Goal: Information Seeking & Learning: Learn about a topic

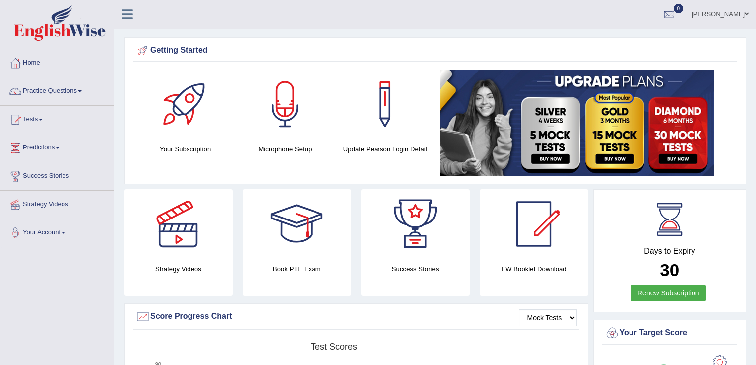
drag, startPoint x: 0, startPoint y: 0, endPoint x: 319, endPoint y: 67, distance: 326.4
click at [319, 67] on div "Getting Started Your Subscription Microphone Setup Update Pearson Login Detail ×" at bounding box center [435, 110] width 622 height 147
click at [71, 101] on link "Practice Questions" at bounding box center [56, 89] width 113 height 25
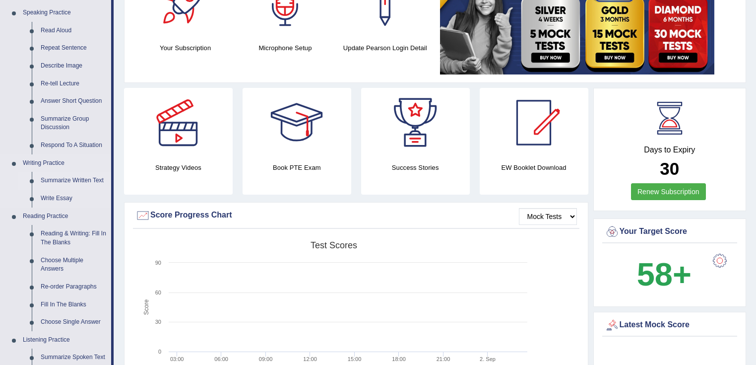
scroll to position [119, 0]
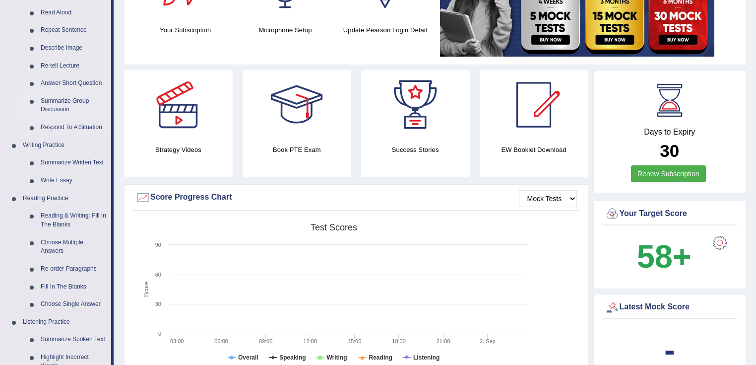
click at [46, 109] on link "Summarize Group Discussion" at bounding box center [73, 105] width 75 height 26
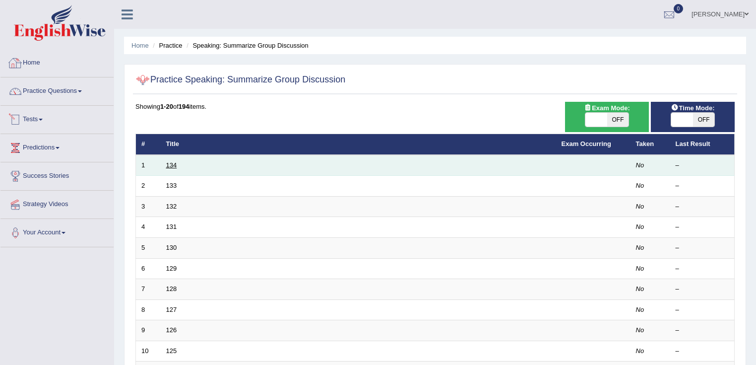
click at [173, 164] on link "134" at bounding box center [171, 164] width 11 height 7
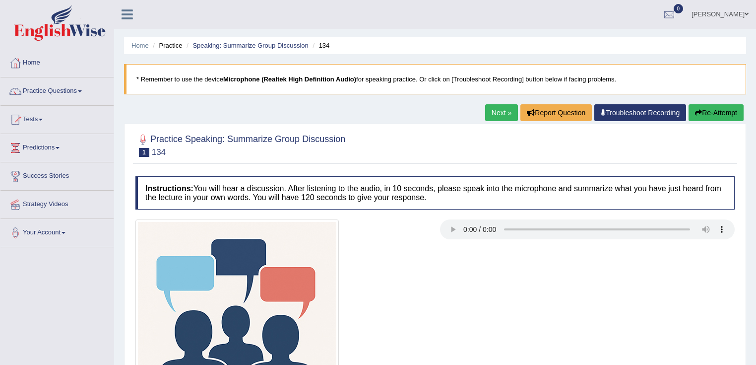
click at [505, 286] on div at bounding box center [434, 320] width 609 height 203
click at [499, 114] on link "Next »" at bounding box center [501, 112] width 33 height 17
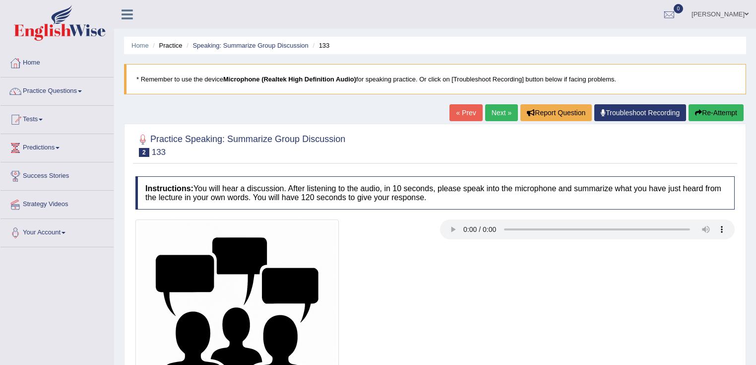
drag, startPoint x: 478, startPoint y: 153, endPoint x: 492, endPoint y: 204, distance: 52.9
click at [492, 204] on div "Practice Speaking: Summarize Group Discussion 2 133 Instructions: You will hear…" at bounding box center [435, 295] width 622 height 343
click at [499, 109] on link "Next »" at bounding box center [501, 112] width 33 height 17
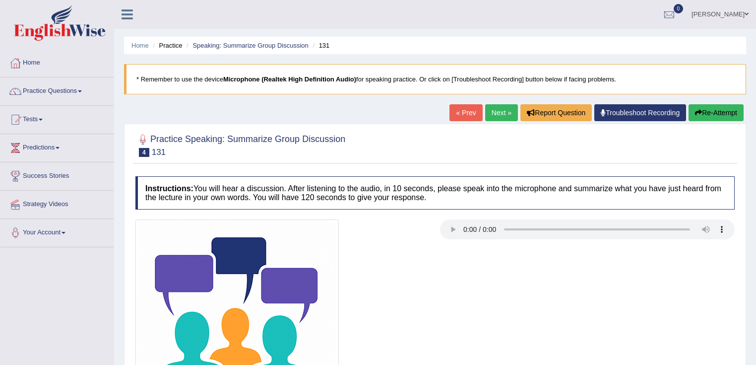
click at [495, 121] on link "Next »" at bounding box center [501, 112] width 33 height 17
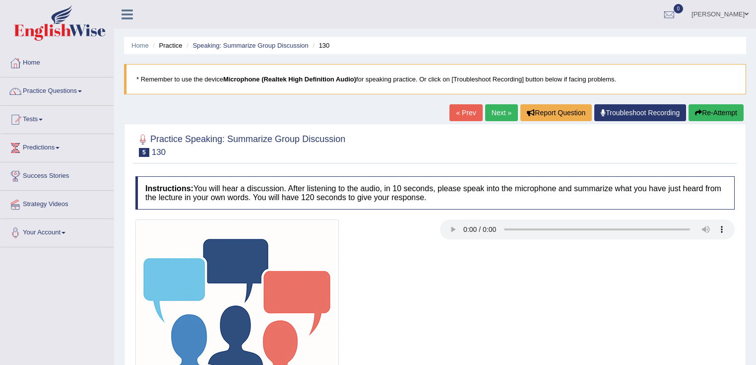
click at [495, 121] on link "Next »" at bounding box center [501, 112] width 33 height 17
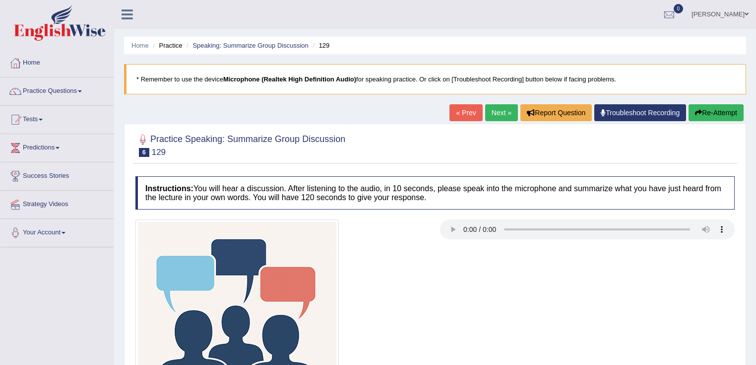
click at [495, 121] on link "Next »" at bounding box center [501, 112] width 33 height 17
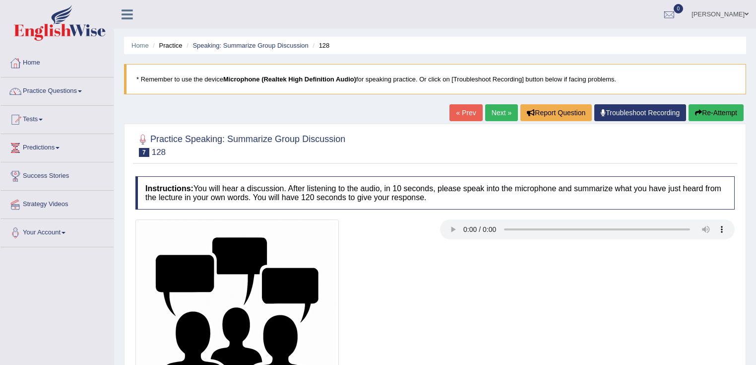
click at [495, 121] on link "Next »" at bounding box center [501, 112] width 33 height 17
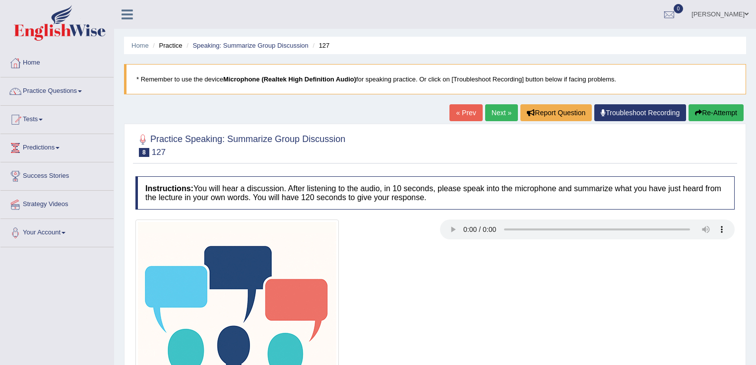
scroll to position [119, 0]
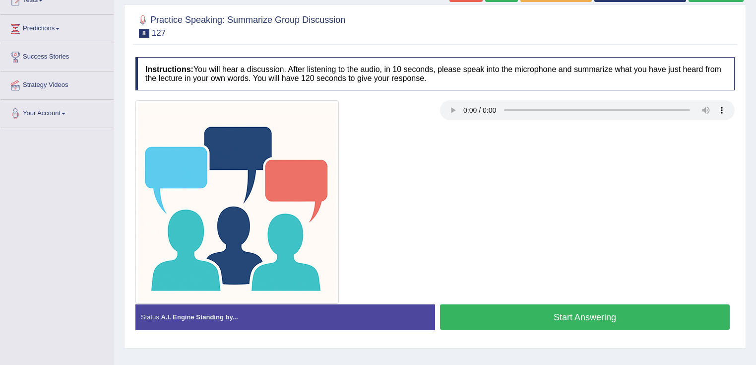
click at [503, 323] on button "Start Answering" at bounding box center [585, 316] width 290 height 25
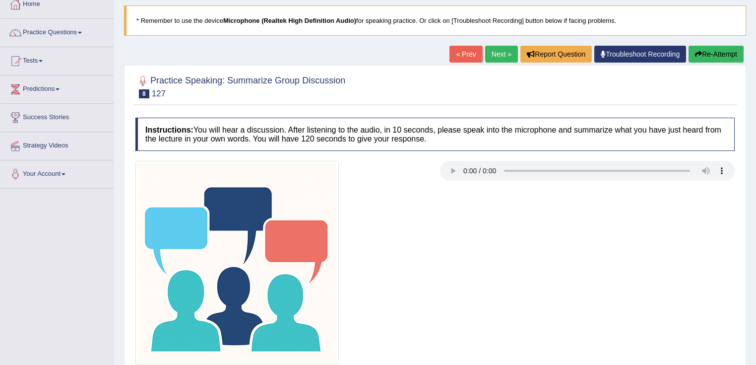
scroll to position [40, 0]
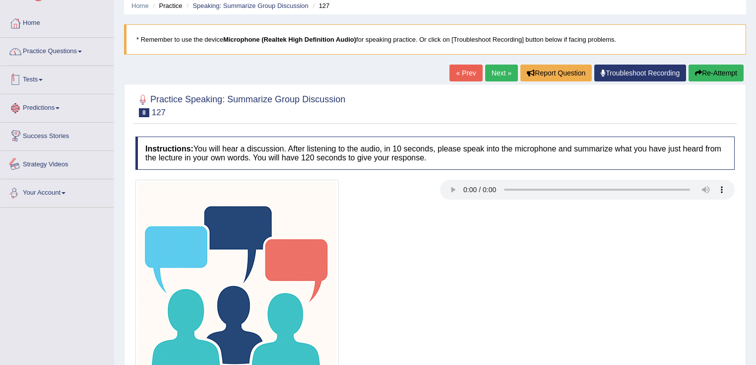
click at [51, 54] on link "Practice Questions" at bounding box center [56, 50] width 113 height 25
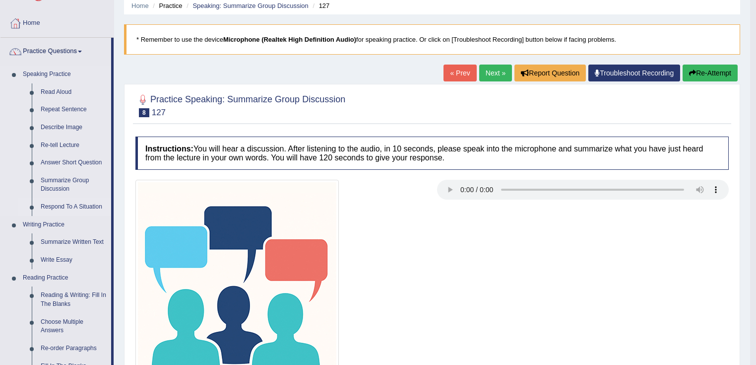
click at [60, 203] on link "Respond To A Situation" at bounding box center [73, 207] width 75 height 18
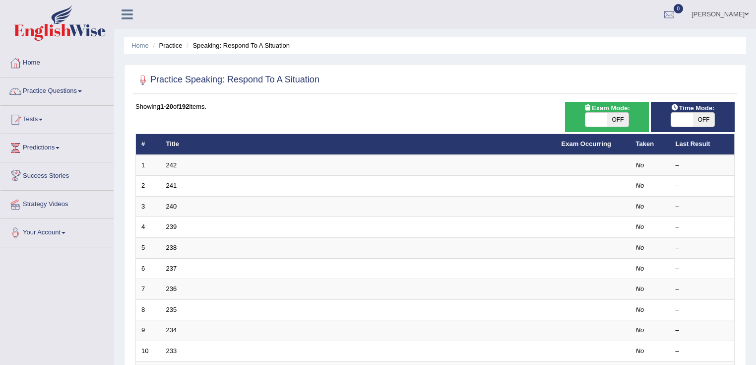
click at [167, 162] on link "242" at bounding box center [171, 164] width 11 height 7
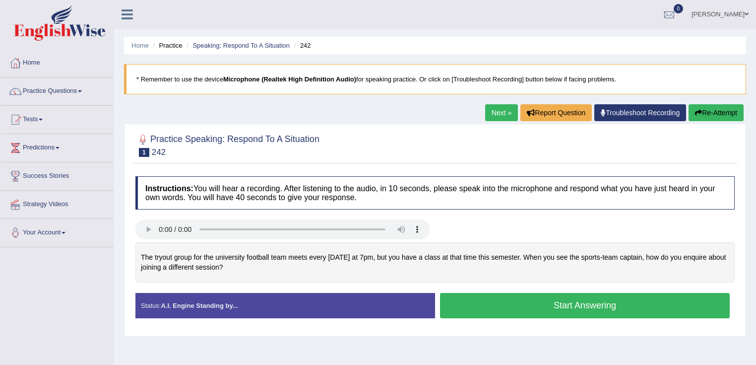
click at [504, 105] on link "Next »" at bounding box center [501, 112] width 33 height 17
click at [66, 101] on link "Practice Questions" at bounding box center [56, 89] width 113 height 25
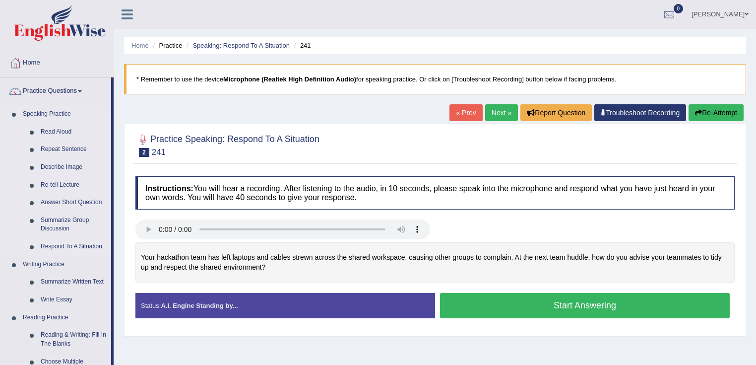
click at [75, 250] on link "Respond To A Situation" at bounding box center [73, 247] width 75 height 18
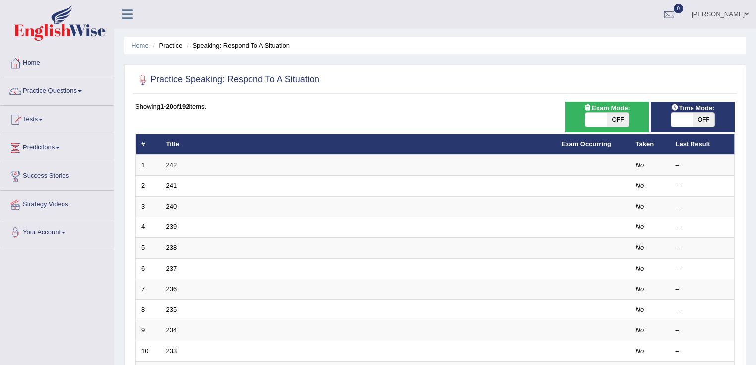
click at [712, 113] on span "OFF" at bounding box center [704, 120] width 22 height 14
checkbox input "true"
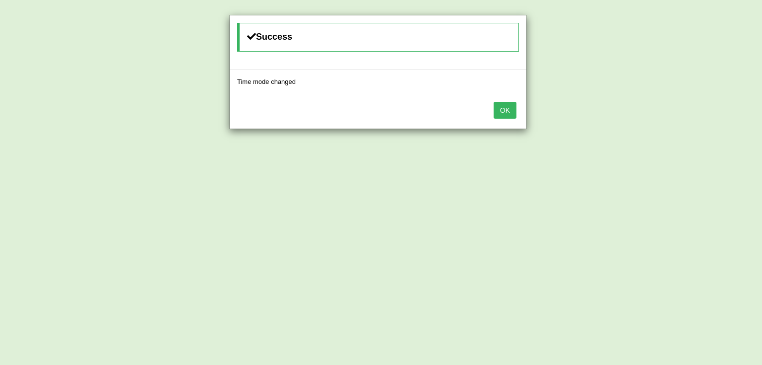
click at [499, 108] on button "OK" at bounding box center [505, 110] width 23 height 17
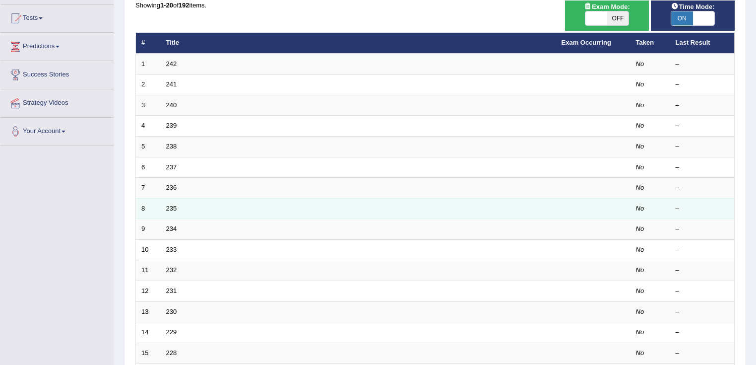
scroll to position [159, 0]
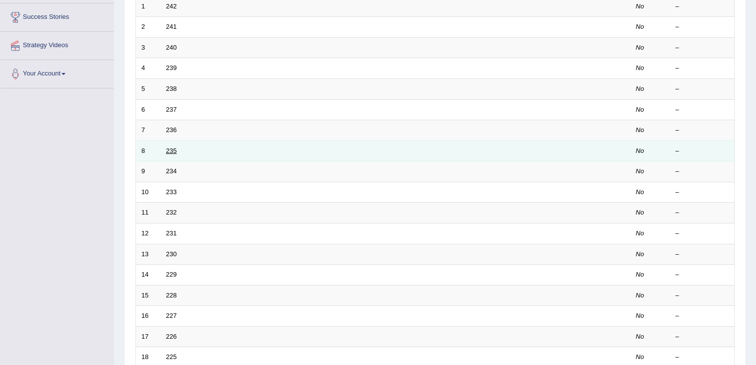
click at [171, 149] on link "235" at bounding box center [171, 150] width 11 height 7
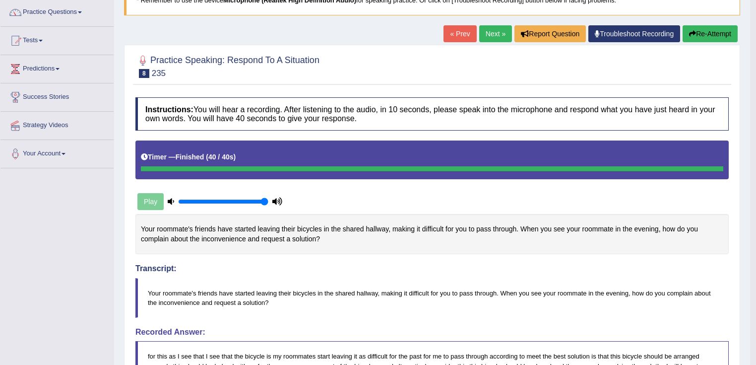
scroll to position [77, 0]
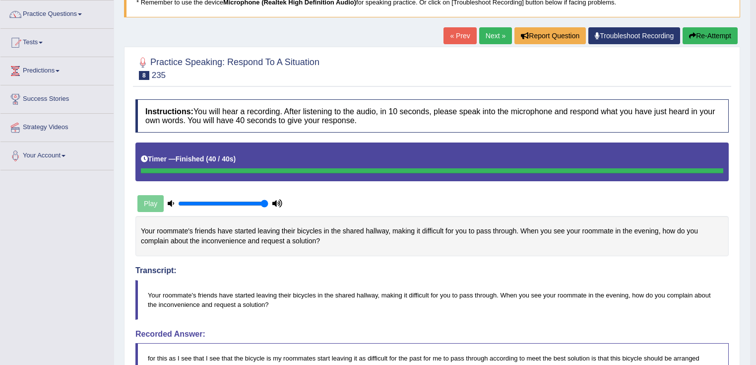
click at [488, 36] on link "Next »" at bounding box center [495, 35] width 33 height 17
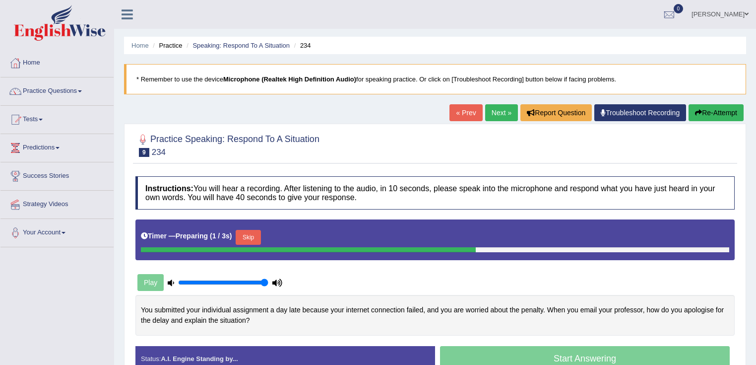
click at [494, 113] on link "Next »" at bounding box center [501, 112] width 33 height 17
click at [488, 108] on link "Next »" at bounding box center [501, 112] width 33 height 17
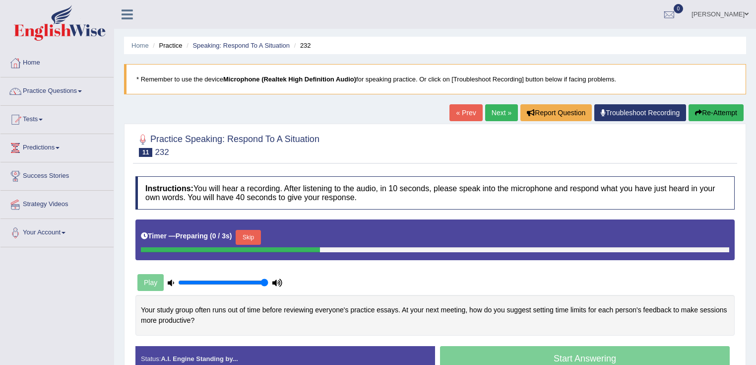
click at [489, 107] on link "Next »" at bounding box center [501, 112] width 33 height 17
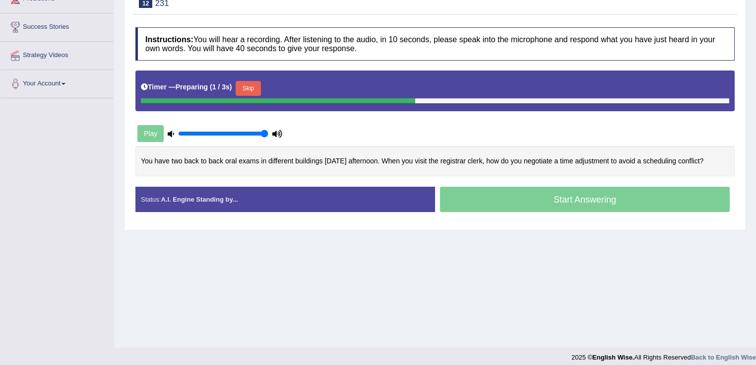
scroll to position [156, 0]
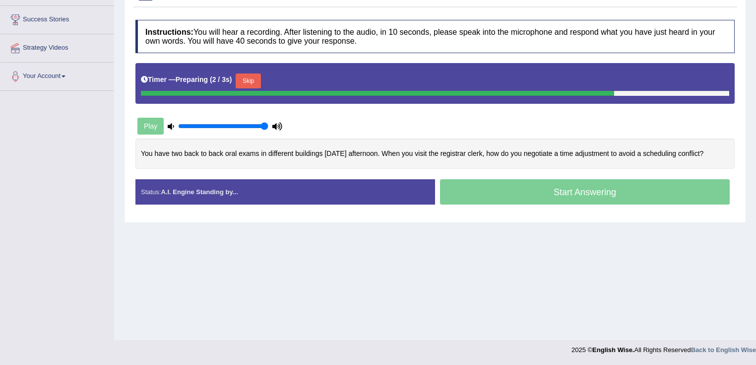
click at [489, 107] on div "Play" at bounding box center [434, 100] width 609 height 75
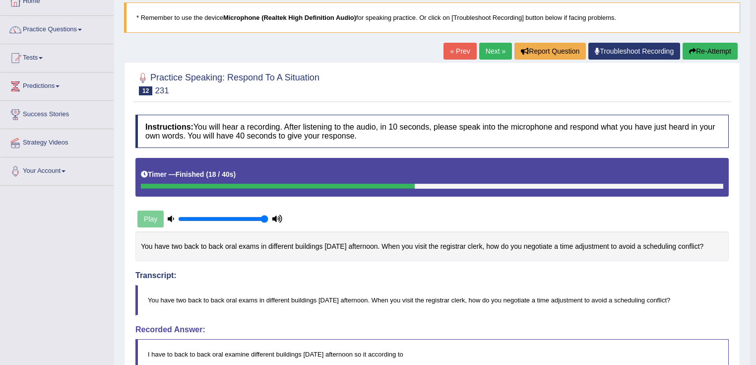
scroll to position [0, 0]
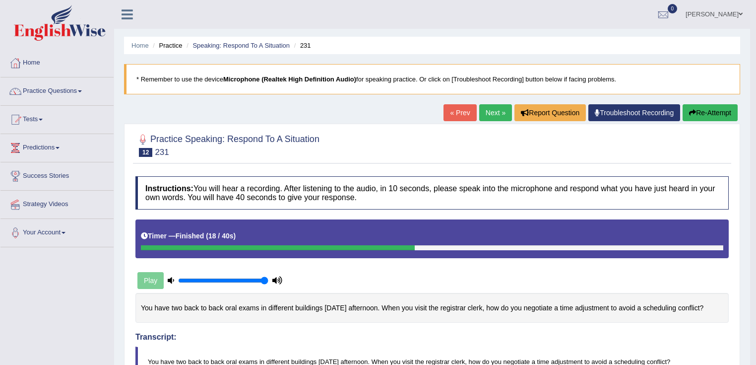
click at [496, 111] on link "Next »" at bounding box center [495, 112] width 33 height 17
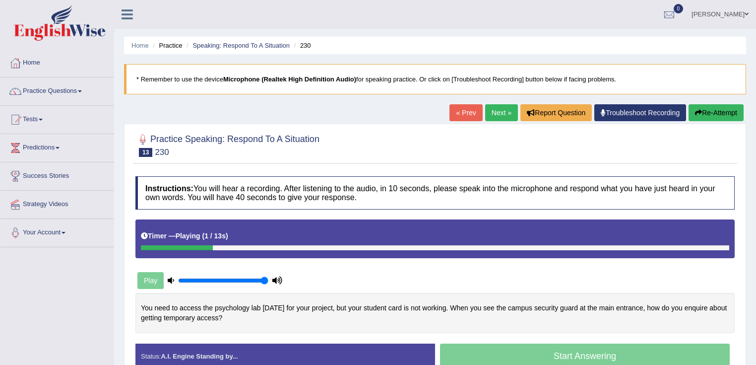
click at [500, 115] on link "Next »" at bounding box center [501, 112] width 33 height 17
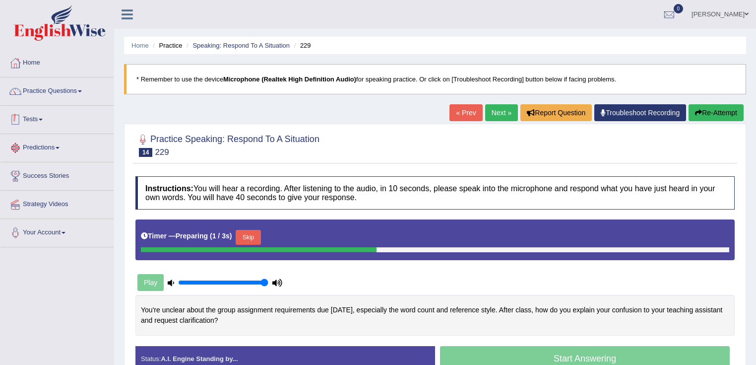
click at [56, 102] on li "Practice Questions Speaking Practice Read Aloud Repeat Sentence Describe Image …" at bounding box center [56, 91] width 113 height 28
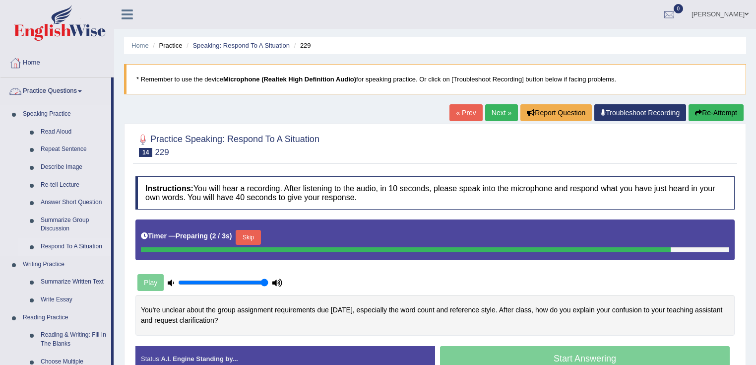
click at [62, 243] on link "Respond To A Situation" at bounding box center [73, 247] width 75 height 18
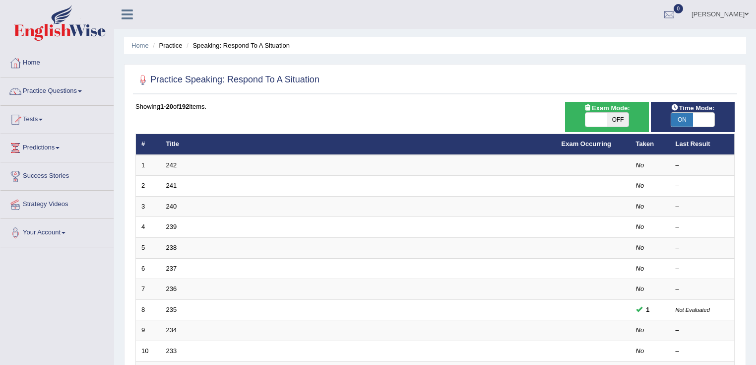
click at [697, 118] on span at bounding box center [704, 120] width 22 height 14
checkbox input "false"
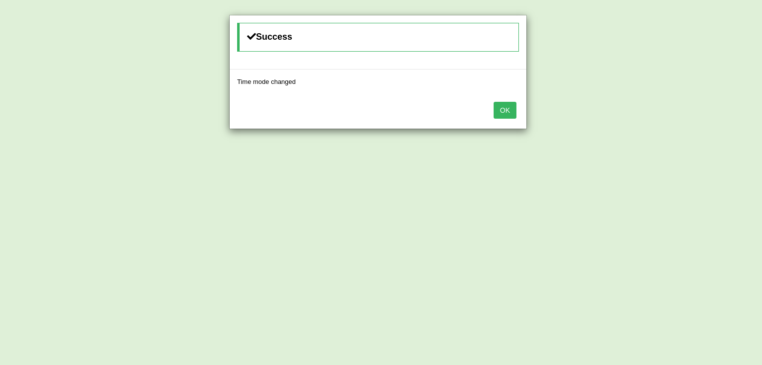
click at [501, 110] on button "OK" at bounding box center [505, 110] width 23 height 17
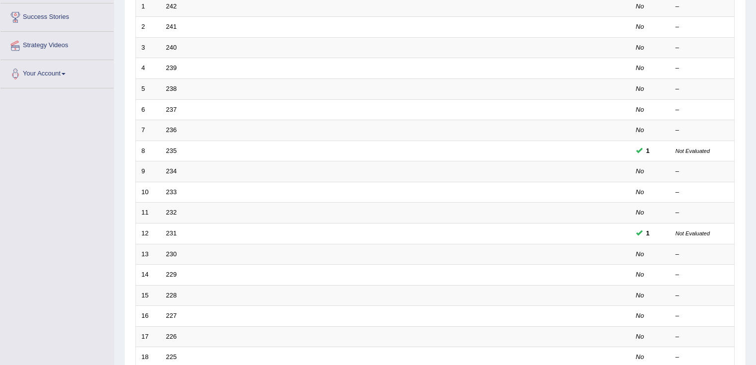
scroll to position [278, 0]
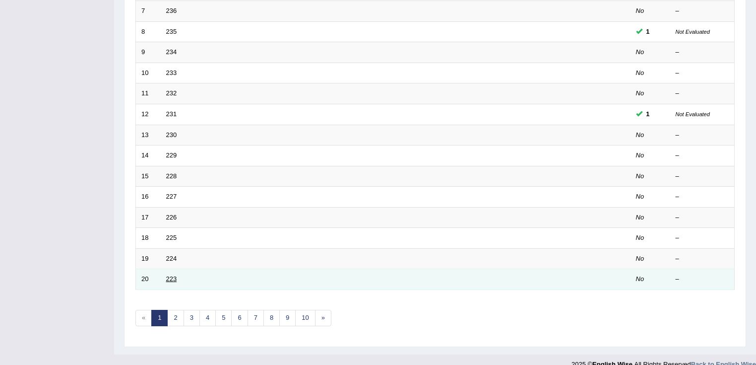
click at [171, 275] on link "223" at bounding box center [171, 278] width 11 height 7
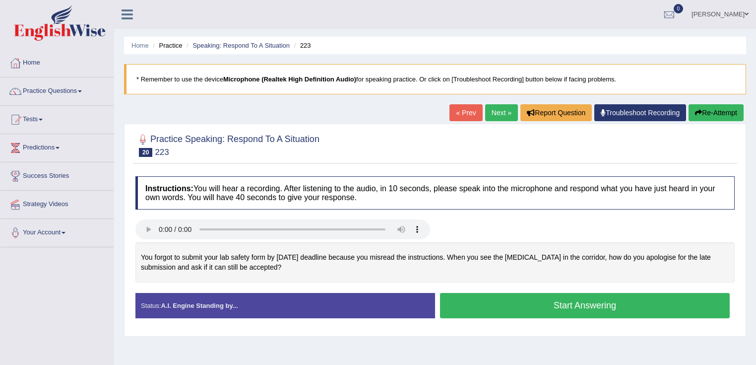
scroll to position [40, 0]
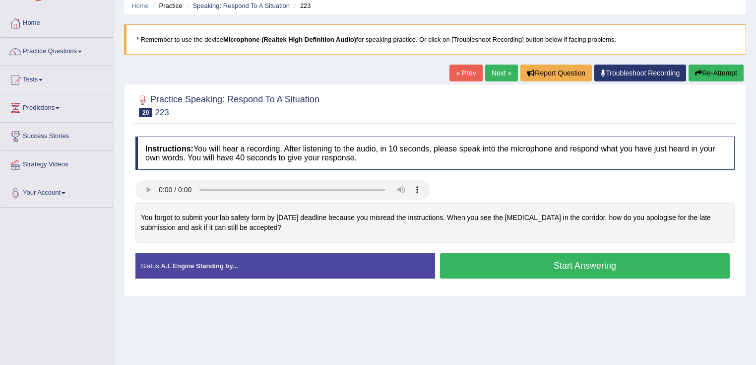
drag, startPoint x: 492, startPoint y: 268, endPoint x: 442, endPoint y: 362, distance: 106.3
click at [442, 362] on div "Home Practice Speaking: Respond To A Situation 223 * Remember to use the device…" at bounding box center [435, 208] width 642 height 496
click at [524, 263] on button "Start Answering" at bounding box center [585, 265] width 290 height 25
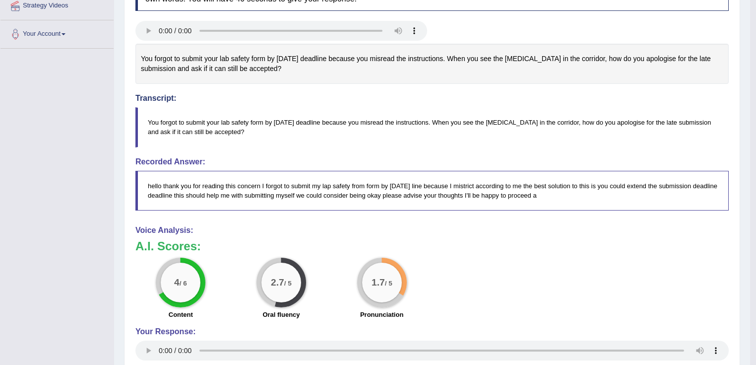
scroll to position [0, 0]
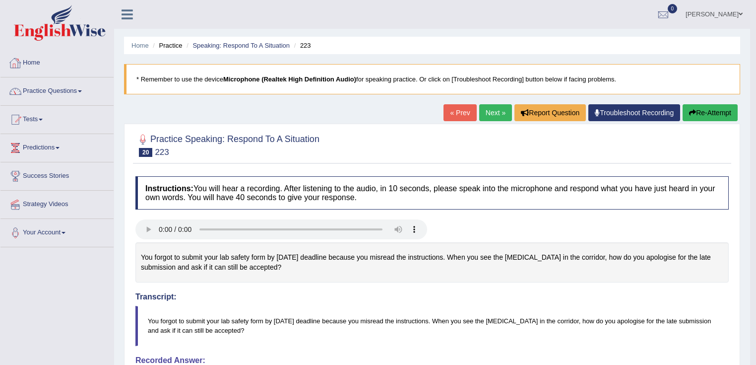
click at [73, 87] on link "Practice Questions" at bounding box center [56, 89] width 113 height 25
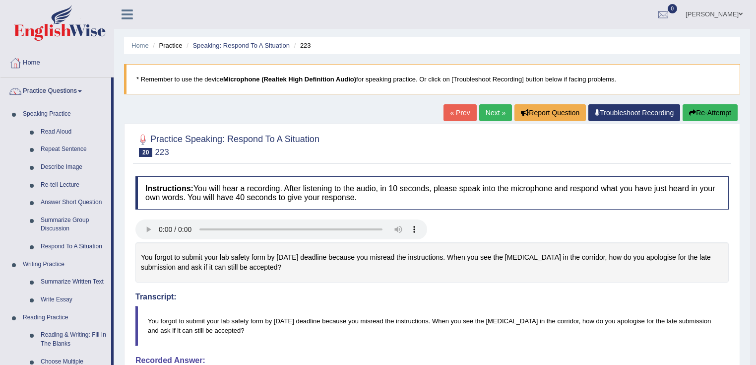
scroll to position [159, 0]
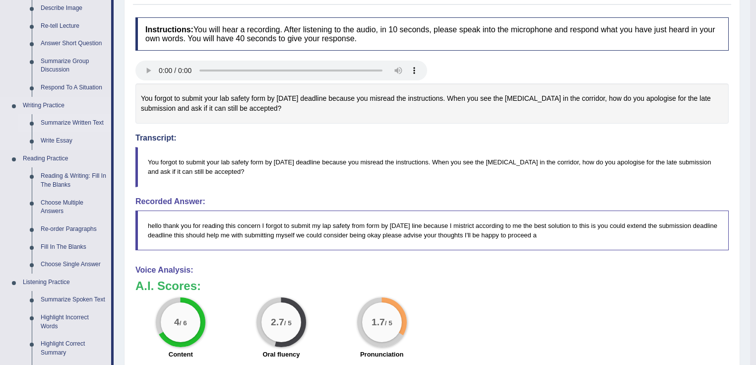
click at [63, 124] on link "Summarize Written Text" at bounding box center [73, 123] width 75 height 18
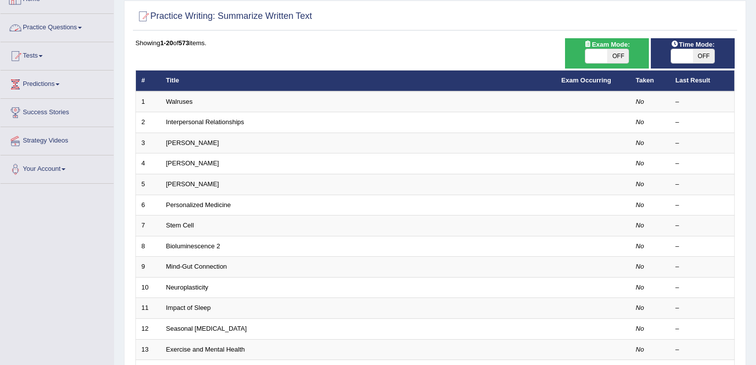
scroll to position [79, 0]
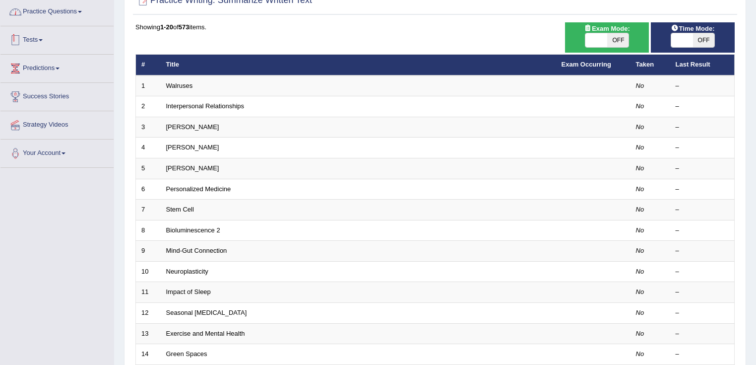
click at [81, 16] on link "Practice Questions" at bounding box center [56, 10] width 113 height 25
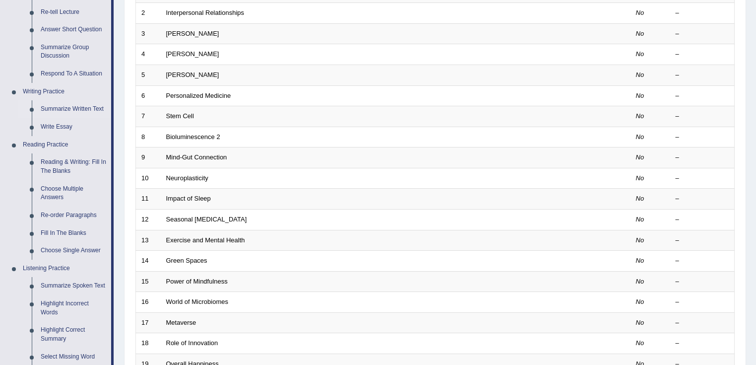
scroll to position [198, 0]
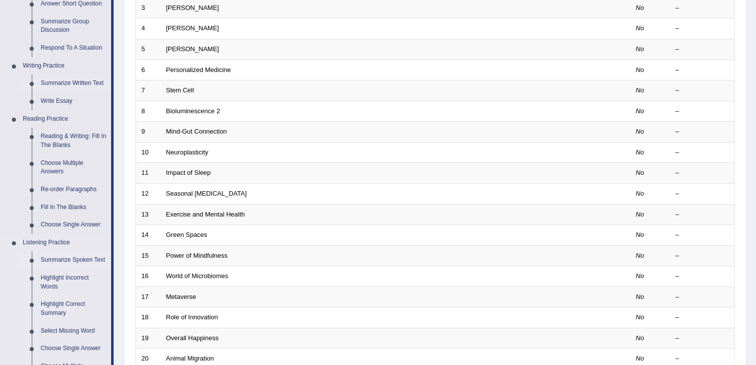
click at [88, 261] on link "Summarize Spoken Text" at bounding box center [73, 260] width 75 height 18
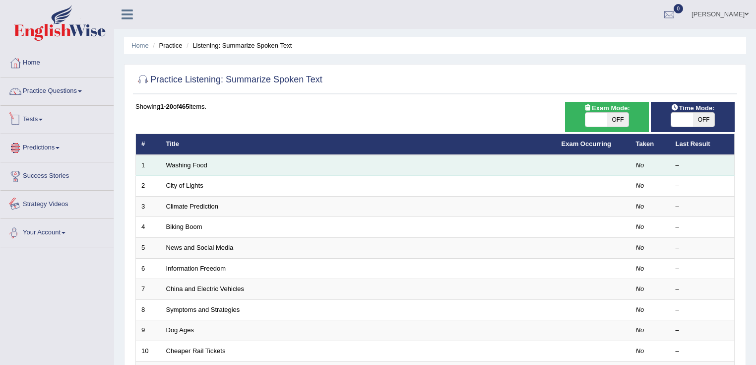
click at [182, 159] on td "Washing Food" at bounding box center [358, 165] width 395 height 21
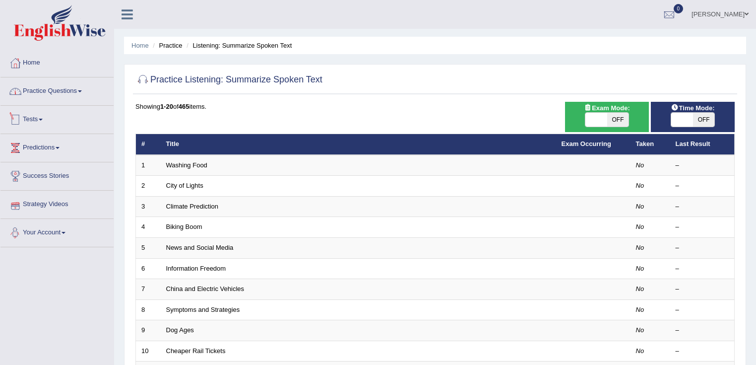
click at [57, 88] on link "Practice Questions" at bounding box center [56, 89] width 113 height 25
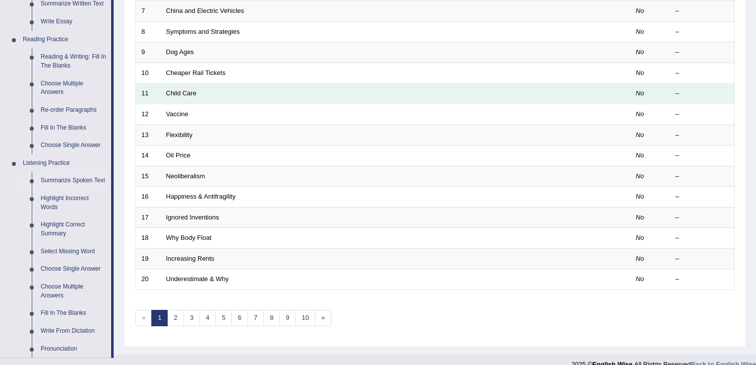
scroll to position [159, 0]
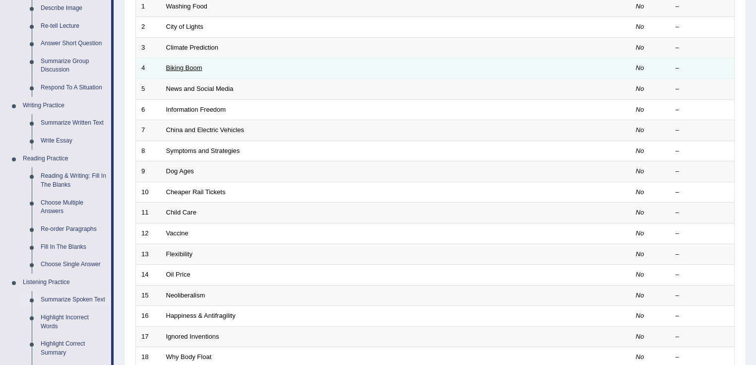
click at [198, 64] on link "Biking Boom" at bounding box center [184, 67] width 36 height 7
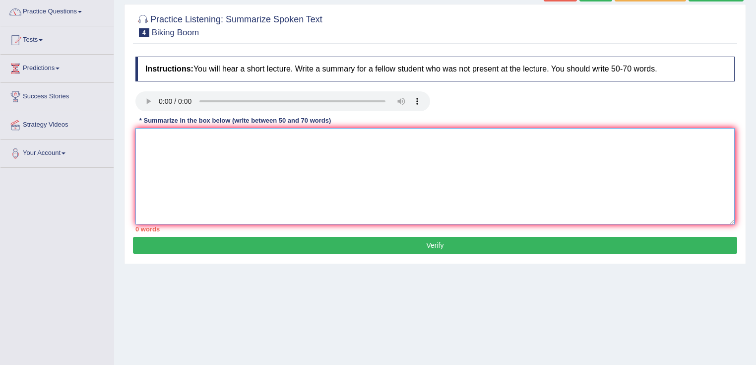
click at [349, 164] on textarea at bounding box center [434, 176] width 599 height 96
type textarea "rvctr"
click at [510, 240] on button "Verify" at bounding box center [435, 245] width 604 height 17
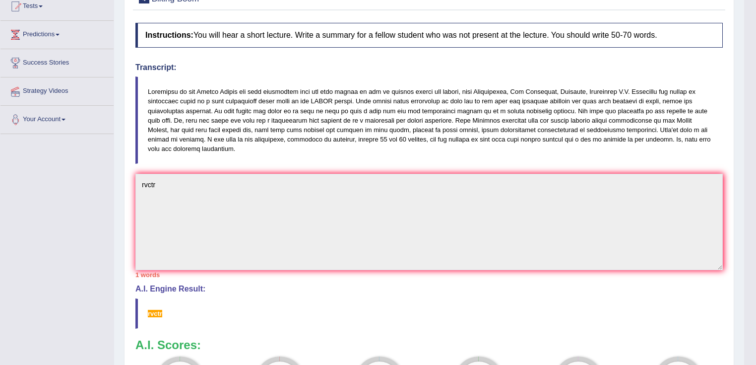
scroll to position [52, 0]
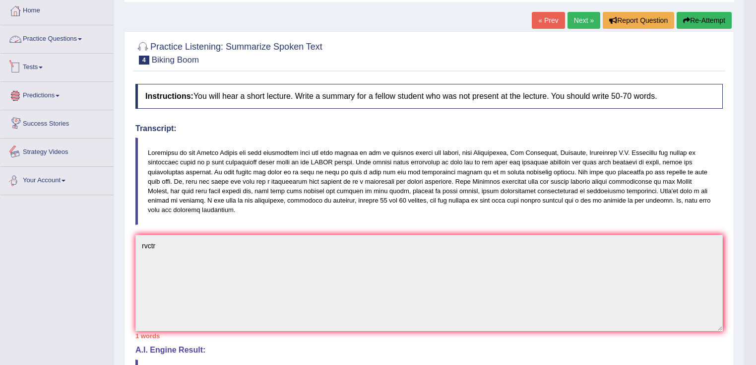
click at [71, 43] on link "Practice Questions" at bounding box center [56, 37] width 113 height 25
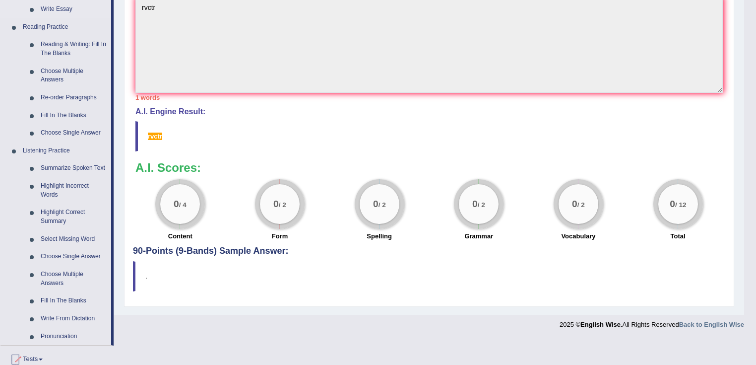
scroll to position [0, 0]
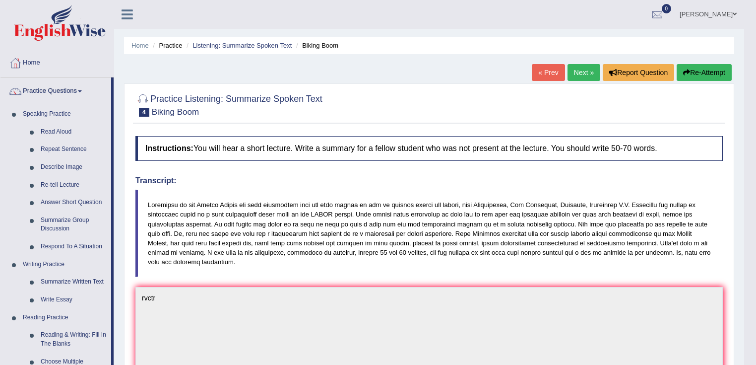
click at [586, 75] on link "Next »" at bounding box center [584, 72] width 33 height 17
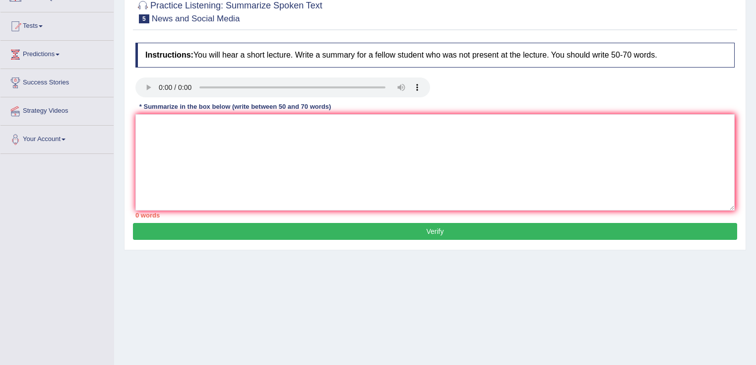
scroll to position [119, 0]
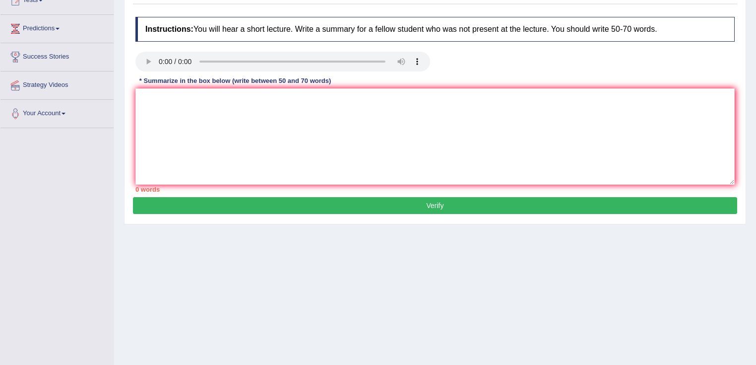
click at [302, 202] on button "Verify" at bounding box center [435, 205] width 604 height 17
click at [277, 115] on textarea at bounding box center [434, 136] width 599 height 96
click at [250, 102] on textarea "The speaker provided a comprehenive overview of" at bounding box center [434, 136] width 599 height 96
click at [323, 98] on textarea "The speaker provided a comprehensive overview of" at bounding box center [434, 136] width 599 height 96
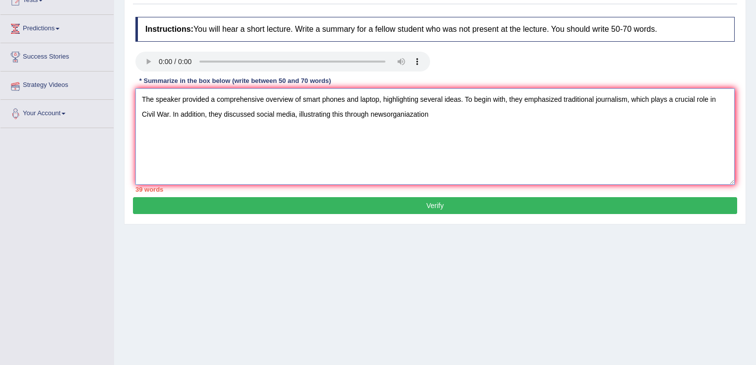
click at [384, 116] on textarea "The speaker provided a comprehensive overview of smart phones and laptop, highl…" at bounding box center [434, 136] width 599 height 96
click at [385, 116] on textarea "The speaker provided a comprehensive overview of smart phones and laptop, highl…" at bounding box center [434, 136] width 599 height 96
click at [386, 116] on textarea "The speaker provided a comprehensive overview of smart phones and laptop, highl…" at bounding box center [434, 136] width 599 height 96
click at [409, 114] on textarea "The speaker provided a comprehensive overview of smart phones and laptop, highl…" at bounding box center [434, 136] width 599 height 96
click at [411, 114] on textarea "The speaker provided a comprehensive overview of smart phones and laptop, highl…" at bounding box center [434, 136] width 599 height 96
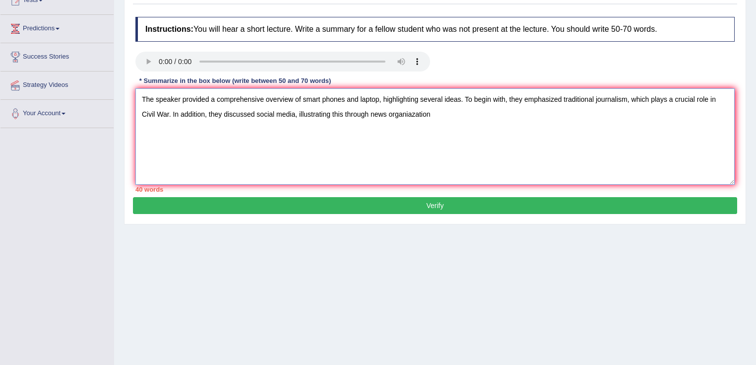
click at [413, 114] on textarea "The speaker provided a comprehensive overview of smart phones and laptop, highl…" at bounding box center [434, 136] width 599 height 96
click at [412, 116] on textarea "The speaker provided a comprehensive overview of smart phones and laptop, highl…" at bounding box center [434, 136] width 599 height 96
drag, startPoint x: 410, startPoint y: 115, endPoint x: 441, endPoint y: 118, distance: 30.9
click at [411, 115] on textarea "The speaker provided a comprehensive overview of smart phones and laptop, highl…" at bounding box center [434, 136] width 599 height 96
click at [448, 119] on textarea "The speaker provided a comprehensive overview of smart phones and laptop, highl…" at bounding box center [434, 136] width 599 height 96
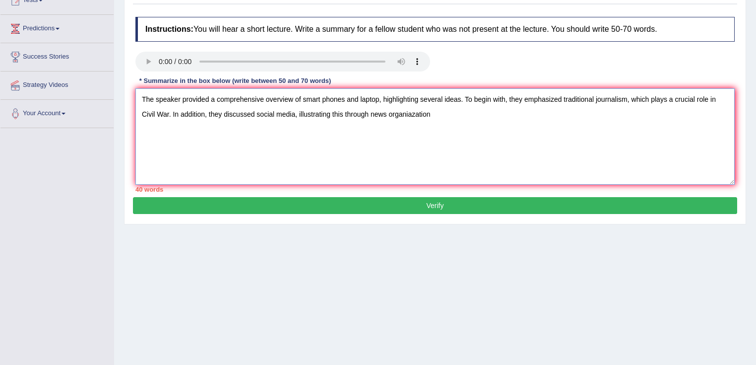
click at [413, 118] on textarea "The speaker provided a comprehensive overview of smart phones and laptop, highl…" at bounding box center [434, 136] width 599 height 96
click at [427, 119] on textarea "The speaker provided a comprehensive overview of smart phones and laptop, highl…" at bounding box center [434, 136] width 599 height 96
click at [429, 116] on textarea "The speaker provided a comprehensive overview of smart phones and laptop, highl…" at bounding box center [434, 136] width 599 height 96
click at [555, 115] on textarea "The speaker provided a comprehensive overview of smart phones and laptop, highl…" at bounding box center [434, 136] width 599 height 96
drag, startPoint x: 569, startPoint y: 110, endPoint x: 532, endPoint y: 115, distance: 37.1
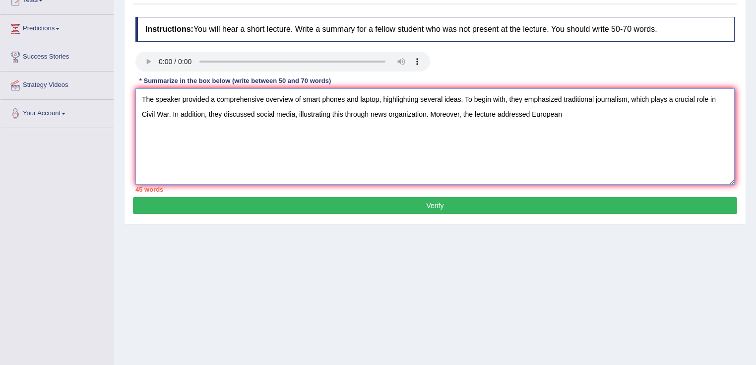
click at [532, 115] on textarea "The speaker provided a comprehensive overview of smart phones and laptop, highl…" at bounding box center [434, 136] width 599 height 96
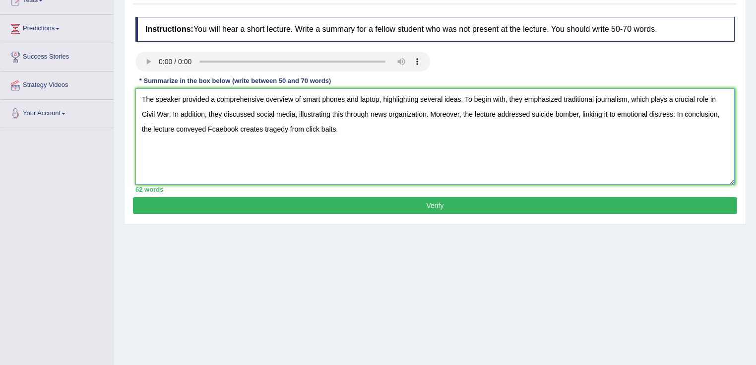
click at [218, 129] on textarea "The speaker provided a comprehensive overview of smart phones and laptop, highl…" at bounding box center [434, 136] width 599 height 96
click at [376, 135] on textarea "The speaker provided a comprehensive overview of smart phones and laptop, highl…" at bounding box center [434, 136] width 599 height 96
click at [306, 100] on textarea "The speaker provided a comprehensive overview of smart phones and laptop, highl…" at bounding box center [434, 136] width 599 height 96
click at [303, 101] on textarea "The speaker provided a comprehensive overview of smart phones and laptop, highl…" at bounding box center [434, 136] width 599 height 96
click at [188, 116] on textarea "The speaker provided a comprehensive overview of digital age such as smart phon…" at bounding box center [434, 136] width 599 height 96
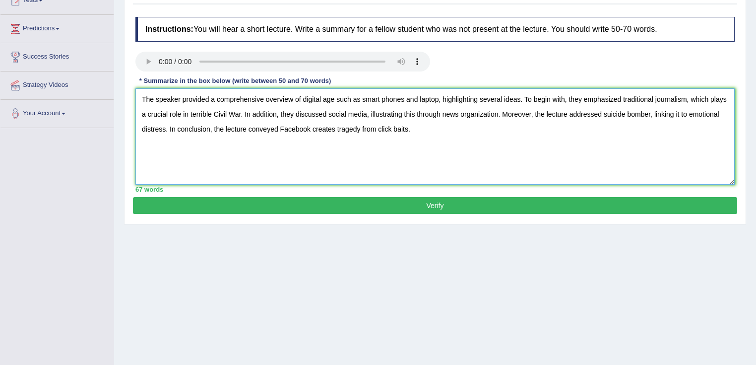
click at [366, 115] on textarea "The speaker provided a comprehensive overview of digital age such as smart phon…" at bounding box center [434, 136] width 599 height 96
drag, startPoint x: 468, startPoint y: 135, endPoint x: 101, endPoint y: 72, distance: 372.5
click at [101, 72] on div "Toggle navigation Home Practice Questions Speaking Practice Read Aloud Repeat S…" at bounding box center [378, 139] width 756 height 516
type textarea "The speaker provided a comprehensive overview of digital age such as smart phon…"
click at [368, 208] on button "Verify" at bounding box center [435, 205] width 604 height 17
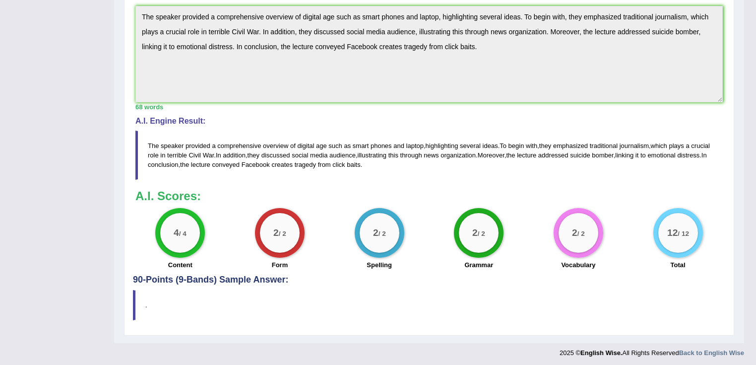
scroll to position [292, 0]
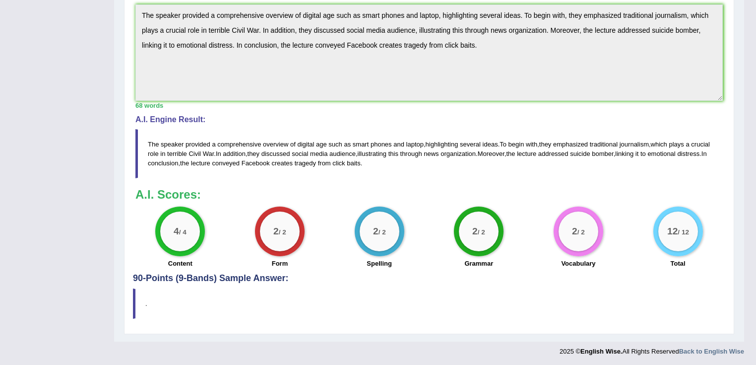
click at [476, 291] on blockquote "." at bounding box center [429, 303] width 592 height 30
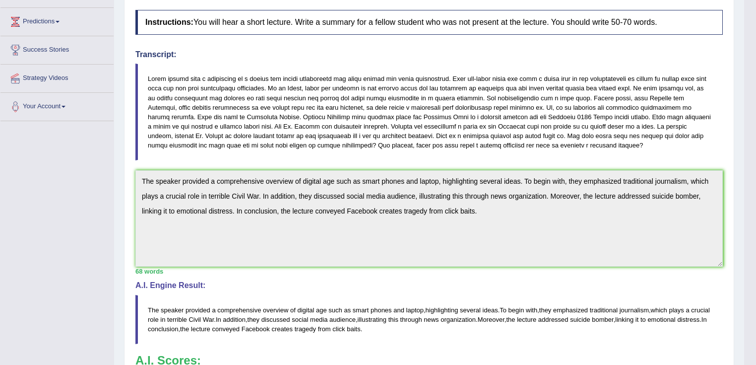
scroll to position [54, 0]
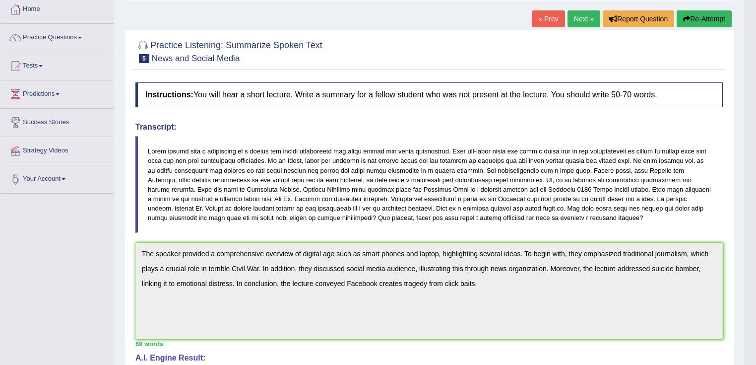
click at [527, 221] on blockquote at bounding box center [428, 184] width 587 height 97
click at [531, 222] on blockquote at bounding box center [428, 184] width 587 height 97
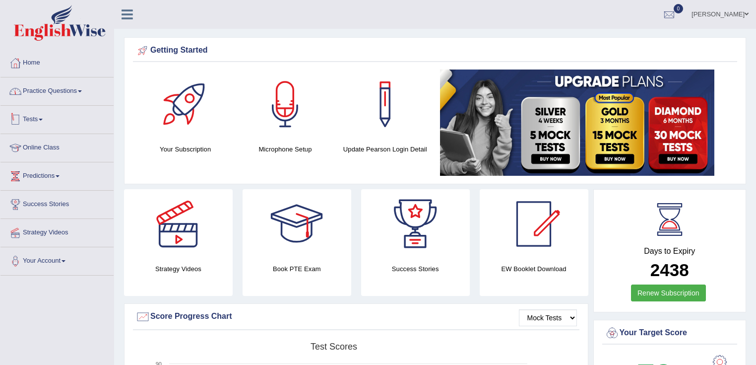
click at [79, 98] on link "Practice Questions" at bounding box center [56, 89] width 113 height 25
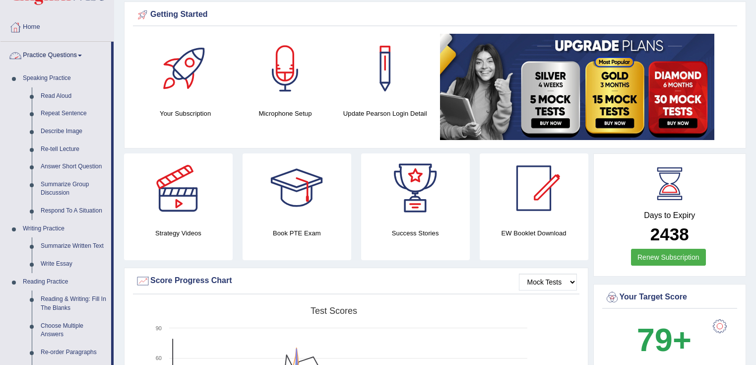
scroll to position [79, 0]
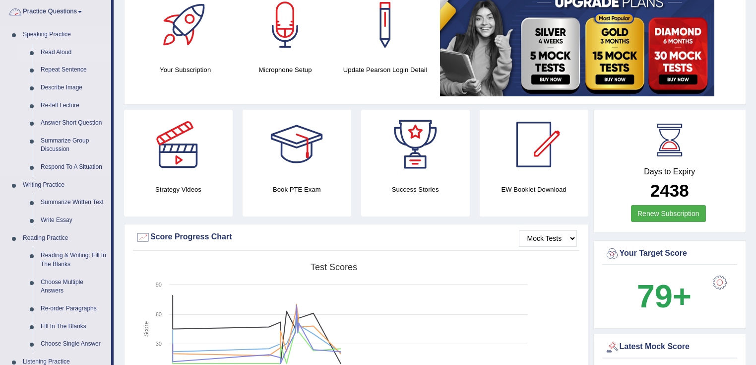
click at [68, 50] on link "Read Aloud" at bounding box center [73, 53] width 75 height 18
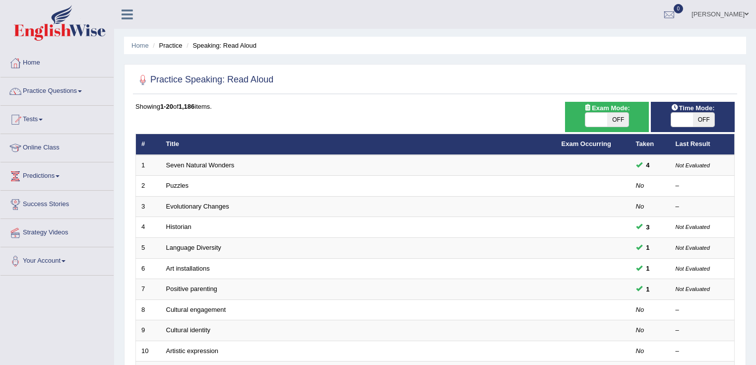
click at [710, 119] on span "OFF" at bounding box center [704, 120] width 22 height 14
checkbox input "true"
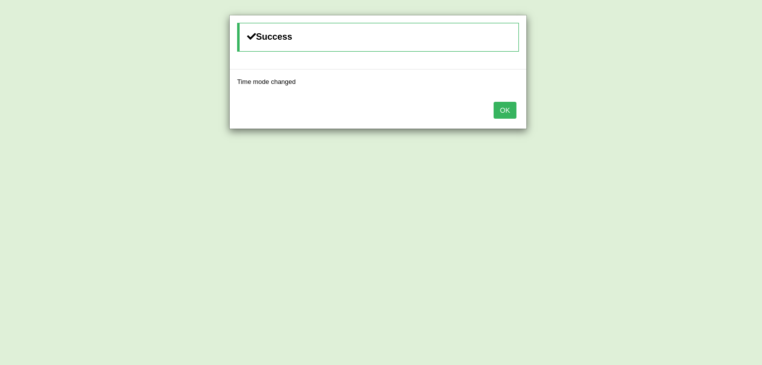
click at [503, 108] on button "OK" at bounding box center [505, 110] width 23 height 17
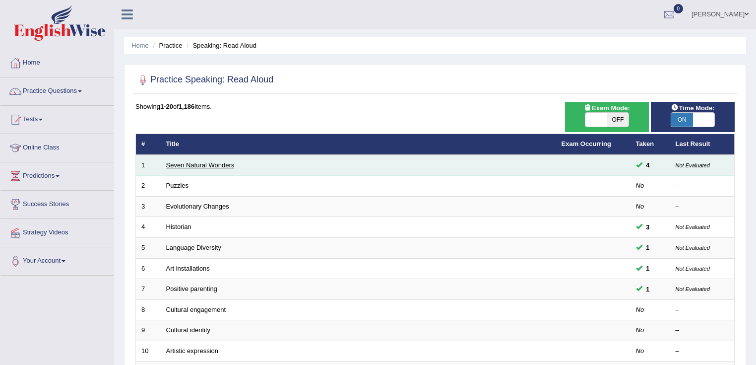
click at [213, 163] on link "Seven Natural Wonders" at bounding box center [200, 164] width 68 height 7
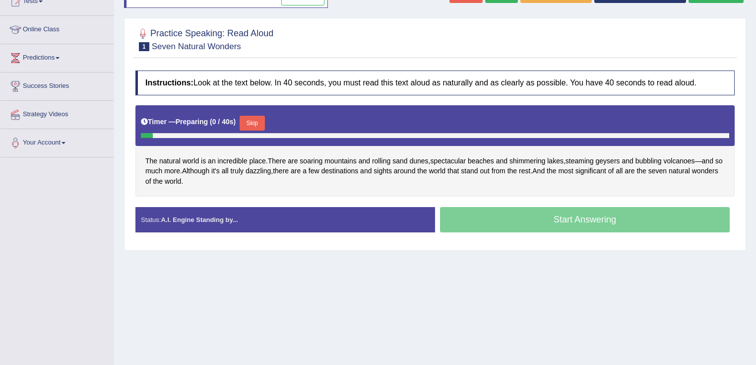
scroll to position [119, 0]
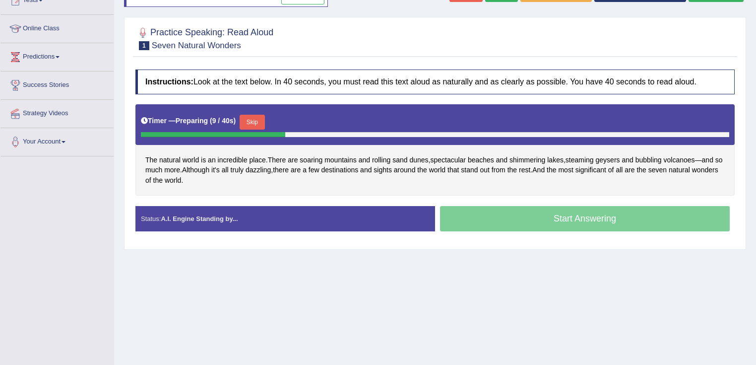
click at [256, 122] on button "Skip" at bounding box center [252, 122] width 25 height 15
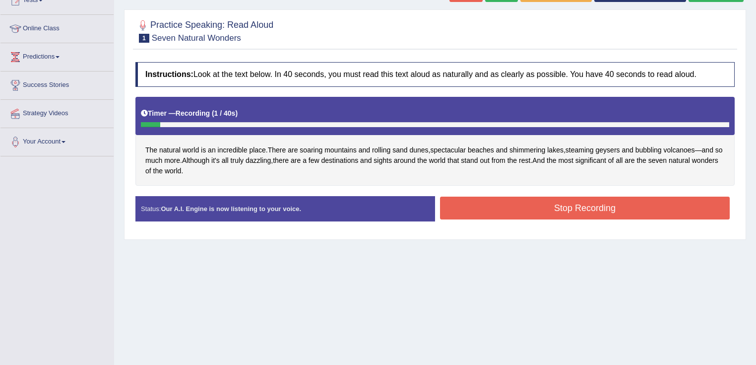
drag, startPoint x: 474, startPoint y: 185, endPoint x: 486, endPoint y: 202, distance: 21.5
click at [486, 202] on div "Instructions: Look at the text below. In 40 seconds, you must read this text al…" at bounding box center [435, 145] width 604 height 177
click at [486, 202] on button "Stop Recording" at bounding box center [585, 207] width 290 height 23
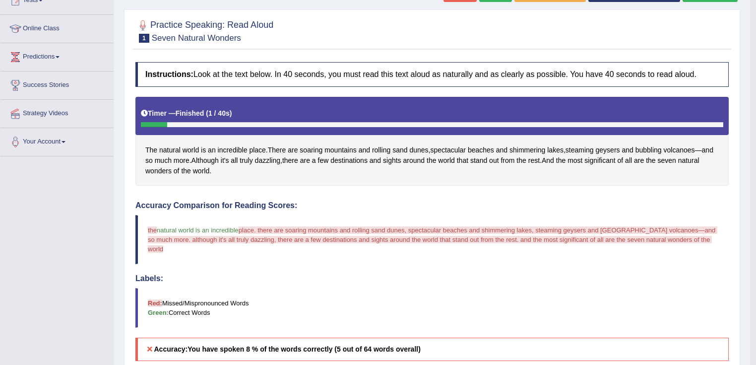
scroll to position [0, 0]
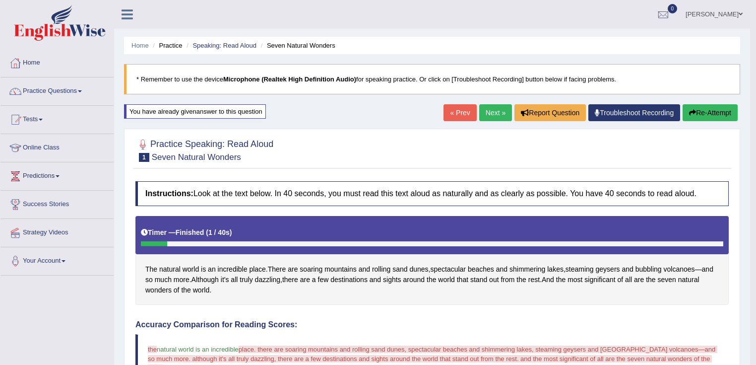
click at [708, 118] on button "Re-Attempt" at bounding box center [710, 112] width 55 height 17
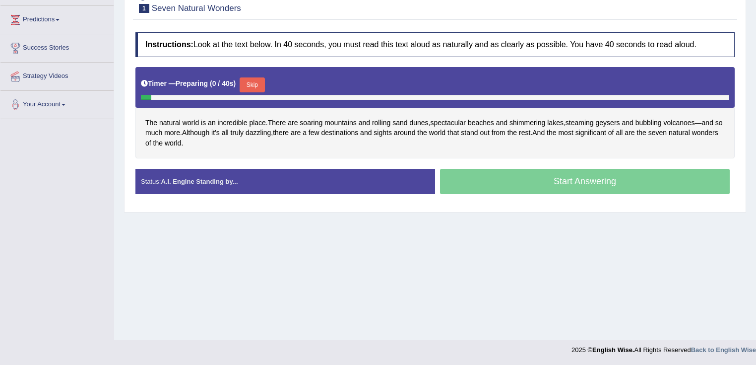
click at [258, 86] on button "Skip" at bounding box center [252, 84] width 25 height 15
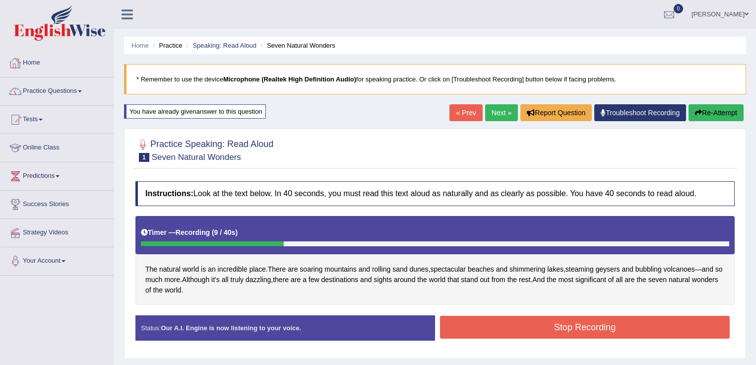
click at [77, 97] on link "Practice Questions" at bounding box center [56, 89] width 113 height 25
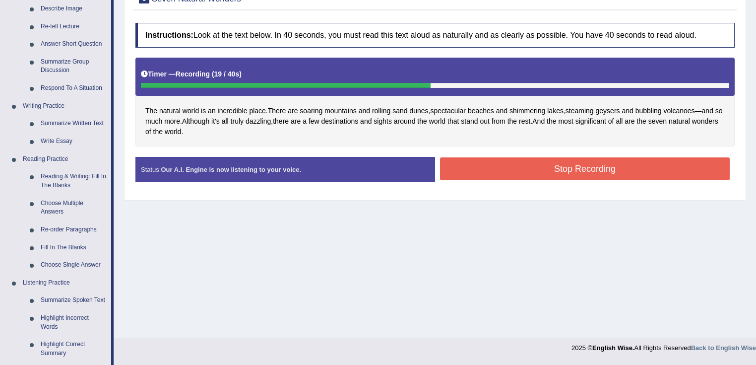
scroll to position [159, 0]
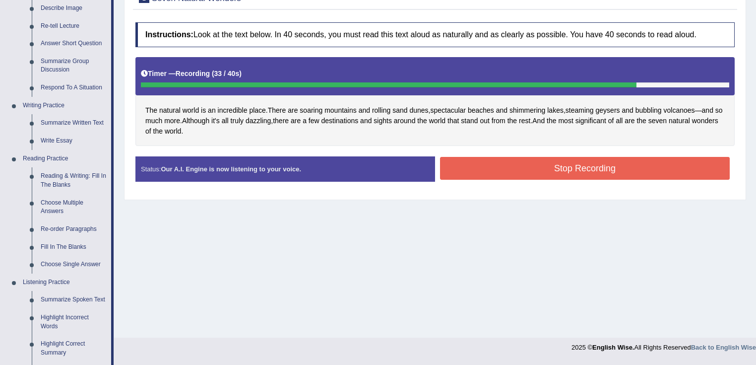
click at [594, 165] on button "Stop Recording" at bounding box center [585, 168] width 290 height 23
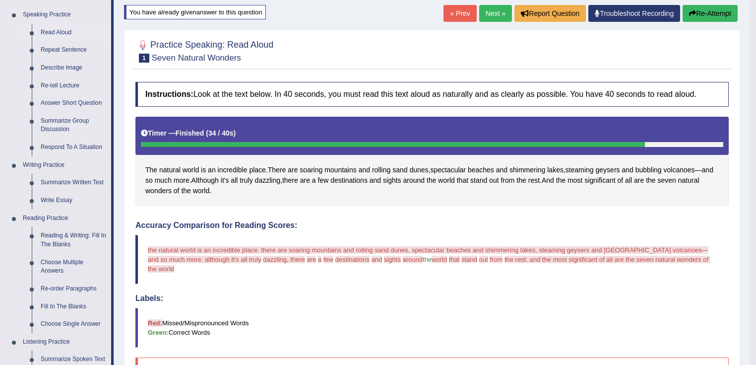
scroll to position [40, 0]
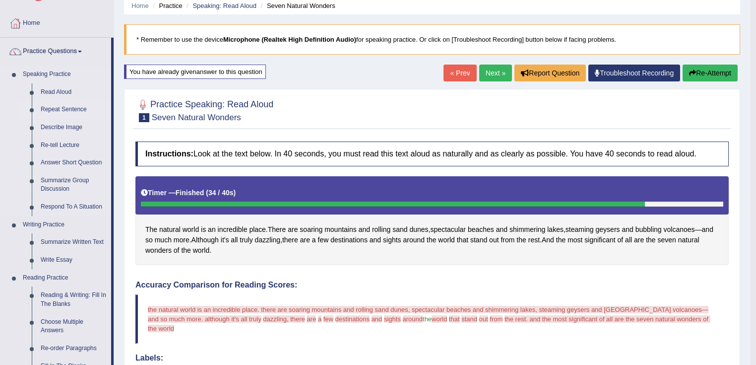
click at [69, 115] on link "Repeat Sentence" at bounding box center [73, 110] width 75 height 18
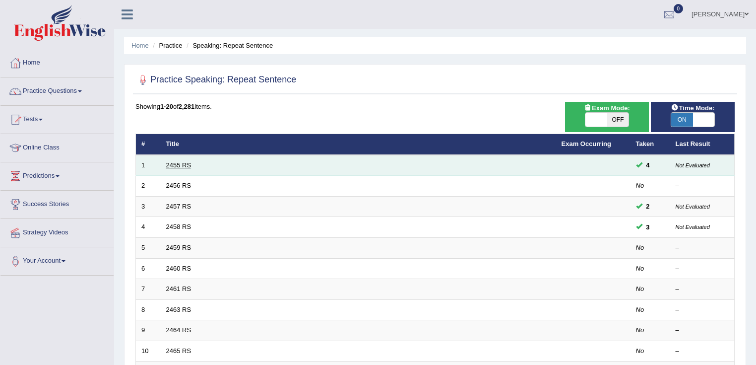
click at [180, 162] on link "2455 RS" at bounding box center [178, 164] width 25 height 7
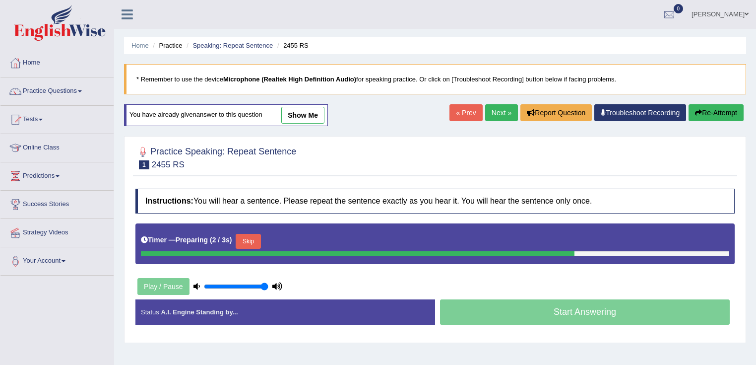
click at [498, 115] on link "Next »" at bounding box center [501, 112] width 33 height 17
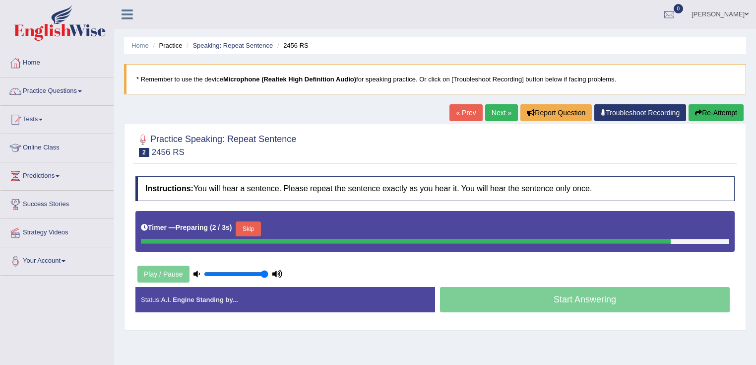
click at [504, 119] on link "Next »" at bounding box center [501, 112] width 33 height 17
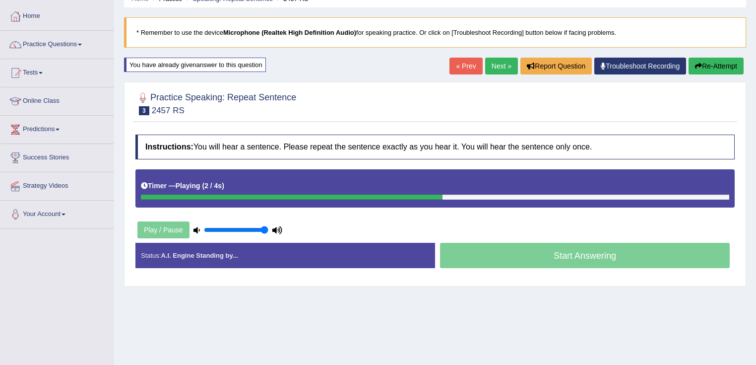
scroll to position [156, 0]
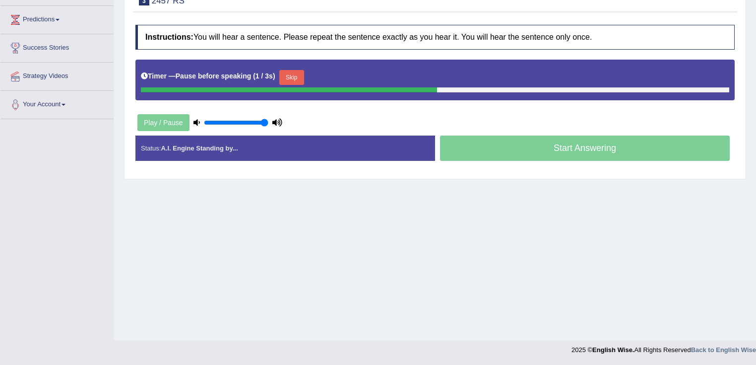
click at [296, 74] on button "Skip" at bounding box center [291, 77] width 25 height 15
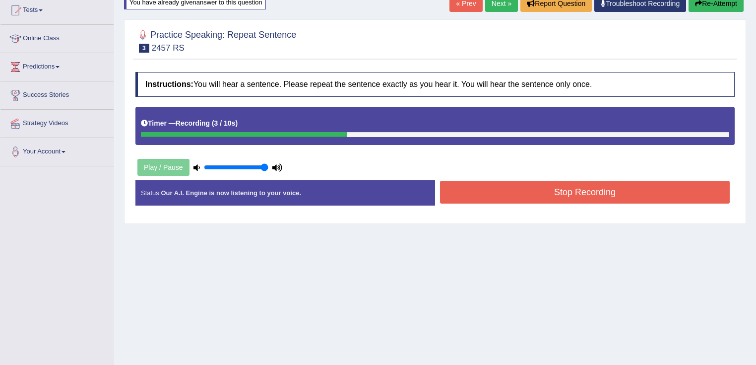
scroll to position [37, 0]
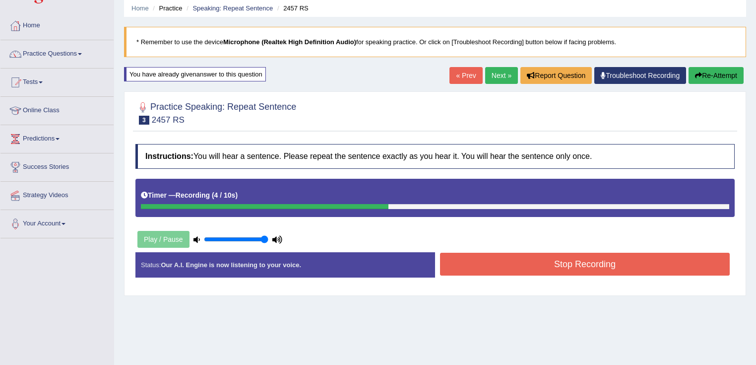
click at [495, 79] on link "Next »" at bounding box center [501, 75] width 33 height 17
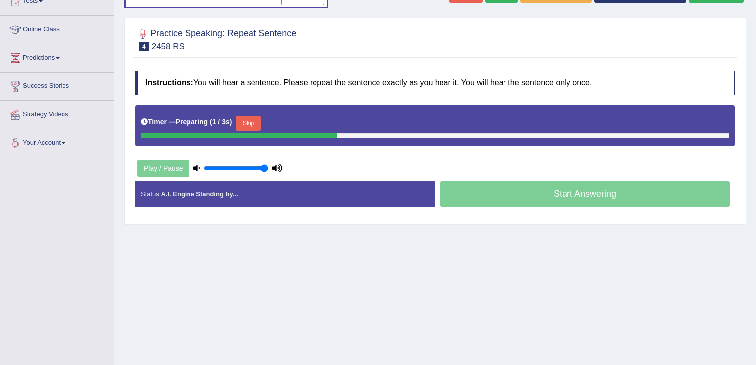
scroll to position [119, 0]
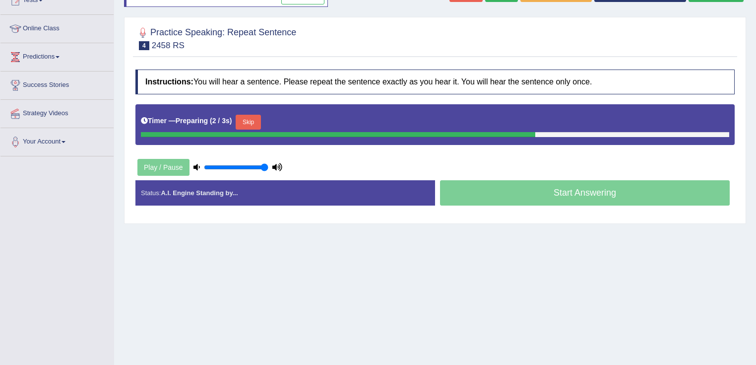
click at [254, 121] on button "Skip" at bounding box center [248, 122] width 25 height 15
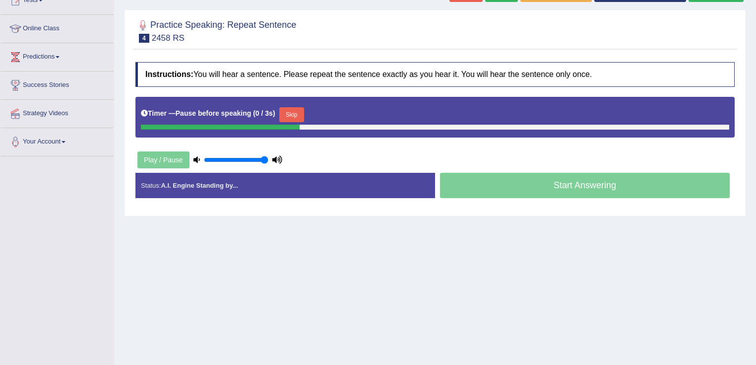
click at [300, 117] on button "Skip" at bounding box center [291, 114] width 25 height 15
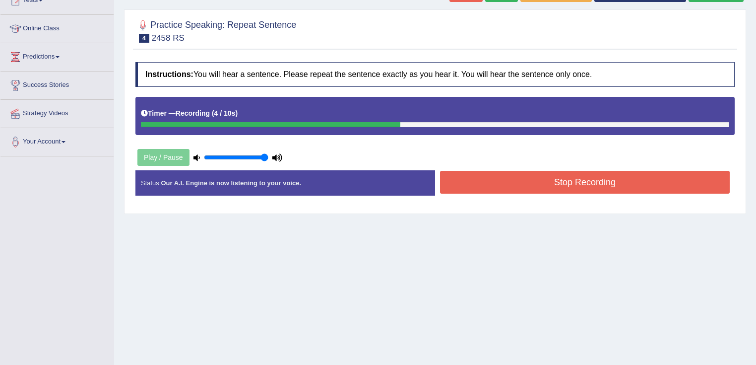
click at [502, 186] on button "Stop Recording" at bounding box center [585, 182] width 290 height 23
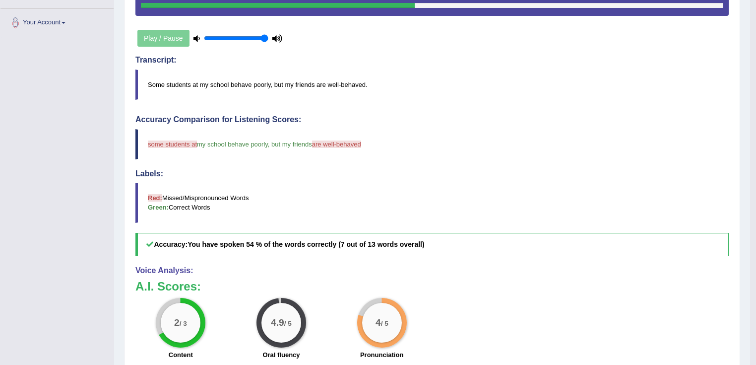
scroll to position [0, 0]
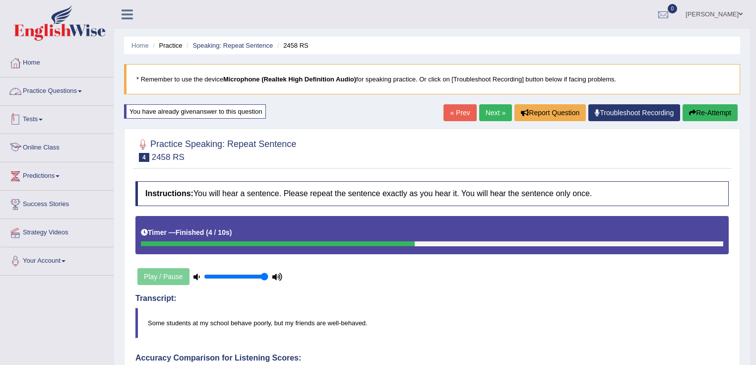
click at [65, 97] on link "Practice Questions" at bounding box center [56, 89] width 113 height 25
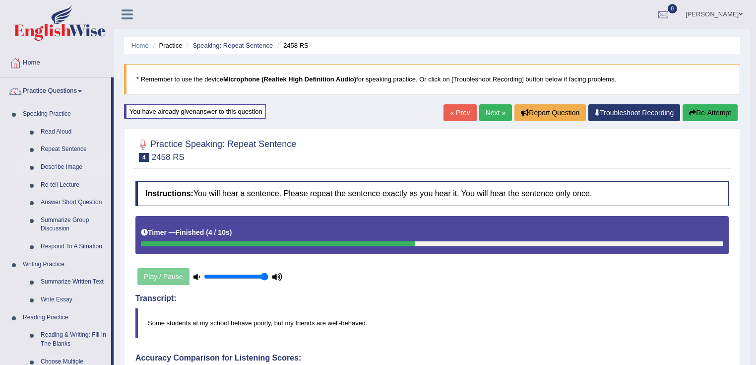
click at [66, 164] on link "Describe Image" at bounding box center [73, 167] width 75 height 18
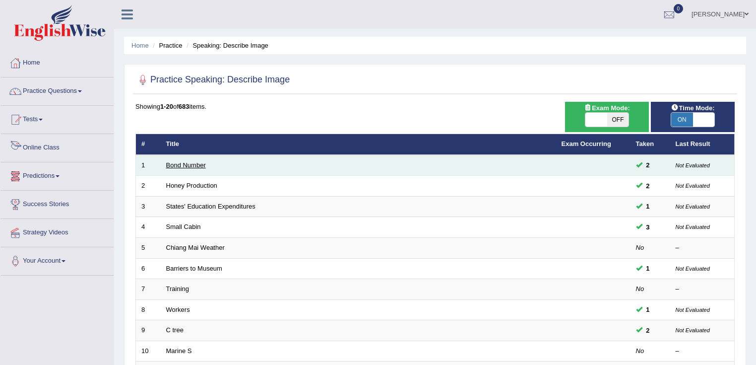
click at [189, 163] on td "Bond Number" at bounding box center [358, 165] width 395 height 21
click at [190, 165] on link "Bond Number" at bounding box center [186, 164] width 40 height 7
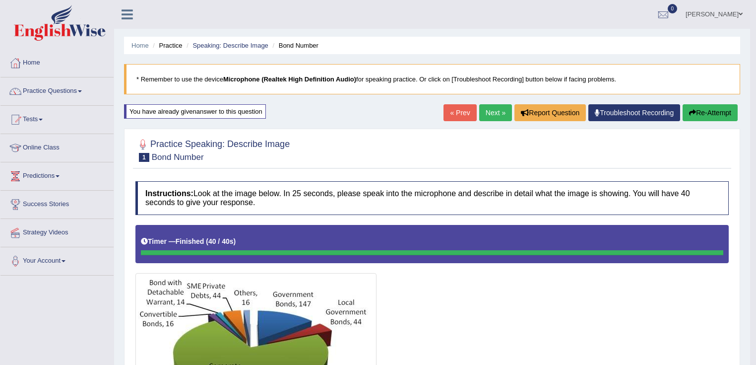
click at [495, 109] on link "Next »" at bounding box center [495, 112] width 33 height 17
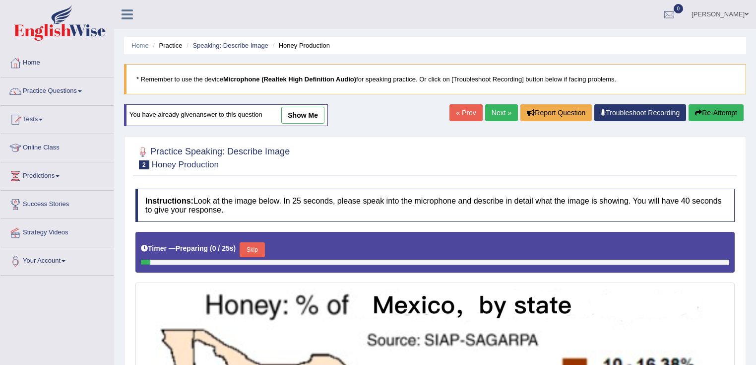
click at [495, 109] on link "Next »" at bounding box center [501, 112] width 33 height 17
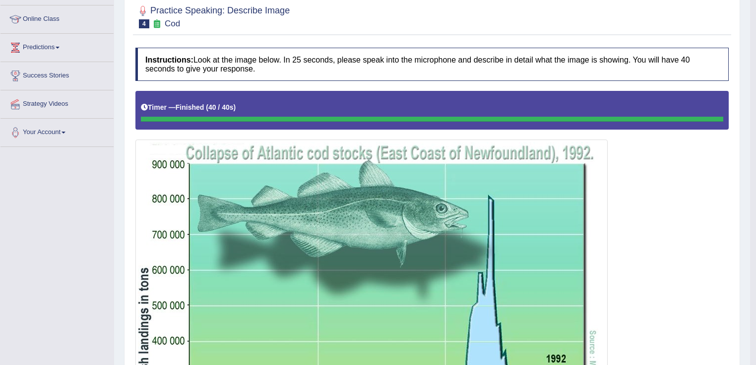
scroll to position [111, 0]
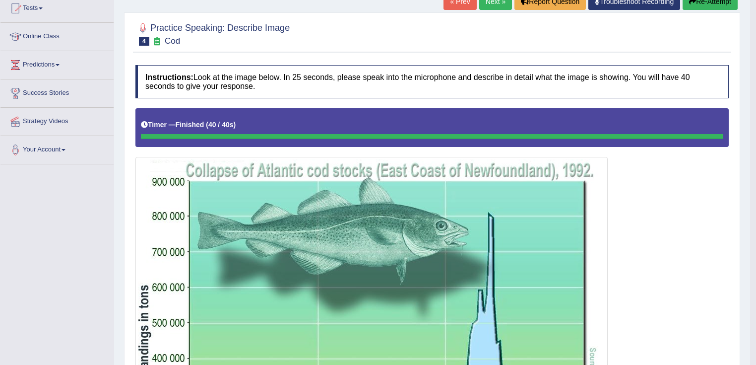
click at [494, 7] on link "Next »" at bounding box center [495, 1] width 33 height 17
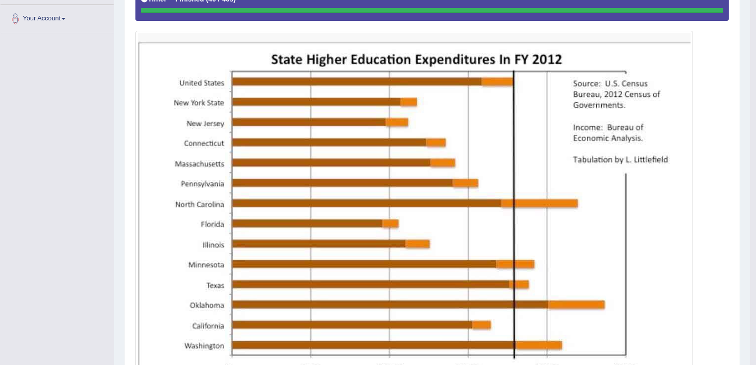
scroll to position [71, 0]
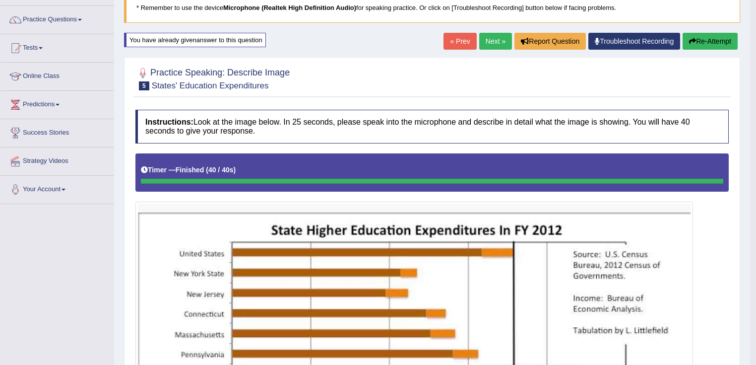
click at [488, 47] on link "Next »" at bounding box center [495, 41] width 33 height 17
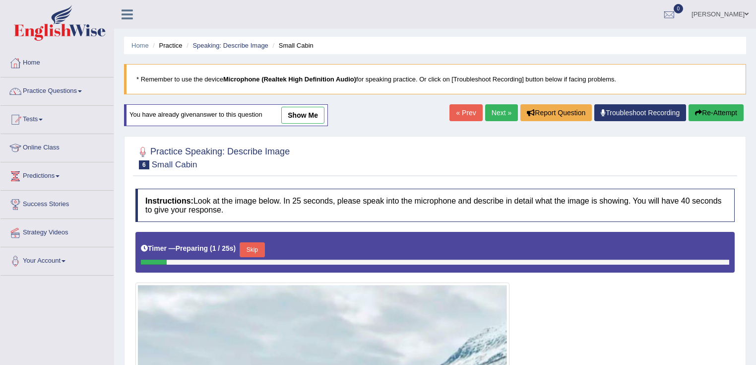
click at [502, 117] on link "Next »" at bounding box center [501, 112] width 33 height 17
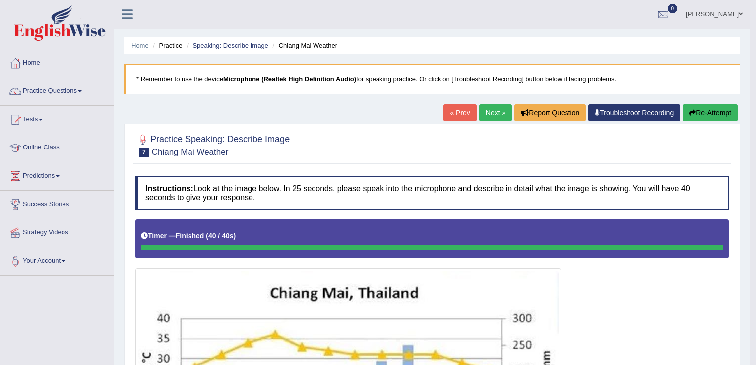
click at [458, 113] on link "« Prev" at bounding box center [459, 112] width 33 height 17
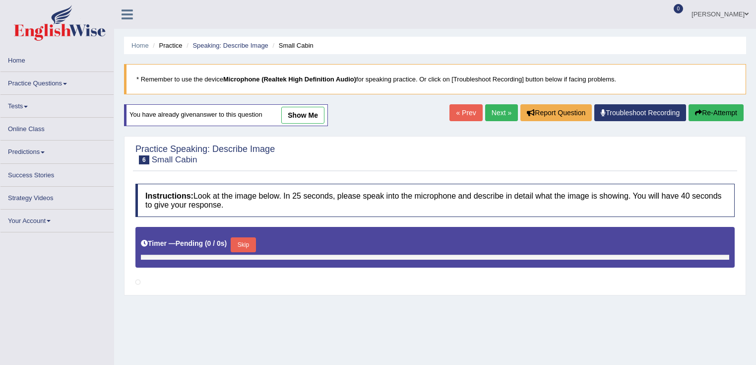
drag, startPoint x: 0, startPoint y: 0, endPoint x: 458, endPoint y: 114, distance: 472.4
click at [458, 114] on link "« Prev" at bounding box center [465, 112] width 33 height 17
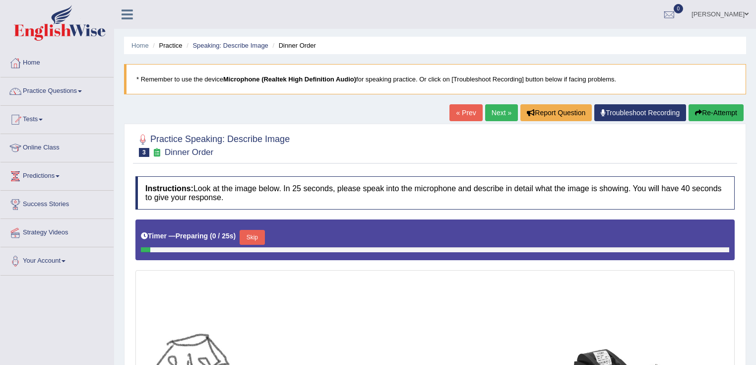
click at [458, 114] on link "« Prev" at bounding box center [465, 112] width 33 height 17
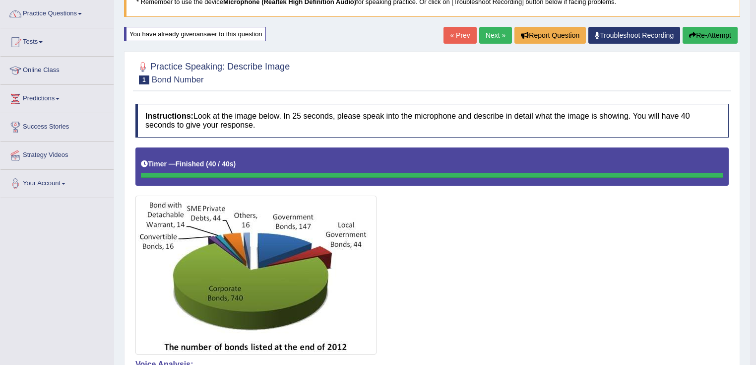
scroll to position [40, 0]
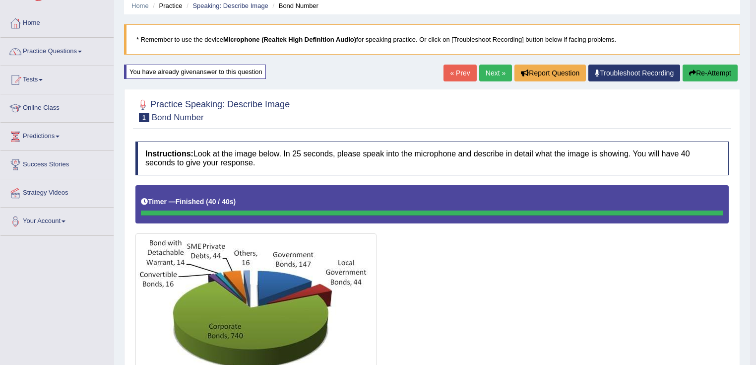
click at [501, 74] on link "Next »" at bounding box center [495, 72] width 33 height 17
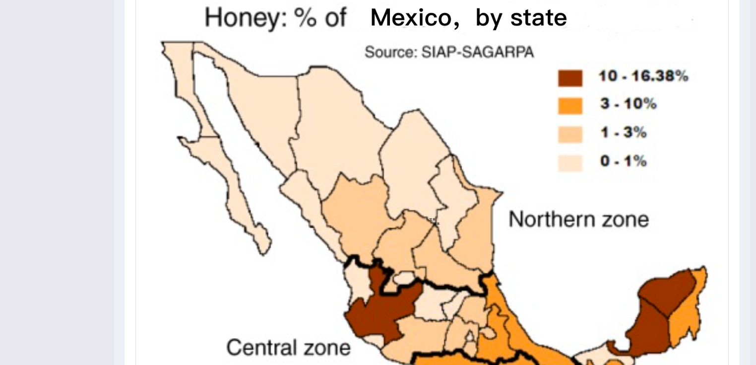
scroll to position [79, 0]
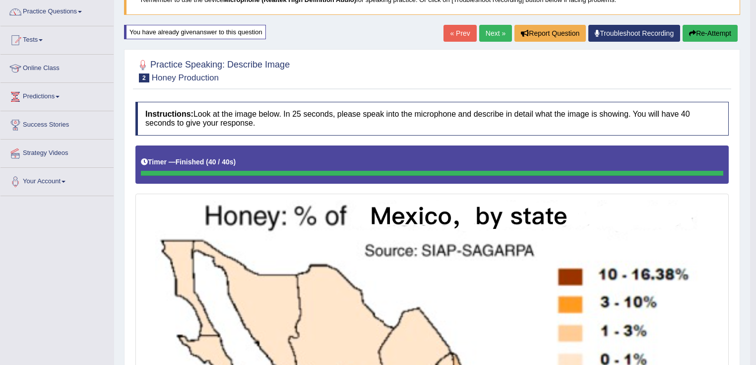
click at [456, 29] on link "« Prev" at bounding box center [459, 33] width 33 height 17
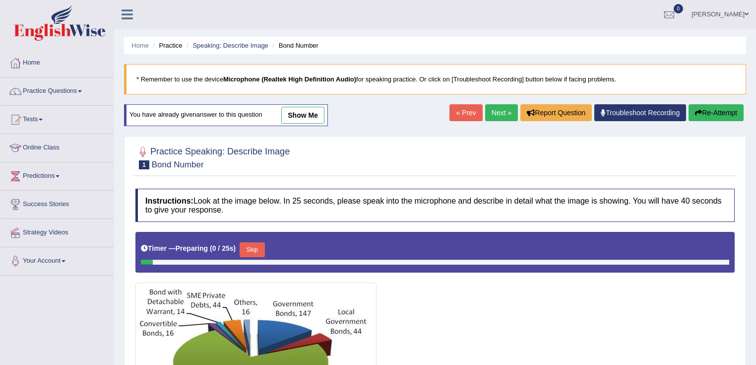
click at [454, 113] on link "« Prev" at bounding box center [465, 112] width 33 height 17
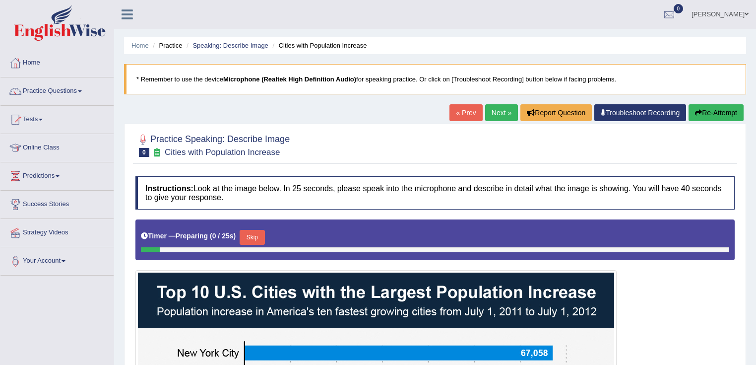
click at [452, 117] on link "« Prev" at bounding box center [465, 112] width 33 height 17
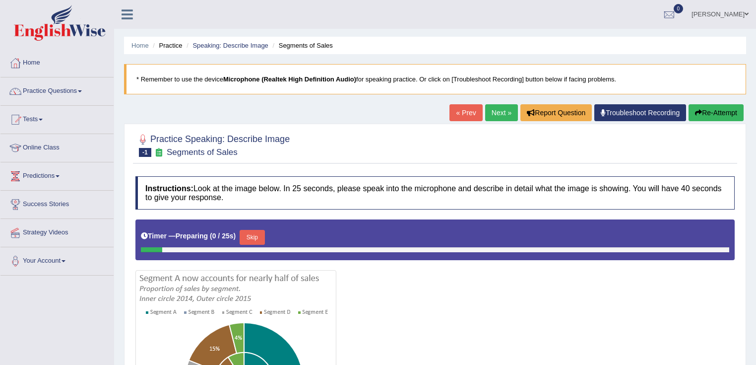
click at [452, 117] on link "« Prev" at bounding box center [465, 112] width 33 height 17
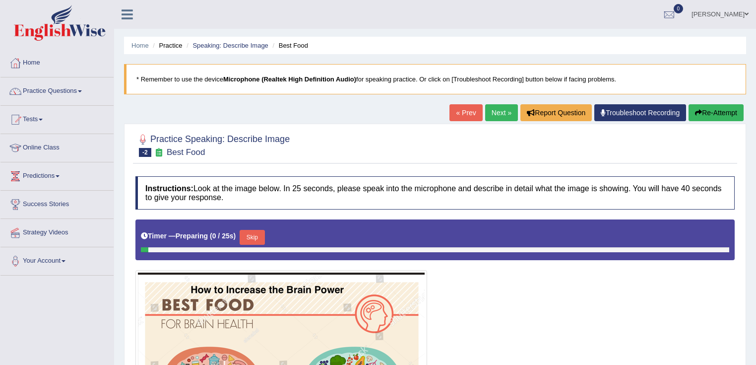
click at [485, 113] on link "Next »" at bounding box center [501, 112] width 33 height 17
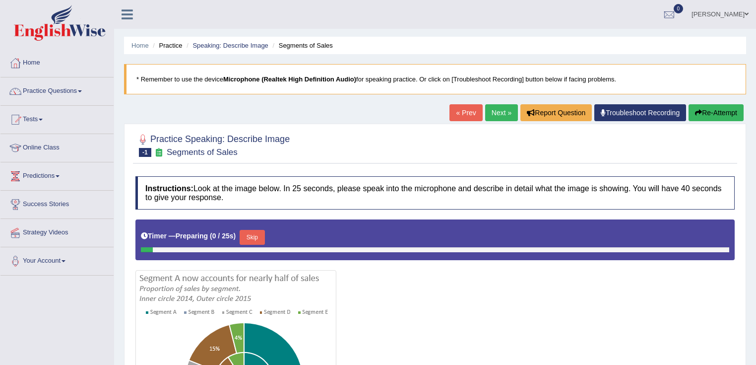
click at [486, 112] on link "Next »" at bounding box center [501, 112] width 33 height 17
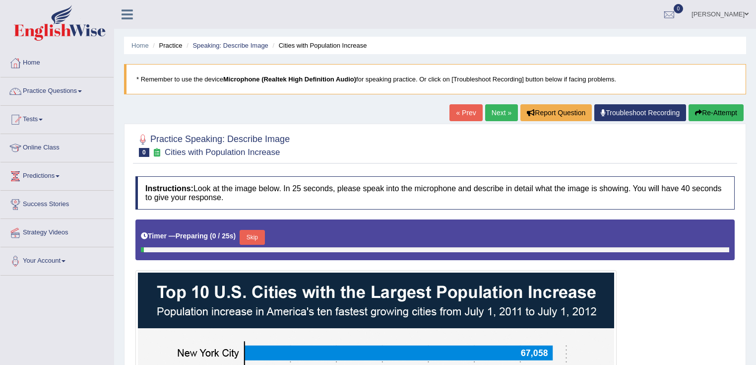
click at [486, 112] on link "Next »" at bounding box center [501, 112] width 33 height 17
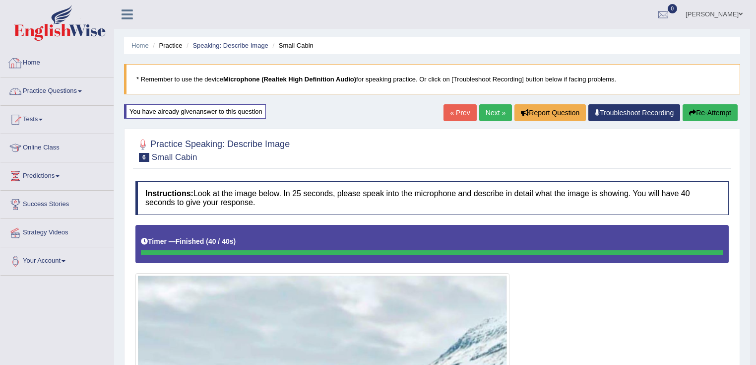
click at [74, 87] on link "Practice Questions" at bounding box center [56, 89] width 113 height 25
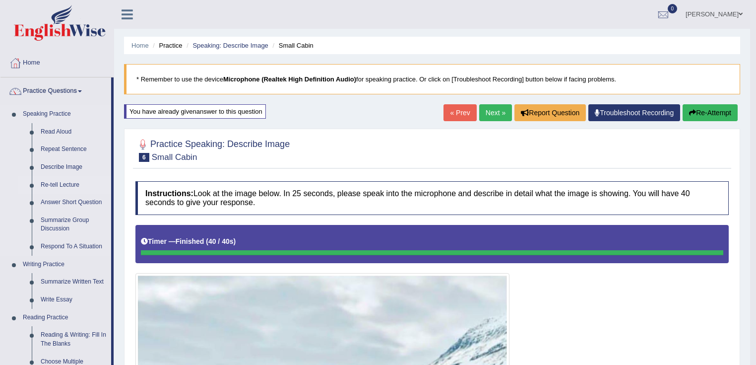
click at [67, 187] on link "Re-tell Lecture" at bounding box center [73, 185] width 75 height 18
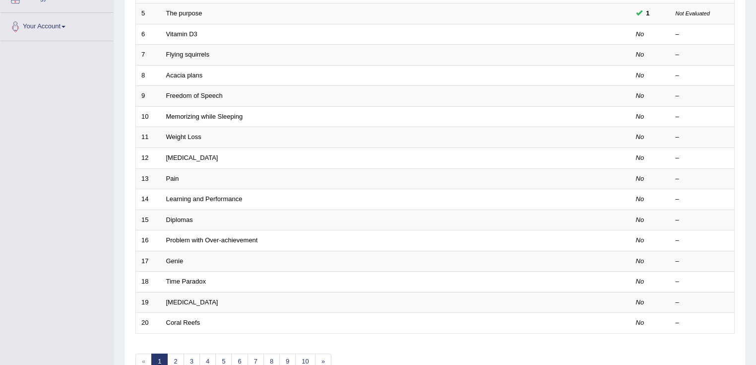
scroll to position [289, 0]
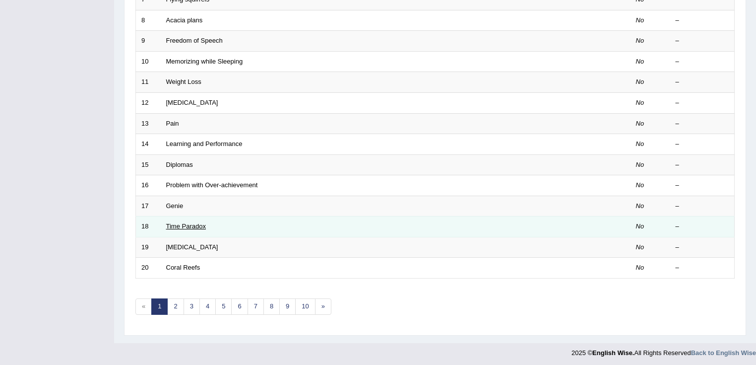
click at [189, 226] on link "Time Paradox" at bounding box center [186, 225] width 40 height 7
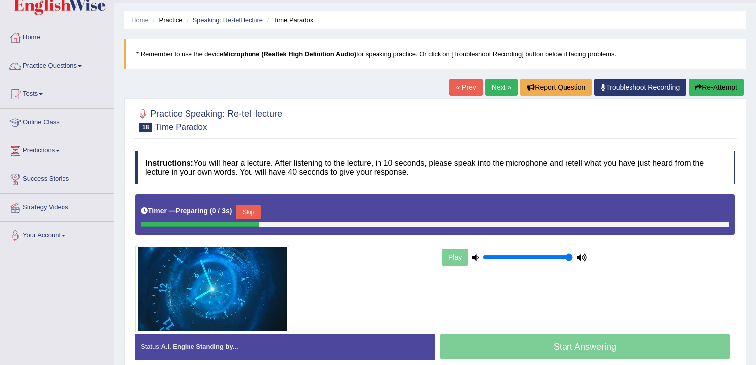
scroll to position [40, 0]
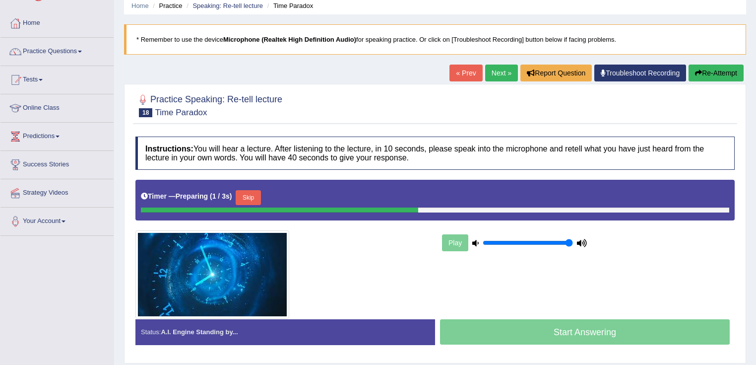
click at [258, 195] on button "Skip" at bounding box center [248, 197] width 25 height 15
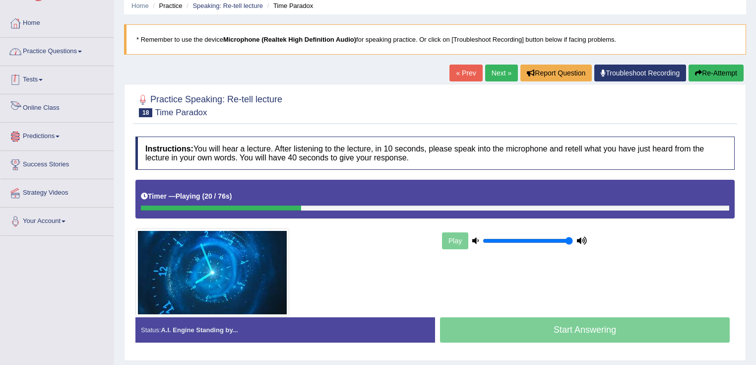
click at [85, 49] on link "Practice Questions" at bounding box center [56, 50] width 113 height 25
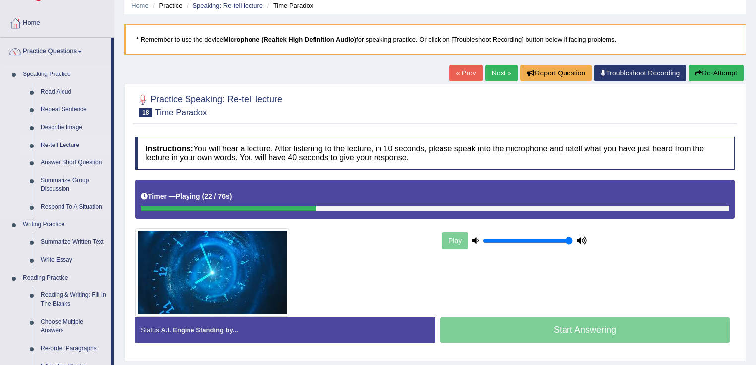
click at [73, 147] on link "Re-tell Lecture" at bounding box center [73, 145] width 75 height 18
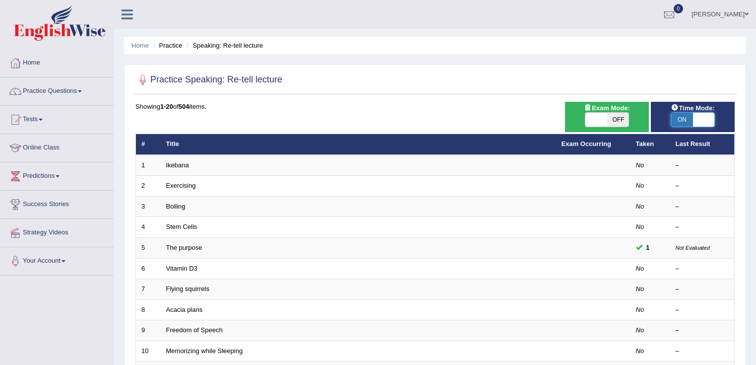
click at [710, 118] on span at bounding box center [704, 120] width 22 height 14
checkbox input "false"
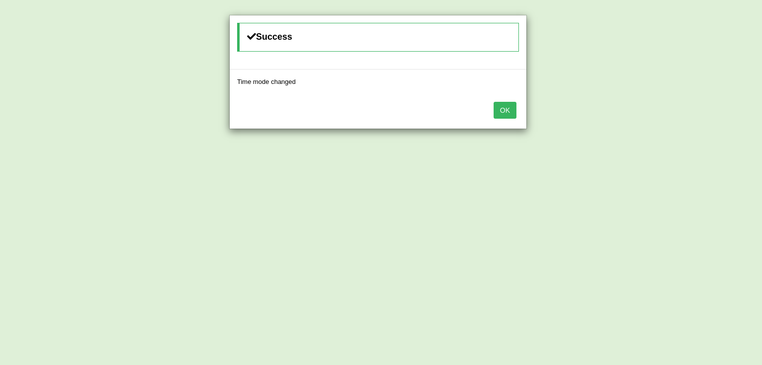
click at [505, 112] on button "OK" at bounding box center [505, 110] width 23 height 17
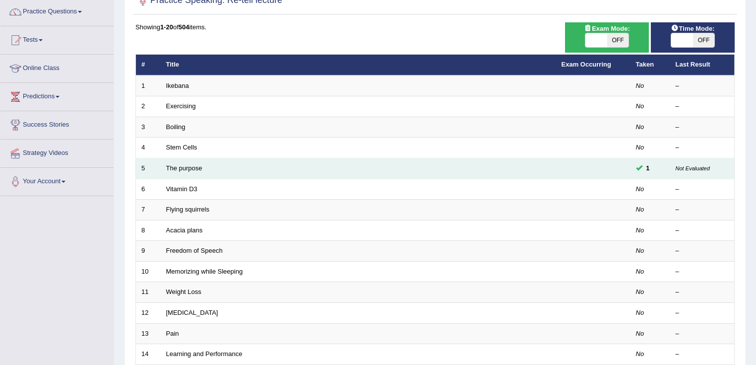
scroll to position [159, 0]
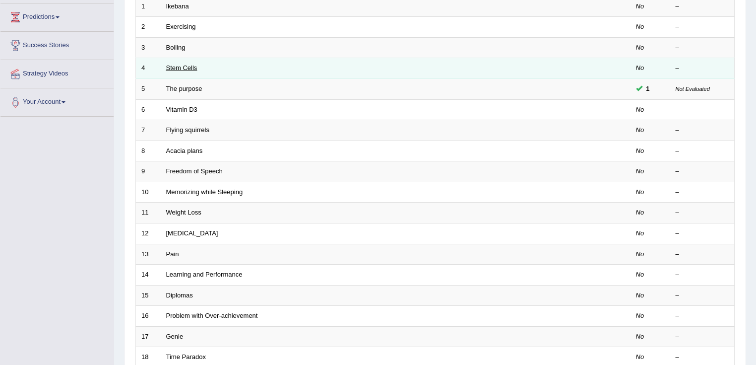
click at [179, 64] on link "Stem Cells" at bounding box center [181, 67] width 31 height 7
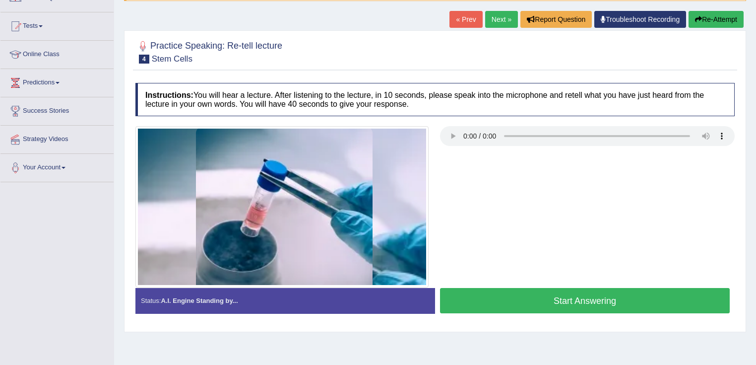
scroll to position [37, 0]
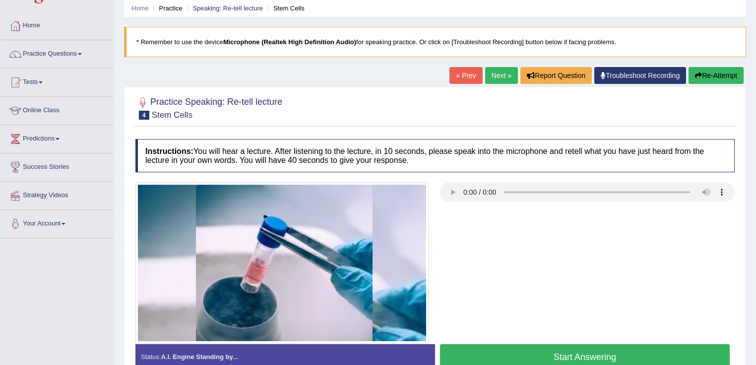
click at [503, 74] on link "Next »" at bounding box center [501, 75] width 33 height 17
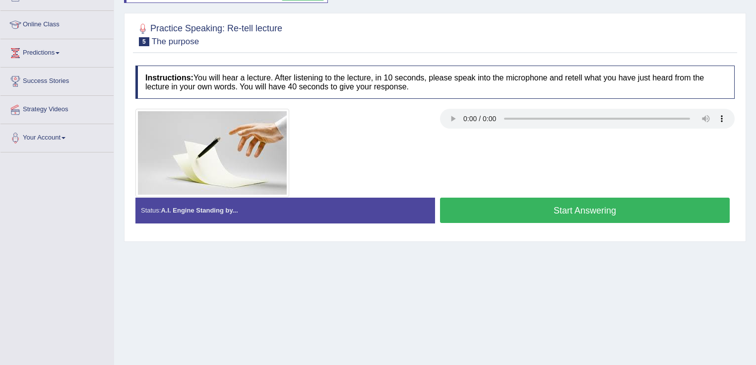
scroll to position [156, 0]
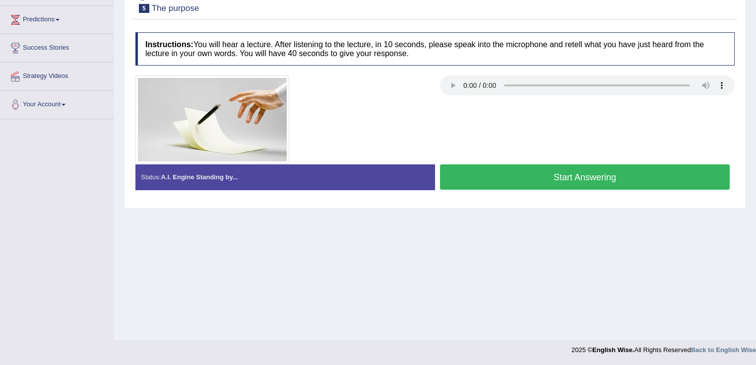
click at [536, 173] on button "Start Answering" at bounding box center [585, 176] width 290 height 25
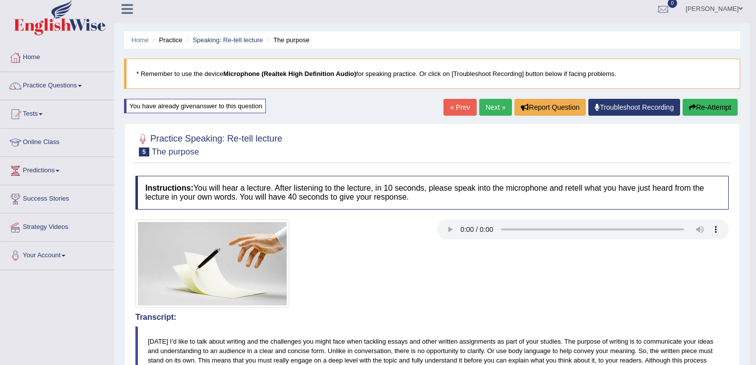
scroll to position [0, 0]
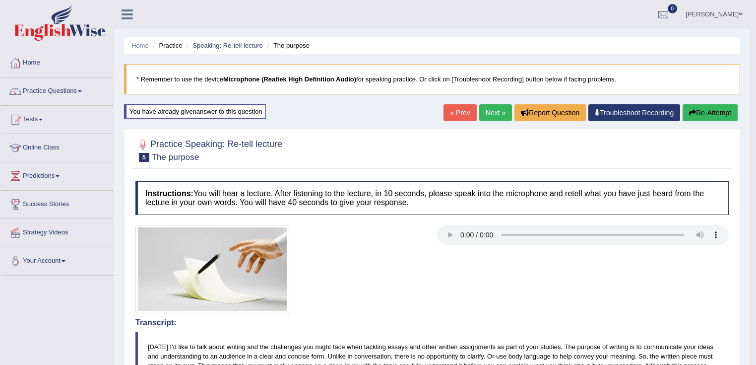
click at [704, 123] on div "« Prev Next » Report Question Troubleshoot Recording Re-Attempt" at bounding box center [591, 113] width 297 height 19
click at [703, 113] on button "Re-Attempt" at bounding box center [710, 112] width 55 height 17
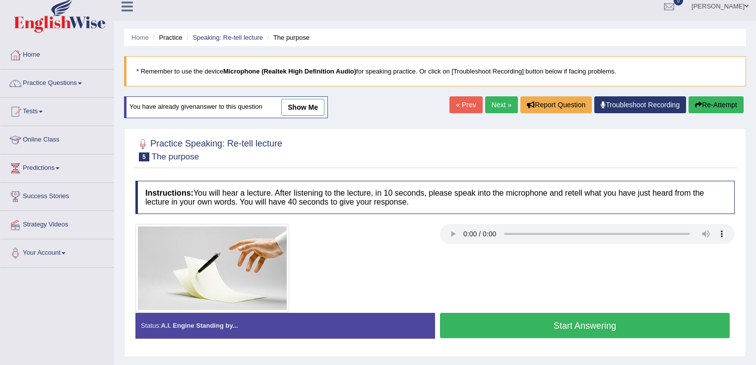
scroll to position [156, 0]
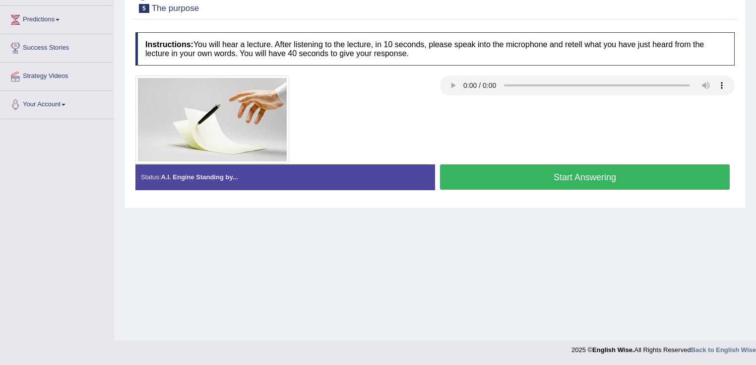
click at [573, 164] on button "Start Answering" at bounding box center [585, 176] width 290 height 25
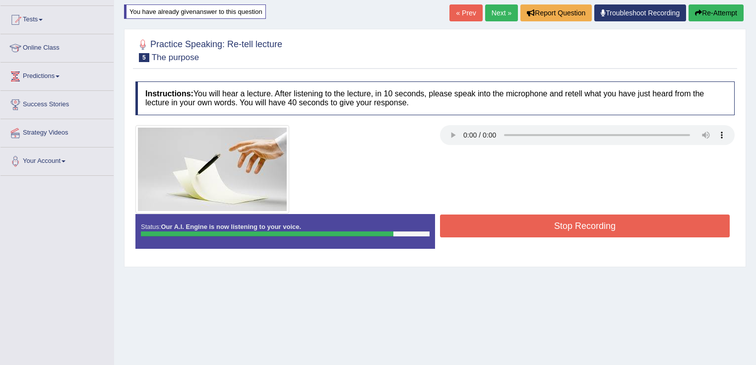
scroll to position [0, 0]
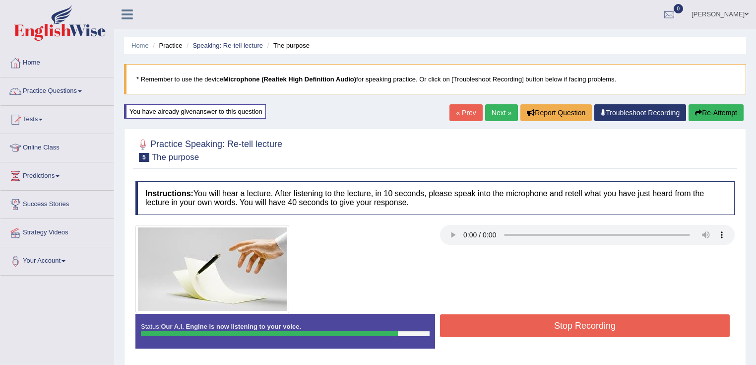
click at [496, 111] on link "Next »" at bounding box center [501, 112] width 33 height 17
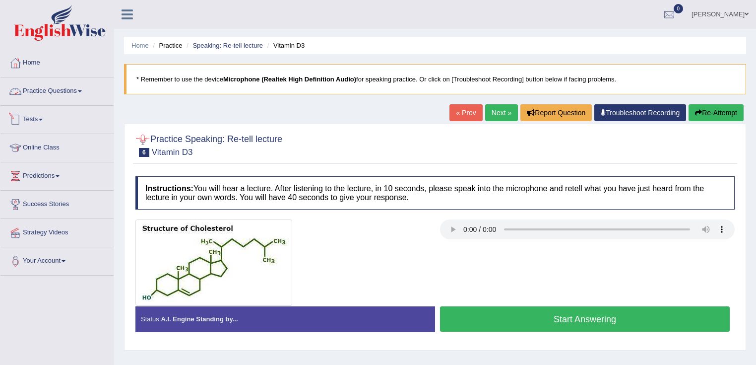
click at [84, 97] on link "Practice Questions" at bounding box center [56, 89] width 113 height 25
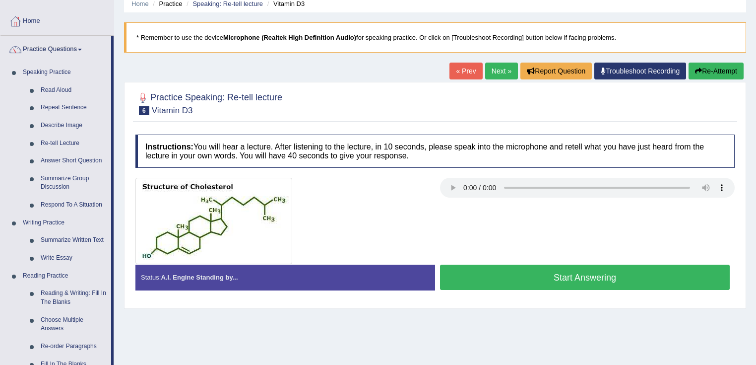
scroll to position [37, 0]
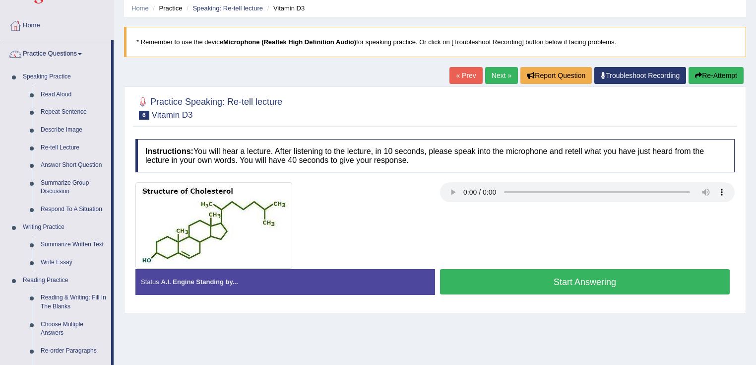
click at [500, 77] on link "Next »" at bounding box center [501, 75] width 33 height 17
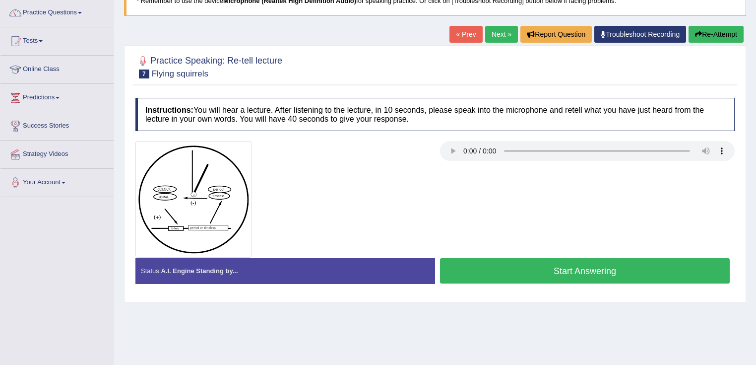
scroll to position [79, 0]
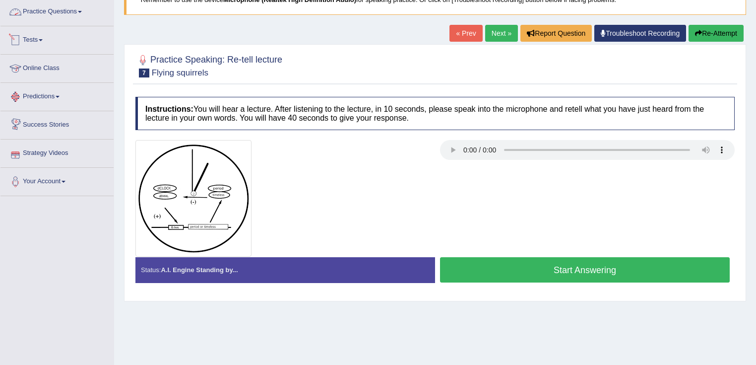
click at [60, 10] on link "Practice Questions" at bounding box center [56, 10] width 113 height 25
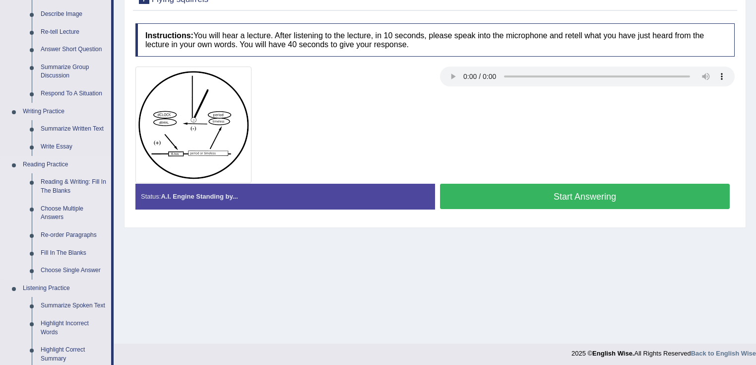
scroll to position [238, 0]
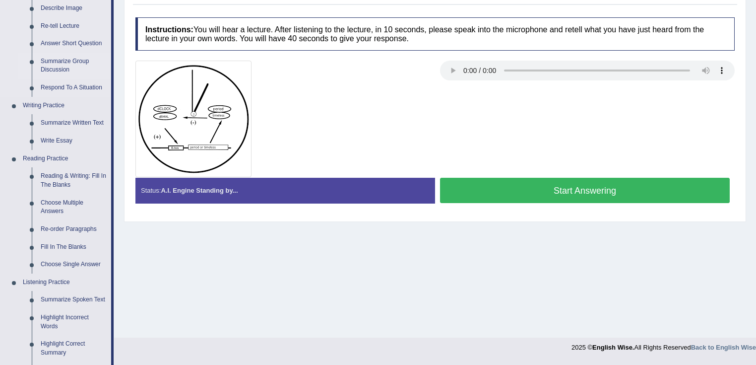
click at [70, 63] on link "Summarize Group Discussion" at bounding box center [73, 66] width 75 height 26
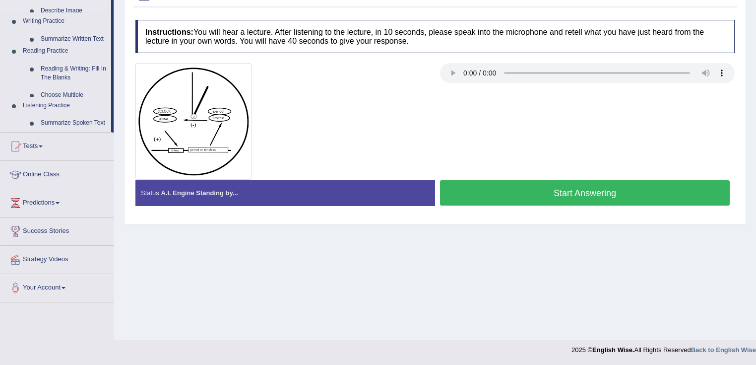
scroll to position [156, 0]
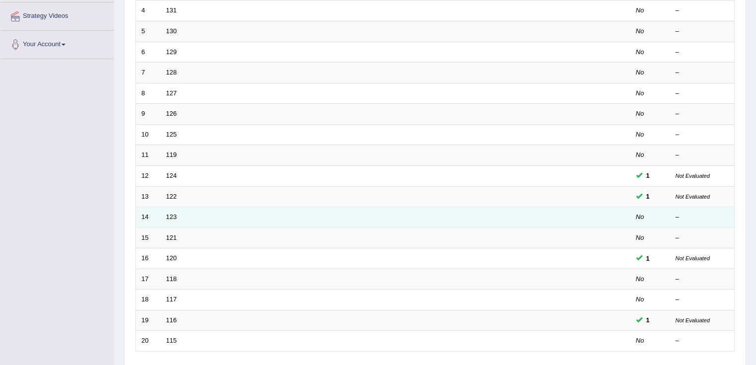
scroll to position [289, 0]
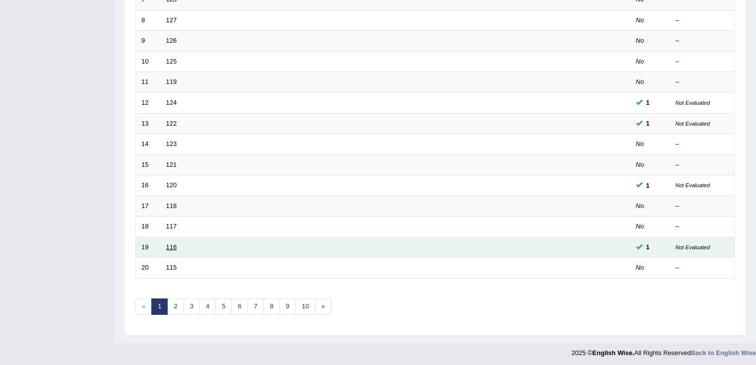
click at [173, 243] on link "116" at bounding box center [171, 246] width 11 height 7
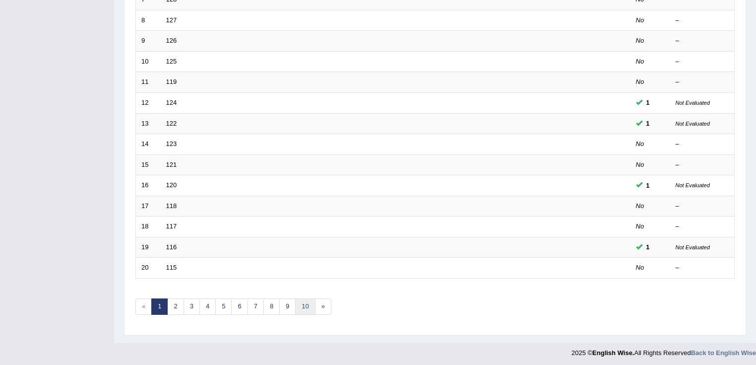
scroll to position [289, 0]
click at [271, 308] on link "8" at bounding box center [271, 306] width 16 height 16
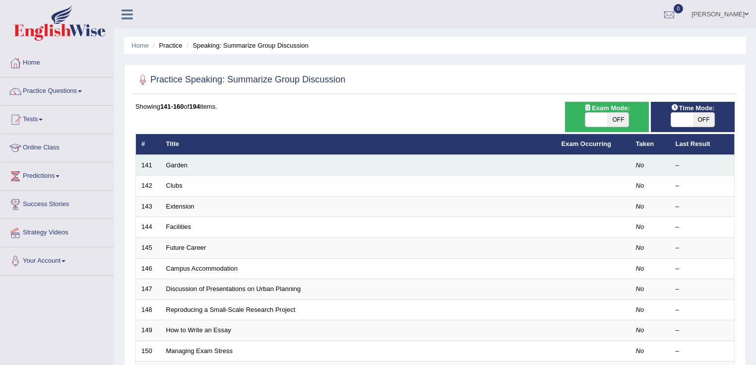
click at [171, 158] on td "Garden" at bounding box center [358, 165] width 395 height 21
click at [175, 163] on link "Garden" at bounding box center [176, 164] width 21 height 7
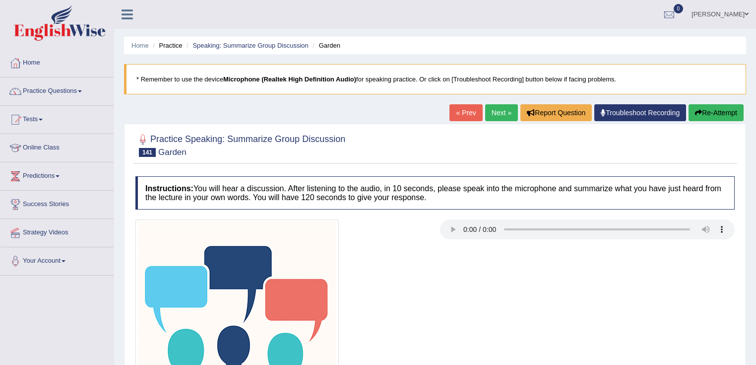
click at [496, 117] on link "Next »" at bounding box center [501, 112] width 33 height 17
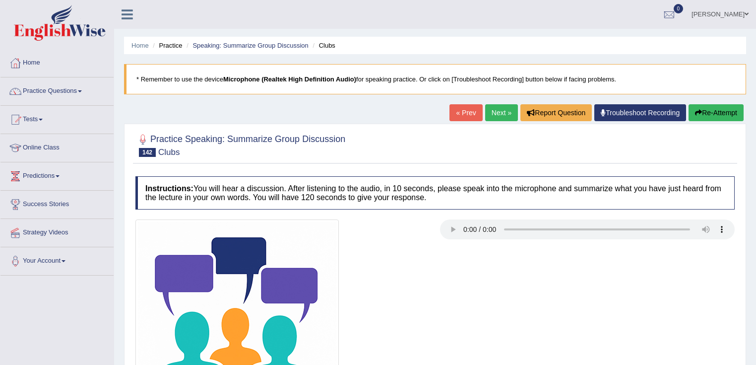
click at [494, 113] on link "Next »" at bounding box center [501, 112] width 33 height 17
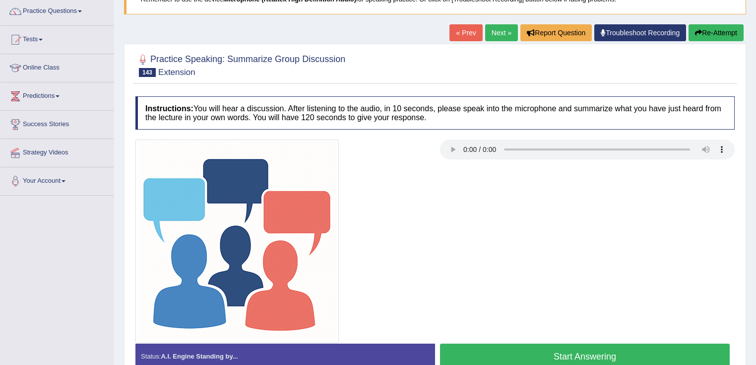
scroll to position [37, 0]
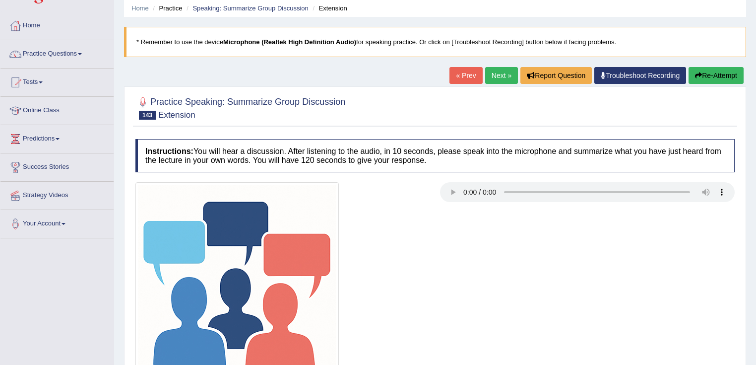
click at [490, 79] on link "Next »" at bounding box center [501, 75] width 33 height 17
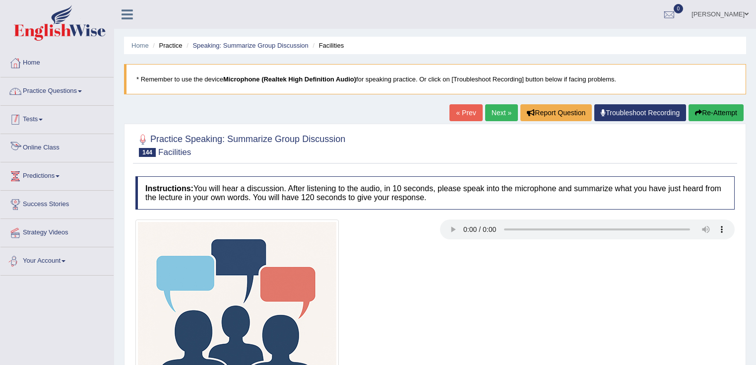
click at [71, 85] on link "Practice Questions" at bounding box center [56, 89] width 113 height 25
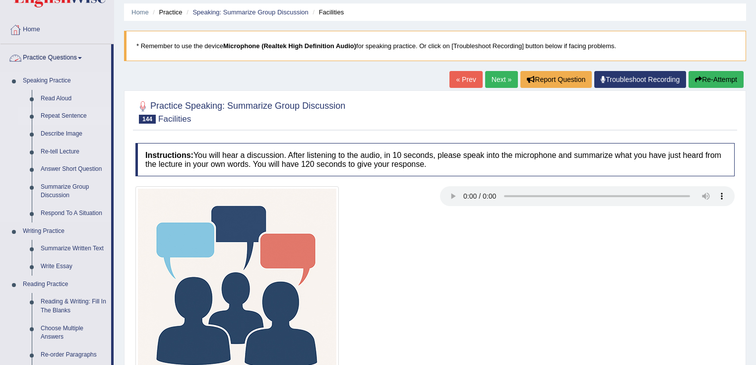
scroll to position [159, 0]
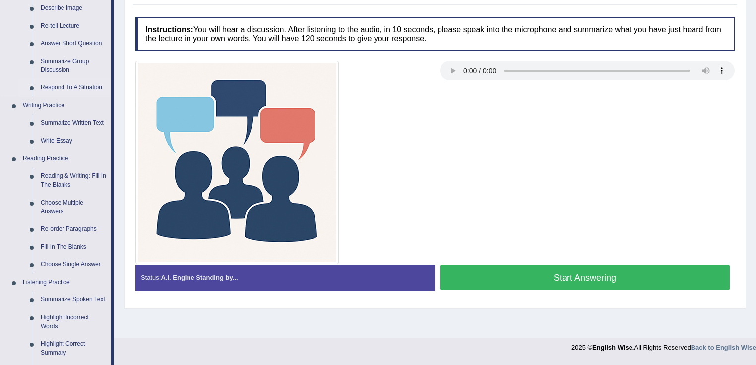
click at [81, 85] on link "Respond To A Situation" at bounding box center [73, 88] width 75 height 18
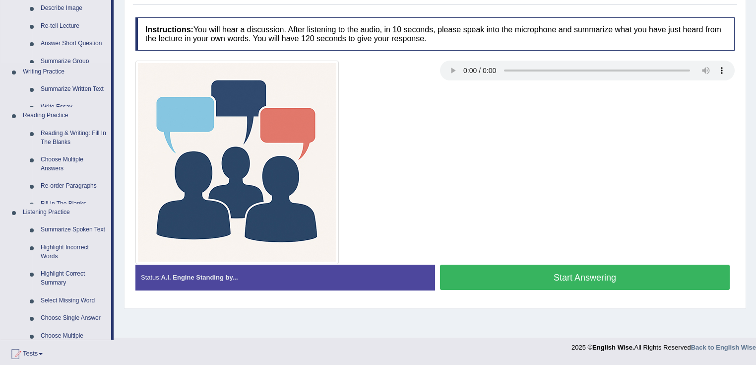
scroll to position [156, 0]
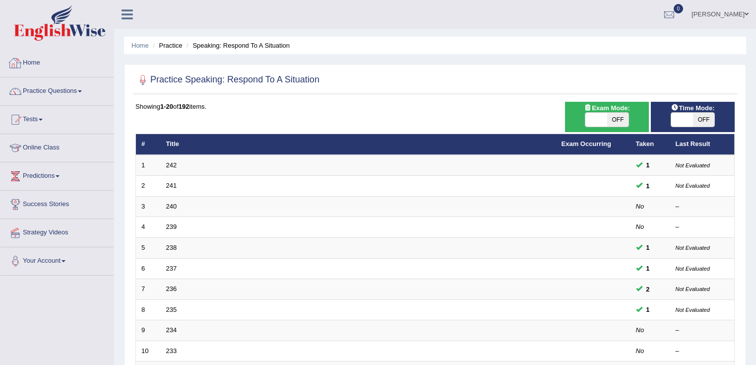
click at [709, 110] on span "Time Mode:" at bounding box center [693, 108] width 52 height 10
click at [705, 115] on span "OFF" at bounding box center [704, 120] width 22 height 14
checkbox input "true"
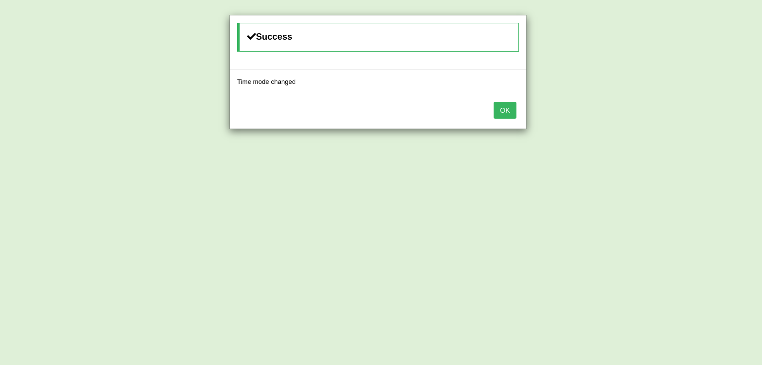
click at [492, 112] on div "OK" at bounding box center [378, 111] width 297 height 35
click at [505, 105] on button "OK" at bounding box center [505, 110] width 23 height 17
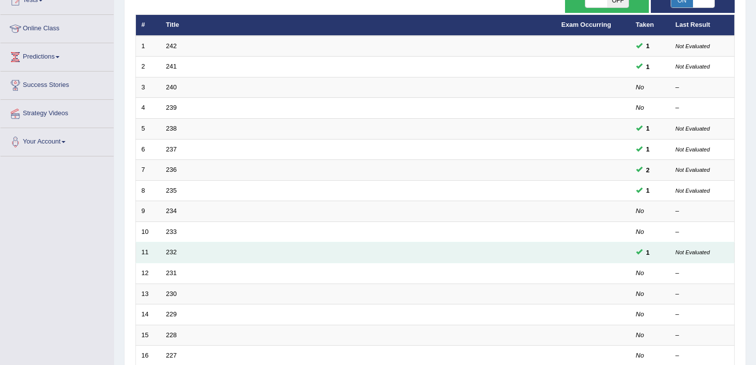
scroll to position [198, 0]
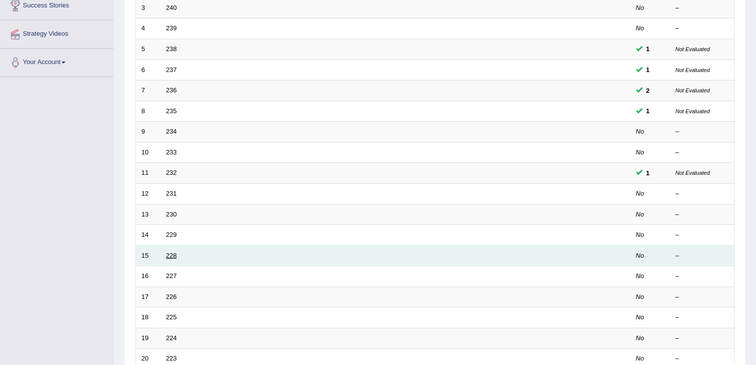
click at [176, 252] on link "228" at bounding box center [171, 255] width 11 height 7
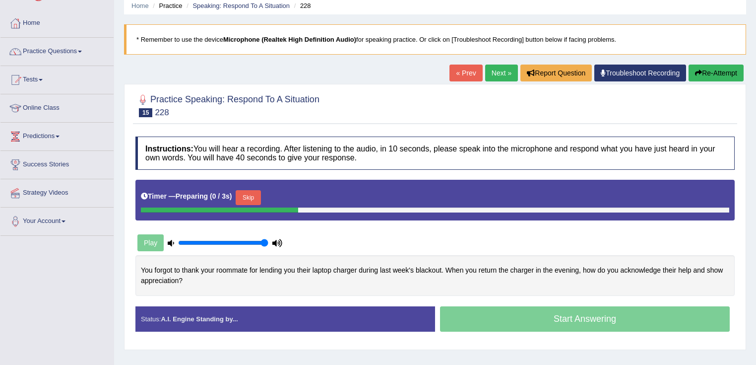
click at [258, 205] on div "Timer — Preparing ( 0 / 3s ) Skip" at bounding box center [434, 200] width 599 height 41
click at [258, 195] on button "Skip" at bounding box center [248, 197] width 25 height 15
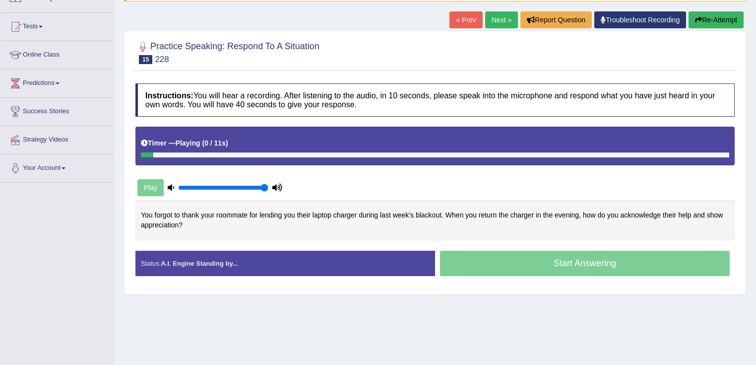
scroll to position [156, 0]
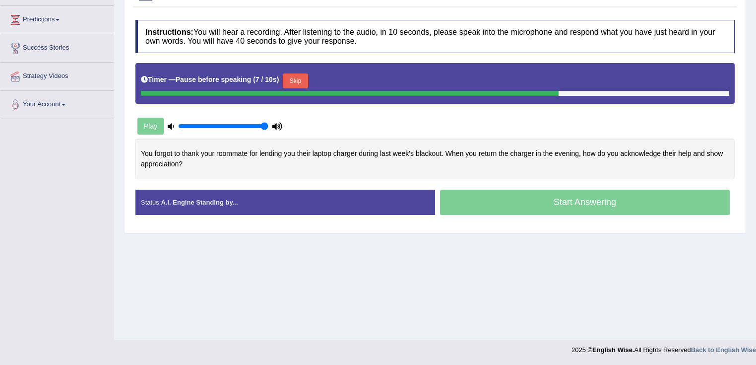
click at [294, 83] on button "Skip" at bounding box center [295, 80] width 25 height 15
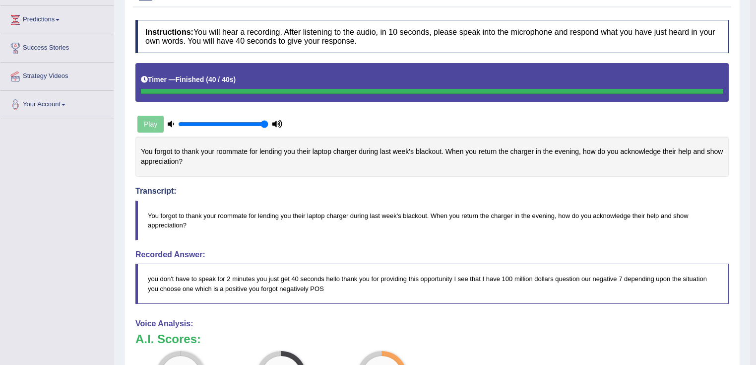
scroll to position [0, 0]
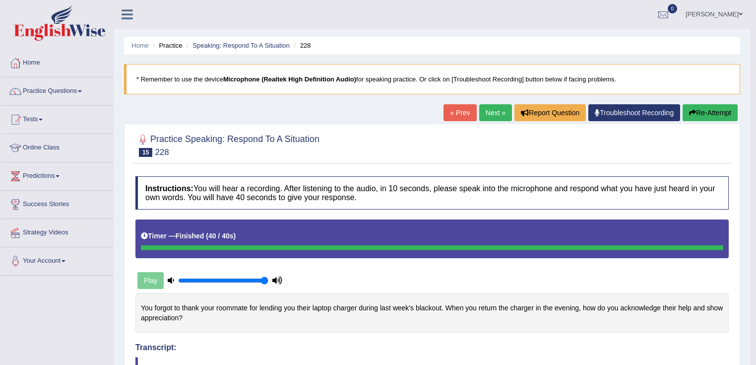
click at [714, 115] on button "Re-Attempt" at bounding box center [710, 112] width 55 height 17
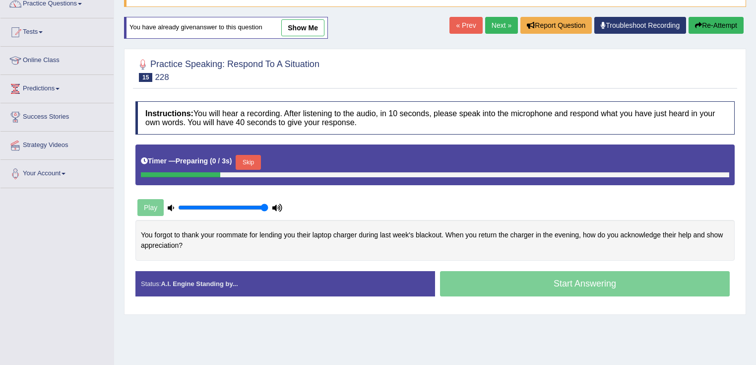
scroll to position [156, 0]
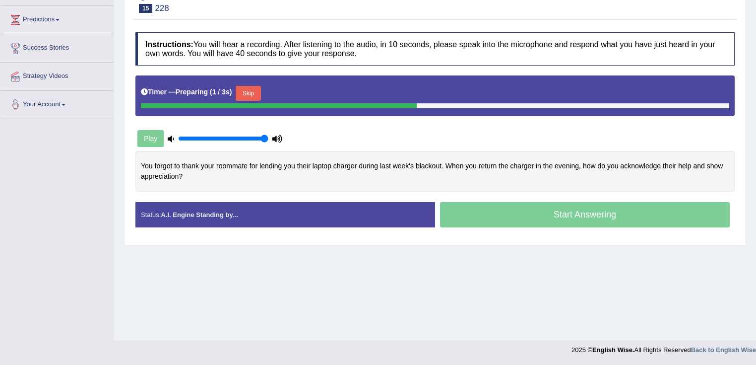
click at [255, 93] on button "Skip" at bounding box center [248, 93] width 25 height 15
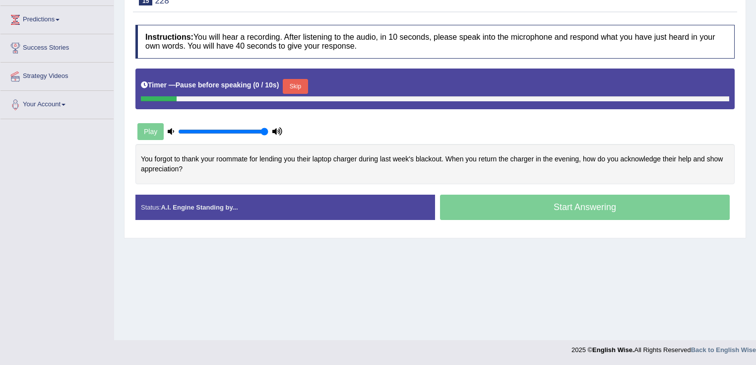
click at [300, 80] on button "Skip" at bounding box center [295, 86] width 25 height 15
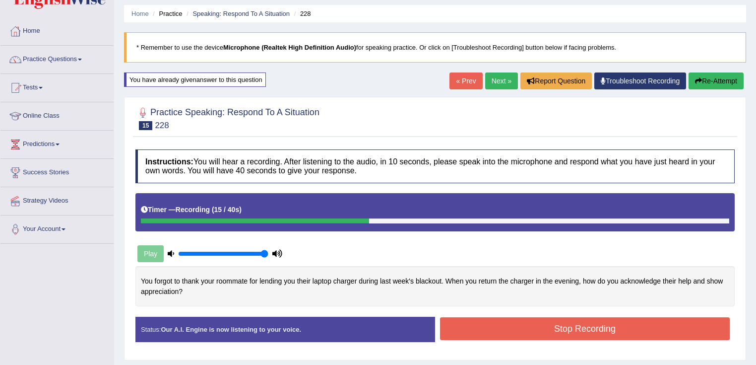
scroll to position [0, 0]
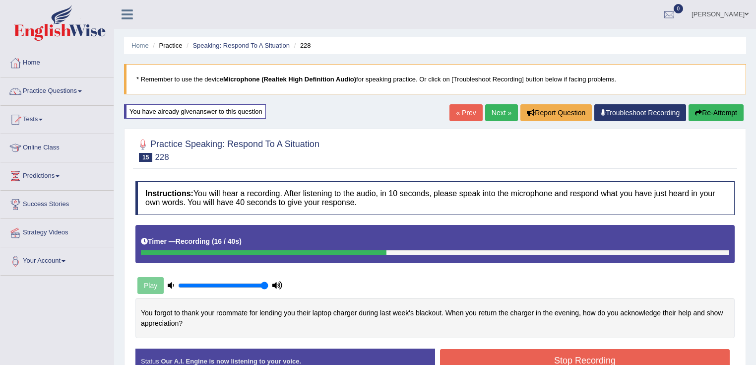
click at [713, 119] on button "Re-Attempt" at bounding box center [716, 112] width 55 height 17
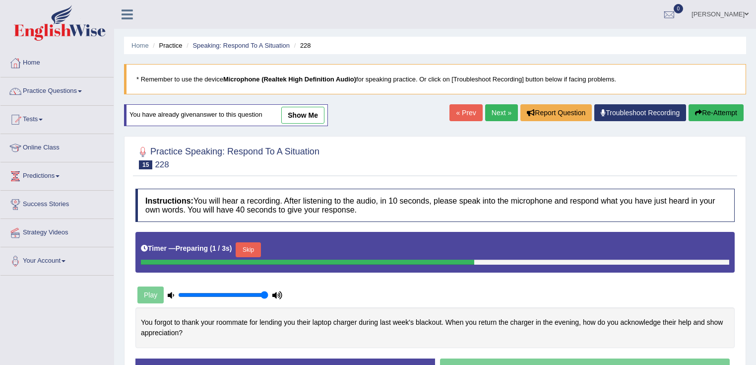
click at [503, 109] on link "Next »" at bounding box center [501, 112] width 33 height 17
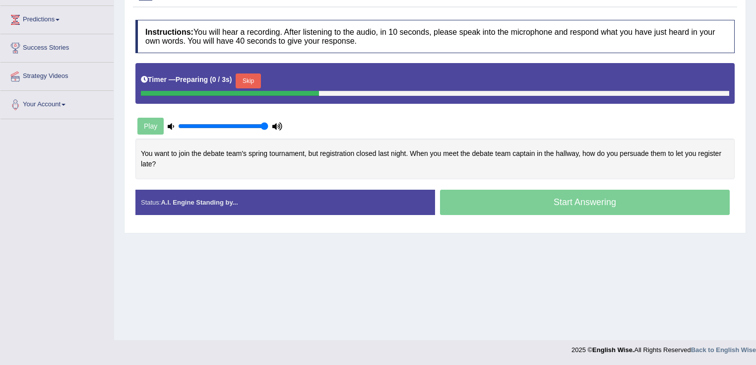
click at [259, 76] on button "Skip" at bounding box center [248, 80] width 25 height 15
click at [305, 81] on button "Skip" at bounding box center [295, 80] width 25 height 15
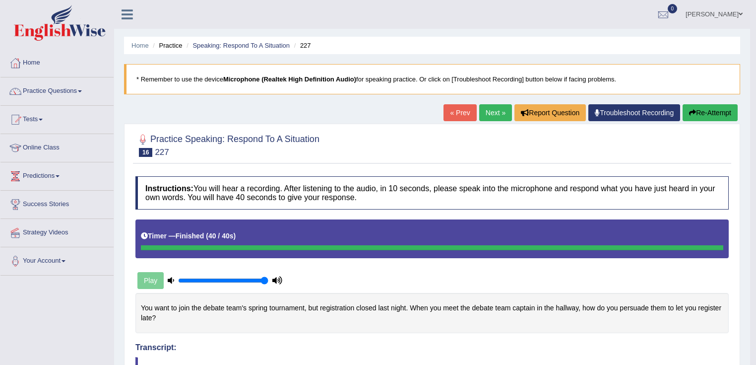
click at [495, 107] on link "Next »" at bounding box center [495, 112] width 33 height 17
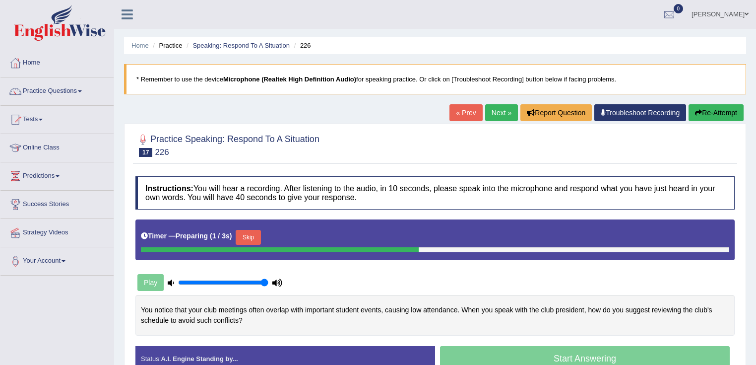
click at [495, 113] on link "Next »" at bounding box center [501, 112] width 33 height 17
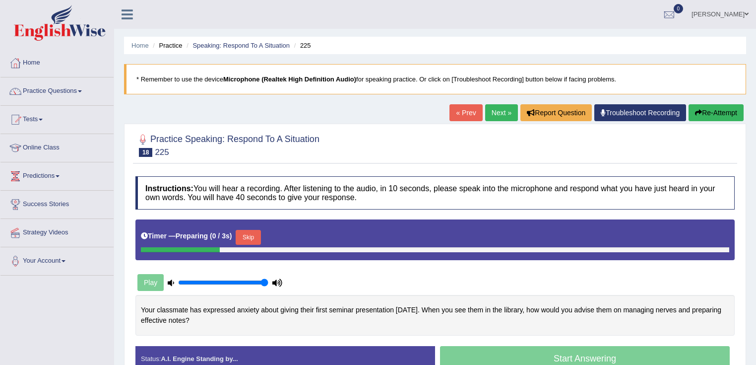
click at [495, 113] on link "Next »" at bounding box center [501, 112] width 33 height 17
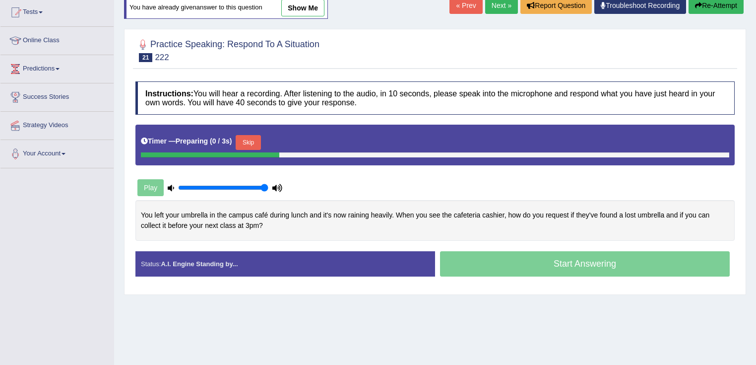
scroll to position [119, 0]
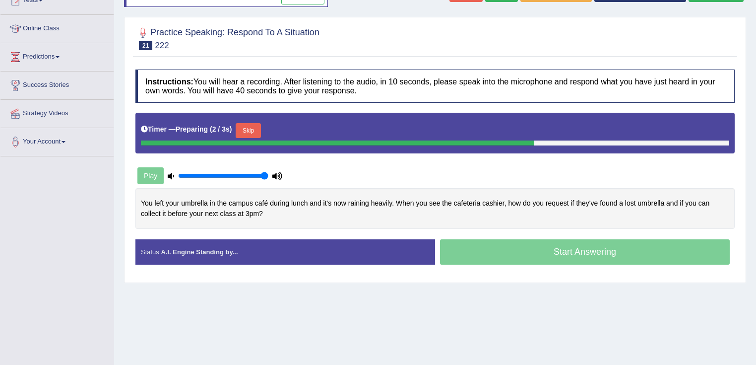
click at [250, 128] on button "Skip" at bounding box center [248, 130] width 25 height 15
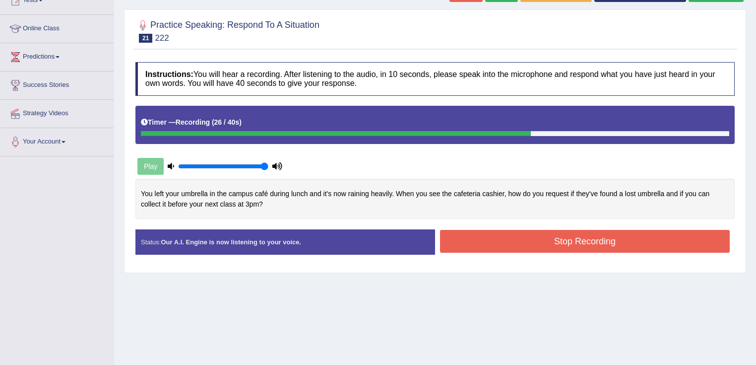
click at [513, 242] on button "Stop Recording" at bounding box center [585, 241] width 290 height 23
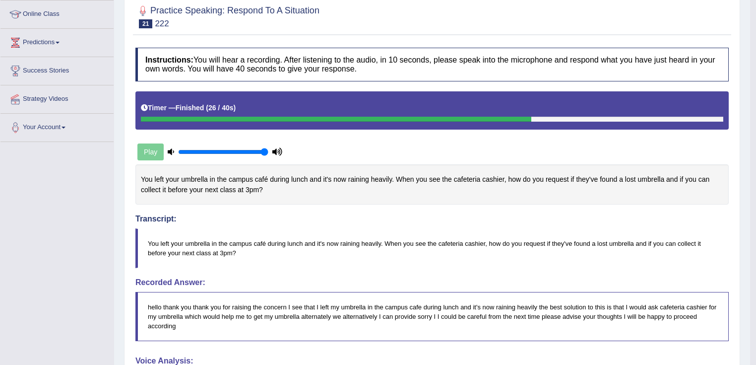
scroll to position [0, 0]
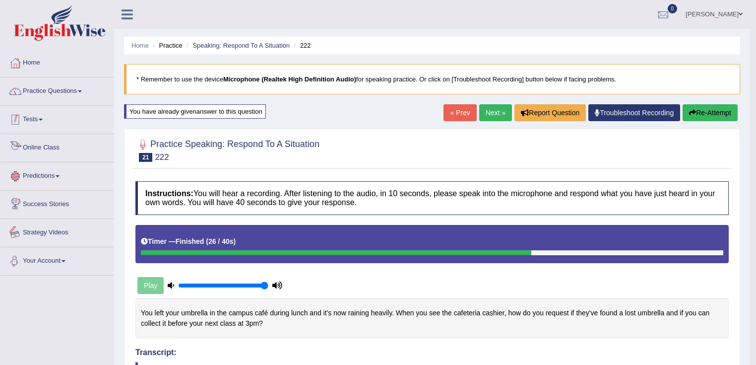
click at [82, 95] on link "Practice Questions" at bounding box center [56, 89] width 113 height 25
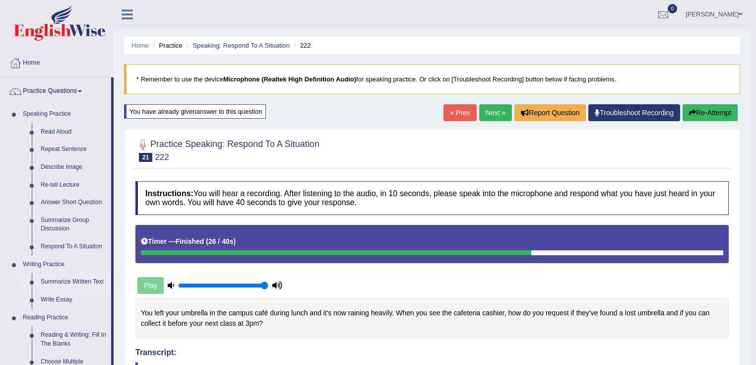
click at [65, 281] on link "Summarize Written Text" at bounding box center [73, 282] width 75 height 18
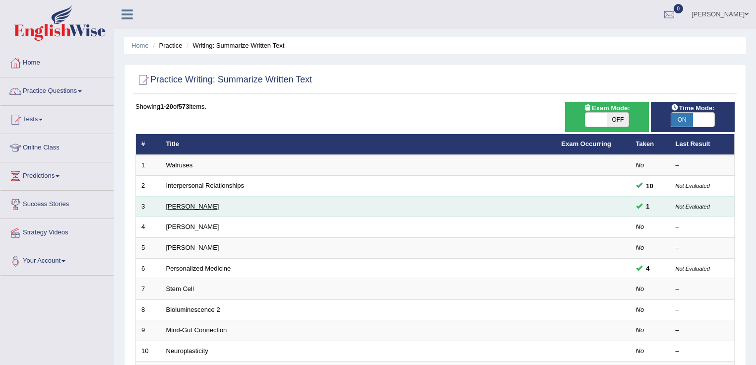
click at [199, 202] on link "[PERSON_NAME]" at bounding box center [192, 205] width 53 height 7
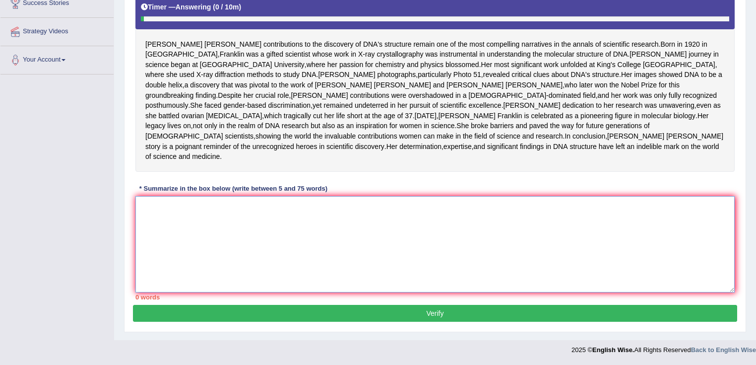
click at [198, 202] on textarea at bounding box center [434, 244] width 599 height 96
type textarea "mm"
click at [262, 316] on button "Verify" at bounding box center [435, 313] width 604 height 17
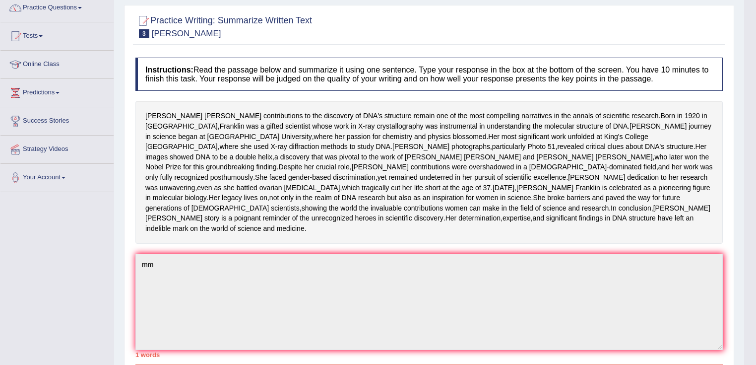
scroll to position [77, 0]
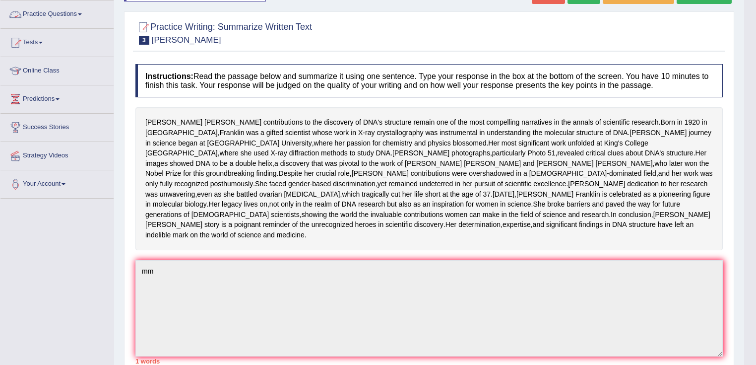
click at [62, 3] on link "Practice Questions" at bounding box center [56, 12] width 113 height 25
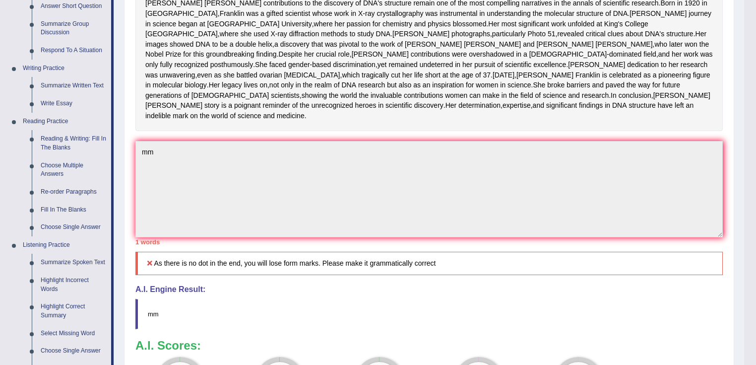
scroll to position [0, 0]
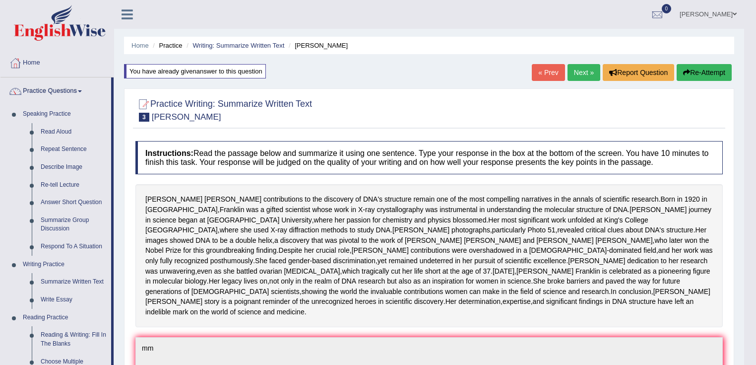
click at [702, 77] on button "Re-Attempt" at bounding box center [704, 72] width 55 height 17
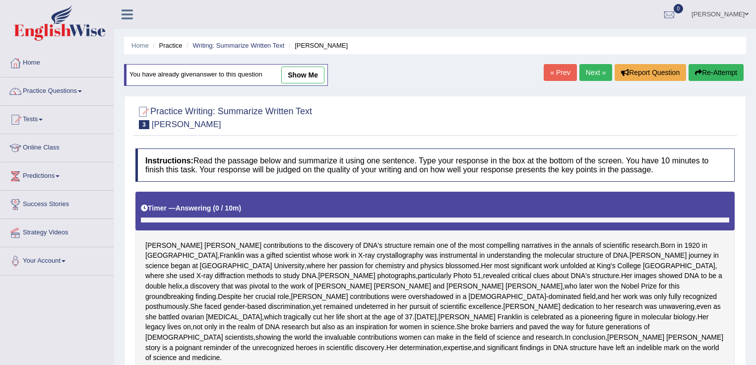
scroll to position [198, 0]
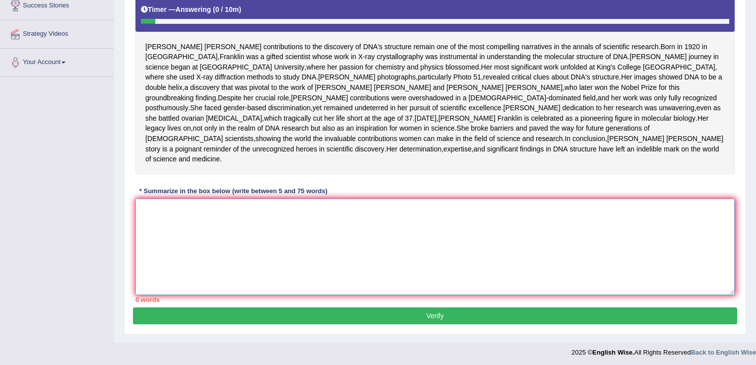
click at [389, 291] on textarea at bounding box center [434, 246] width 599 height 96
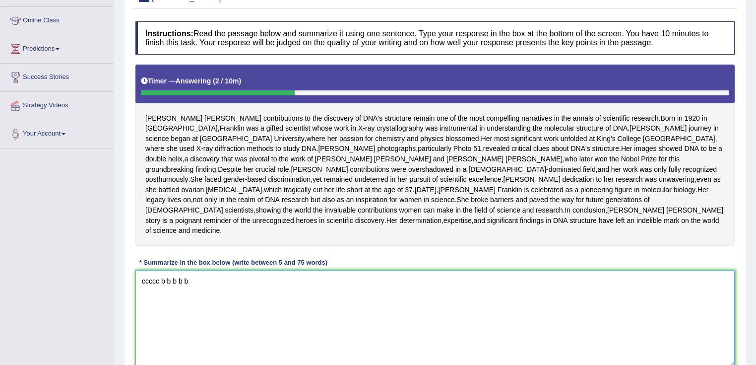
scroll to position [0, 0]
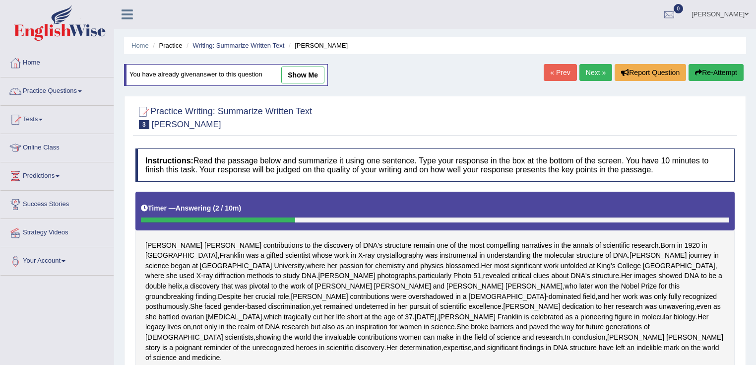
type textarea "ccccc b b b b b"
click at [714, 79] on div "« Prev Next » Report Question Re-Attempt" at bounding box center [645, 73] width 202 height 19
click at [726, 75] on button "Re-Attempt" at bounding box center [716, 72] width 55 height 17
click at [726, 71] on button "Re-Attempt" at bounding box center [716, 72] width 55 height 17
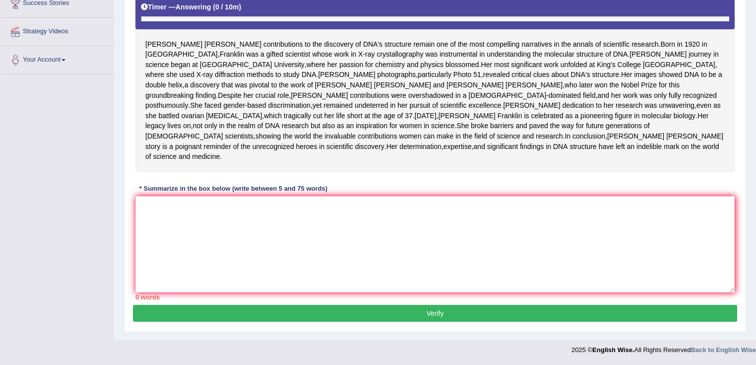
scroll to position [238, 0]
click at [273, 305] on div "Instructions: Read the passage below and summarize it using one sentence. Type …" at bounding box center [435, 123] width 604 height 362
click at [243, 248] on textarea at bounding box center [434, 244] width 599 height 96
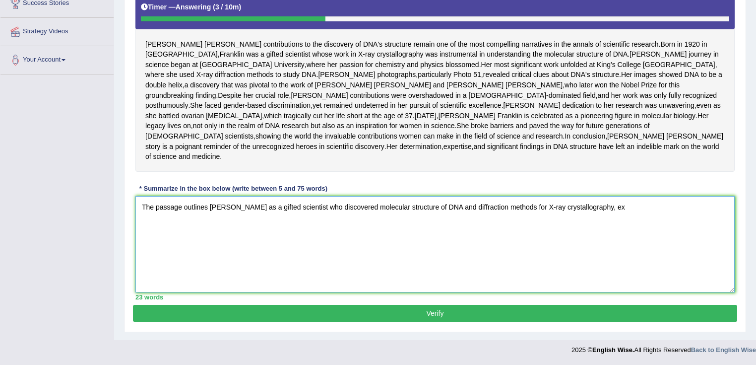
click at [335, 210] on textarea "The passage outlines Rosalind Franklin as a gifted scientist who discovered mol…" at bounding box center [434, 244] width 599 height 96
click at [689, 210] on textarea "The passage outlines Rosalind Franklin as a gifted scientist, explaining that s…" at bounding box center [434, 244] width 599 height 96
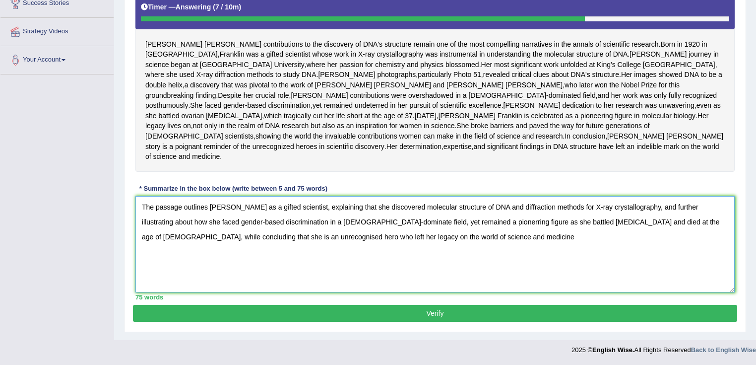
click at [520, 210] on textarea "The passage outlines Rosalind Franklin as a gifted scientist, explaining that s…" at bounding box center [434, 244] width 599 height 96
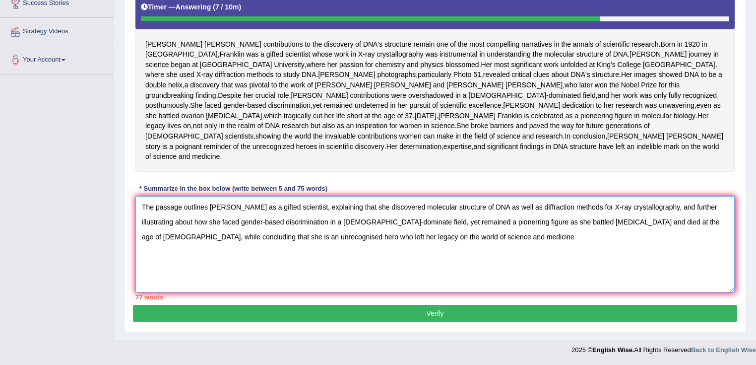
drag, startPoint x: 242, startPoint y: 222, endPoint x: 192, endPoint y: 225, distance: 49.2
click at [193, 223] on textarea "The passage outlines Rosalind Franklin as a gifted scientist, explaining that s…" at bounding box center [434, 244] width 599 height 96
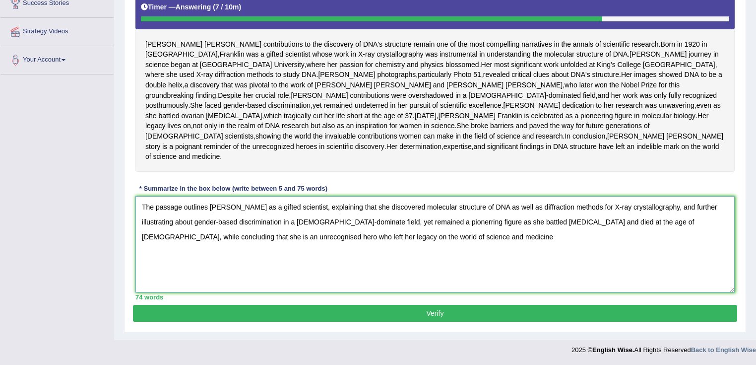
click at [203, 256] on textarea "The passage outlines Rosalind Franklin as a gifted scientist, explaining that s…" at bounding box center [434, 244] width 599 height 96
click at [342, 225] on textarea "The passage outlines Rosalind Franklin as a gifted scientist, explaining that s…" at bounding box center [434, 244] width 599 height 96
click at [468, 224] on textarea "The passage outlines Rosalind Franklin as a gifted scientist, explaining that s…" at bounding box center [434, 244] width 599 height 96
drag, startPoint x: 449, startPoint y: 250, endPoint x: 445, endPoint y: 244, distance: 6.7
click at [450, 248] on textarea "The passage outlines Rosalind Franklin as a gifted scientist, explaining that s…" at bounding box center [434, 244] width 599 height 96
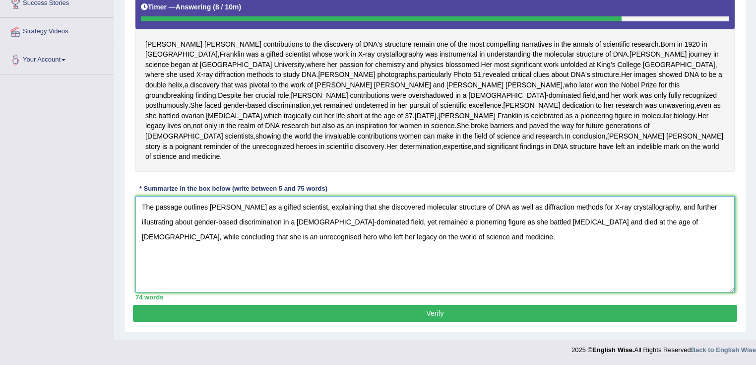
drag, startPoint x: 422, startPoint y: 233, endPoint x: 62, endPoint y: 212, distance: 361.2
click at [28, 189] on div "Toggle navigation Home Practice Questions Speaking Practice Read Aloud Repeat S…" at bounding box center [378, 79] width 756 height 561
type textarea "The passage outlines Rosalind Franklin as a gifted scientist, explaining that s…"
click at [351, 308] on button "Verify" at bounding box center [435, 313] width 604 height 17
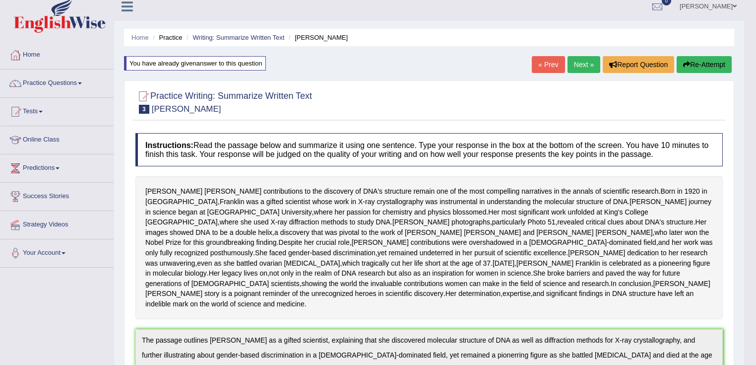
scroll to position [0, 0]
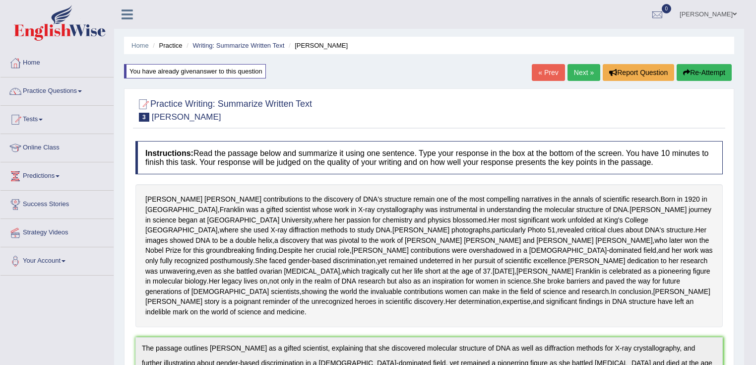
click at [695, 71] on button "Re-Attempt" at bounding box center [704, 72] width 55 height 17
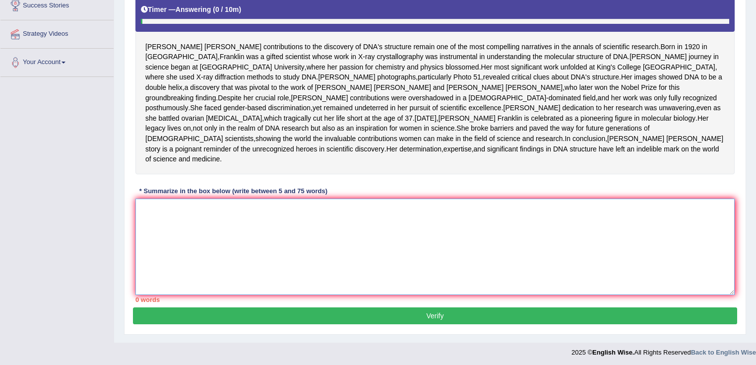
paste textarea "The passage outlines Rosalind Franklin as a gifted scientist, explaining that s…"
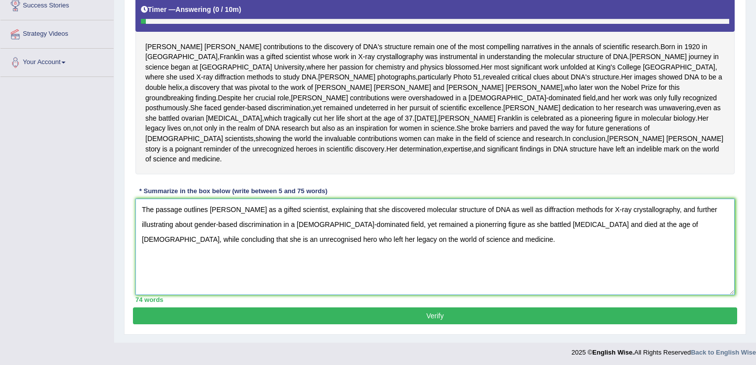
click at [431, 264] on textarea "The passage outlines Rosalind Franklin as a gifted scientist, explaining that s…" at bounding box center [434, 246] width 599 height 96
type textarea "The passage outlines [PERSON_NAME] as a gifted scientist, explaining that she d…"
click at [477, 324] on button "Verify" at bounding box center [435, 315] width 604 height 17
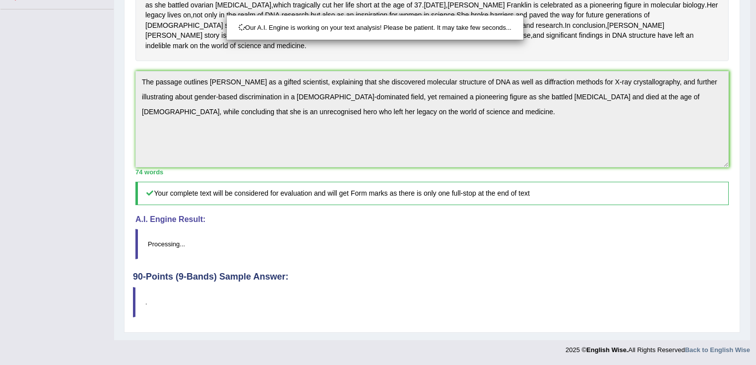
scroll to position [315, 0]
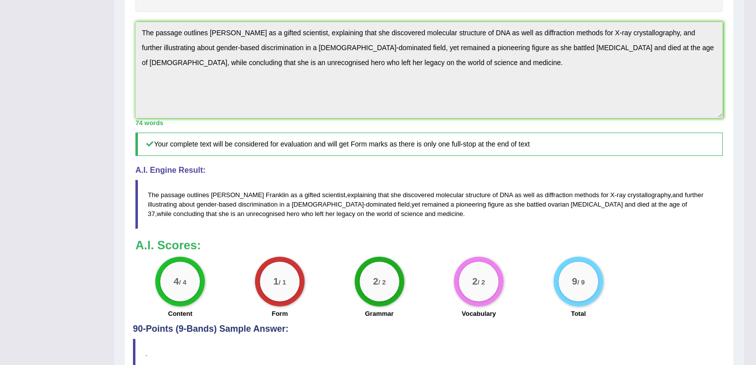
click at [69, 44] on div "Toggle navigation Home Practice Questions Speaking Practice Read Aloud Repeat S…" at bounding box center [372, 48] width 744 height 727
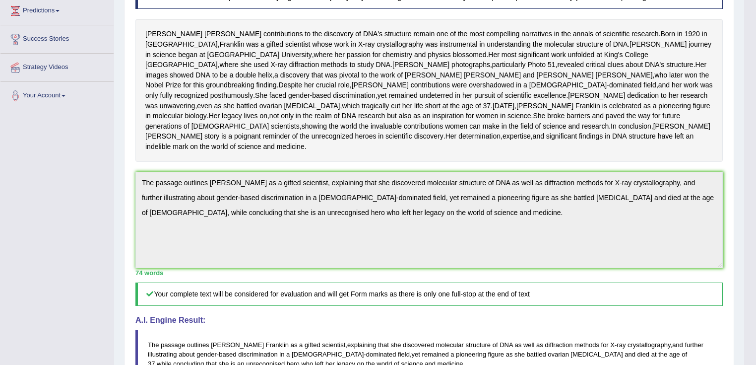
scroll to position [37, 0]
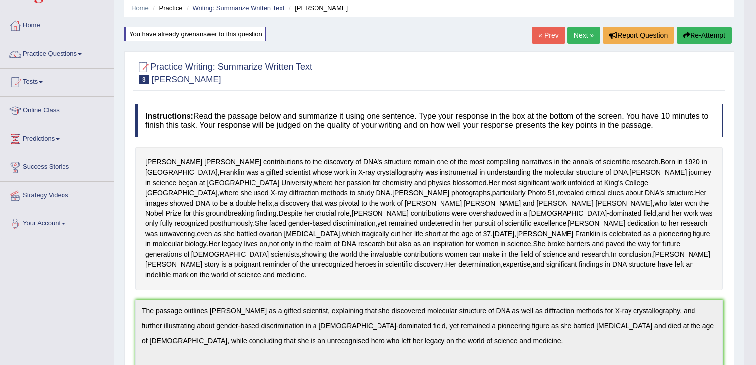
click at [689, 28] on button "Re-Attempt" at bounding box center [704, 35] width 55 height 17
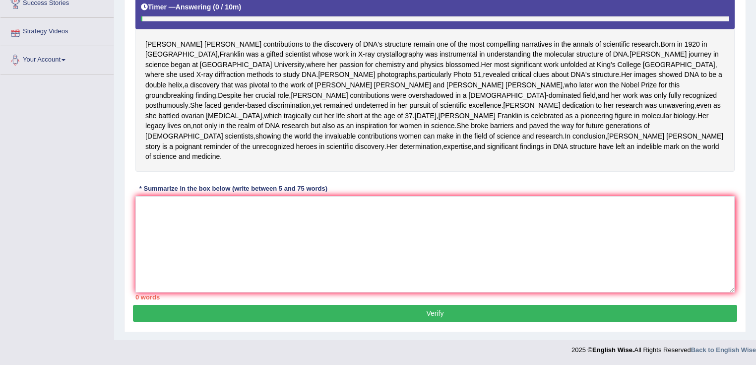
scroll to position [240, 0]
paste textarea "The passage outlines [PERSON_NAME] as a gifted scientist, explaining that she d…"
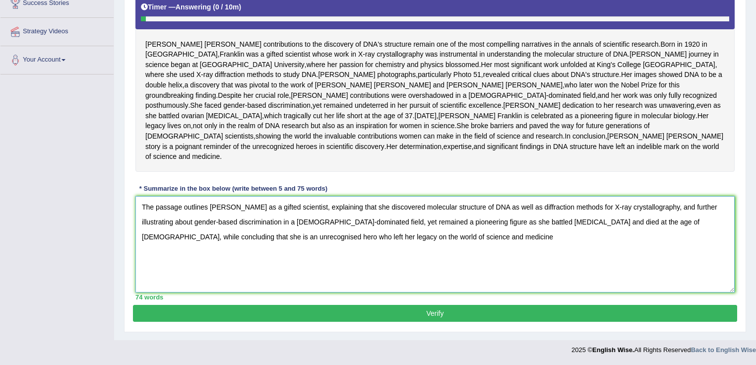
type textarea "The passage outlines Rosalind Franklin as a gifted scientist, explaining that s…"
click at [436, 302] on div "74 words" at bounding box center [434, 296] width 599 height 9
click at [441, 309] on button "Verify" at bounding box center [435, 313] width 604 height 17
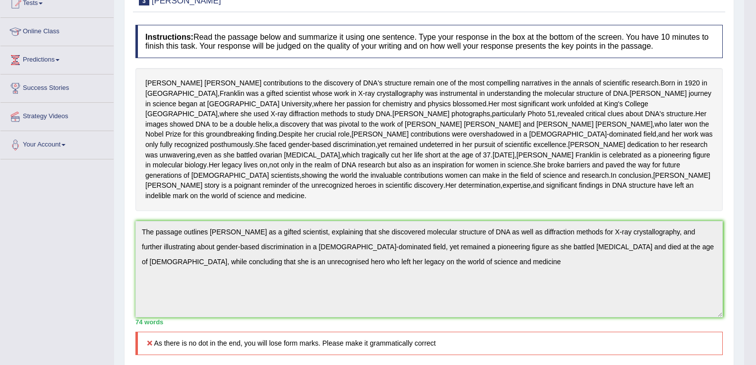
scroll to position [0, 0]
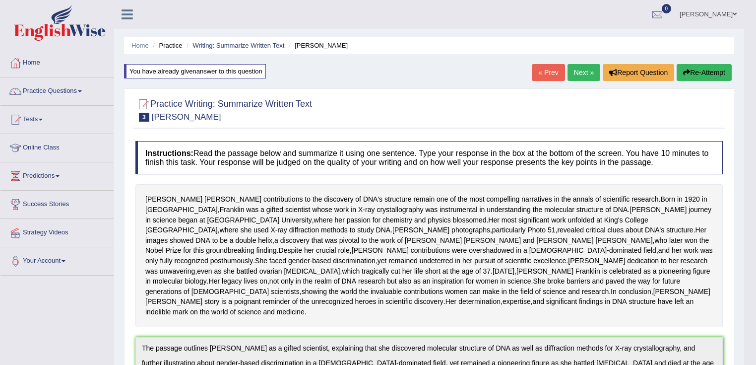
click at [708, 73] on button "Re-Attempt" at bounding box center [704, 72] width 55 height 17
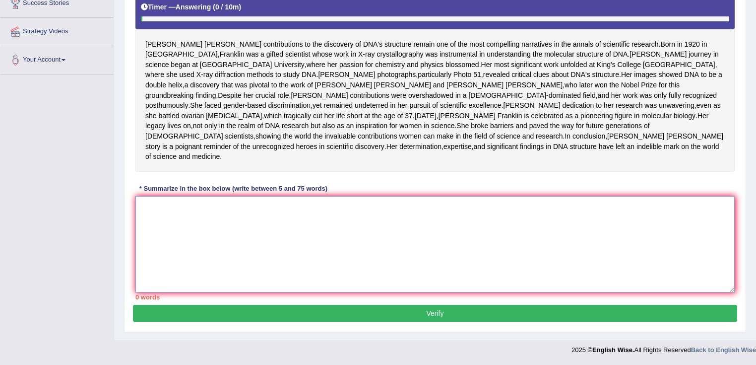
paste textarea "The passage outlines [PERSON_NAME] as a gifted scientist, explaining that she d…"
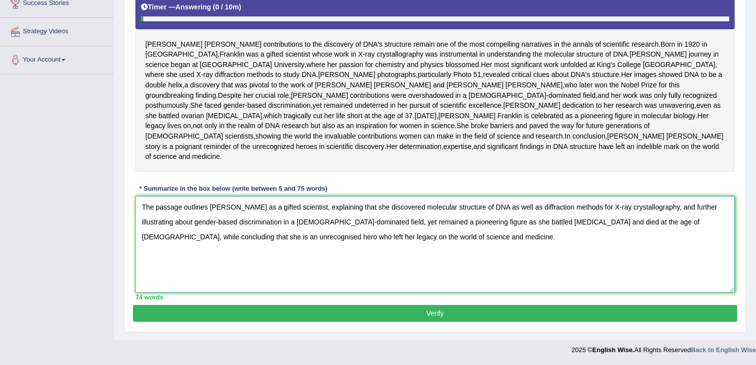
type textarea "The passage outlines [PERSON_NAME] as a gifted scientist, explaining that she d…"
click at [304, 310] on button "Verify" at bounding box center [435, 313] width 604 height 17
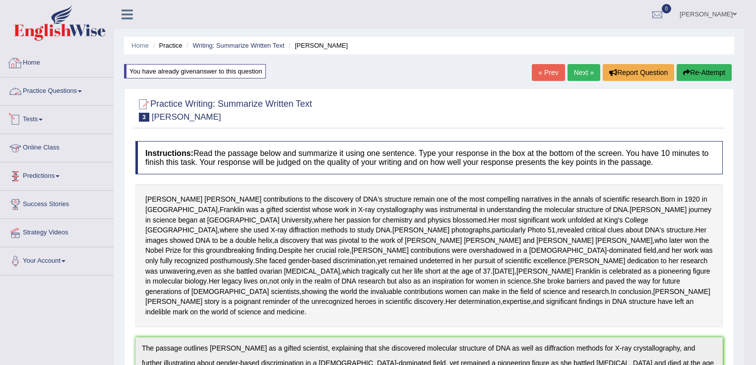
click at [57, 79] on link "Practice Questions" at bounding box center [56, 89] width 113 height 25
